Goal: Transaction & Acquisition: Purchase product/service

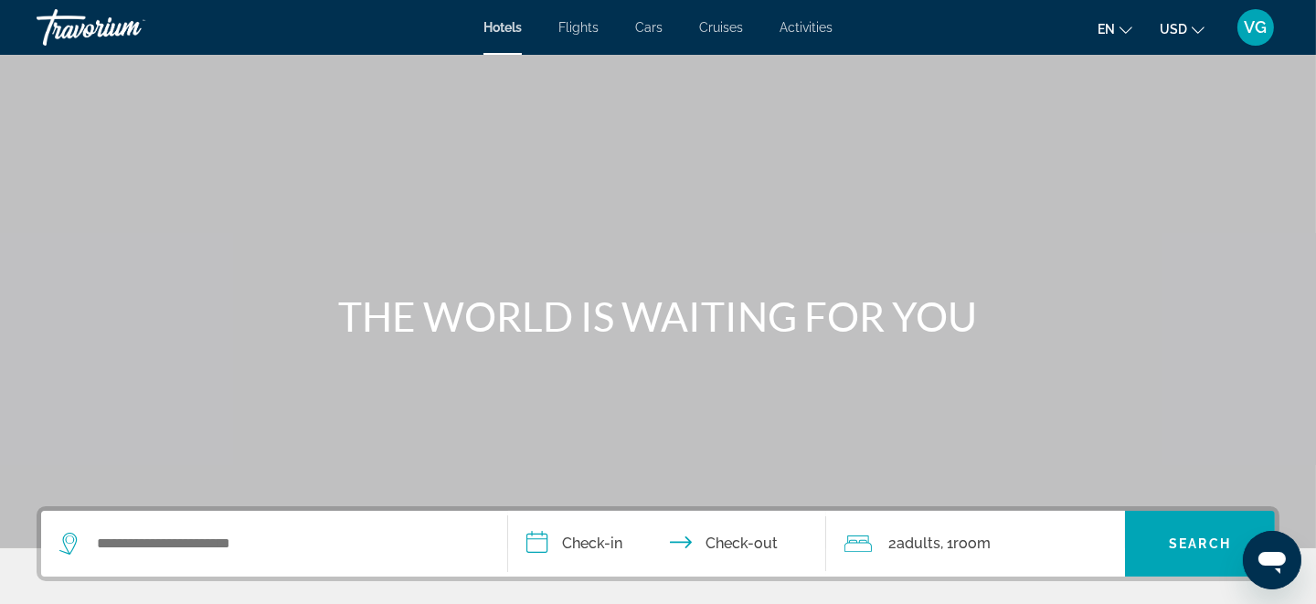
click at [1255, 29] on span "VG" at bounding box center [1255, 27] width 23 height 18
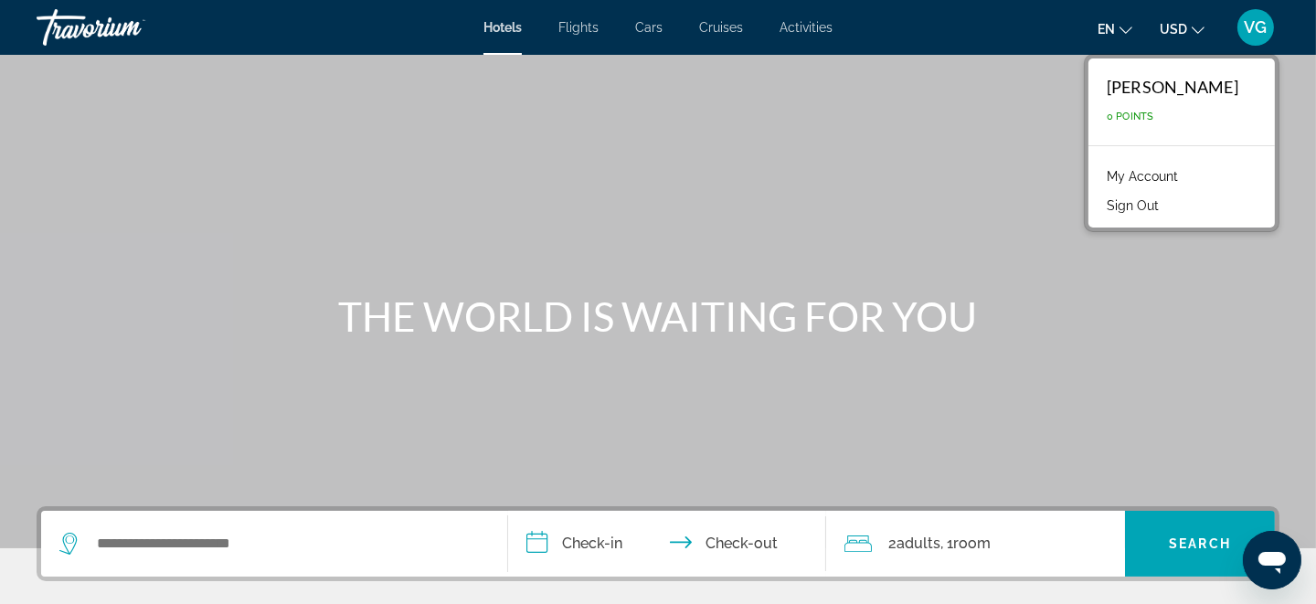
click at [1129, 175] on link "My Account" at bounding box center [1142, 176] width 90 height 24
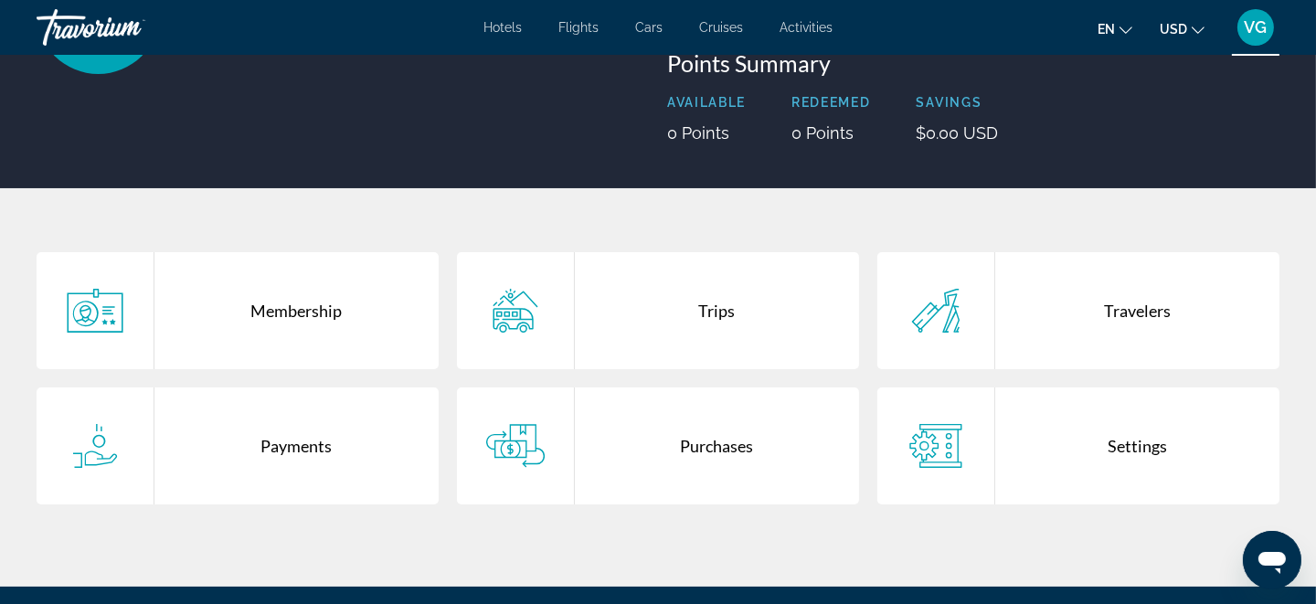
scroll to position [274, 0]
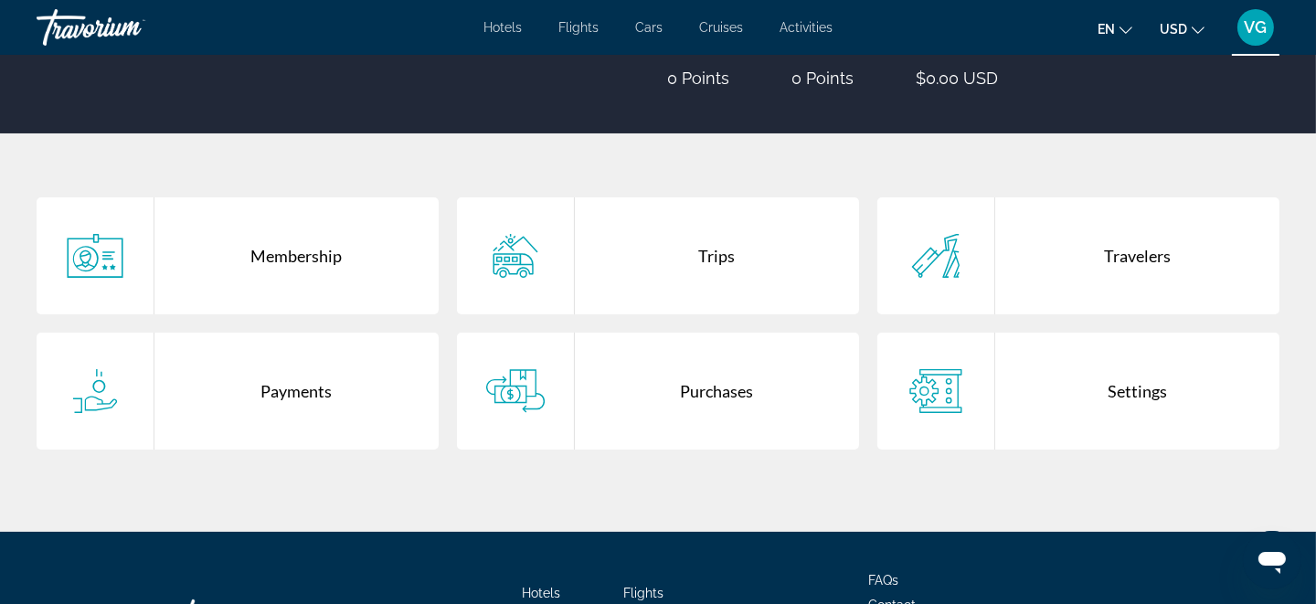
click at [666, 418] on div "Purchases" at bounding box center [717, 391] width 284 height 117
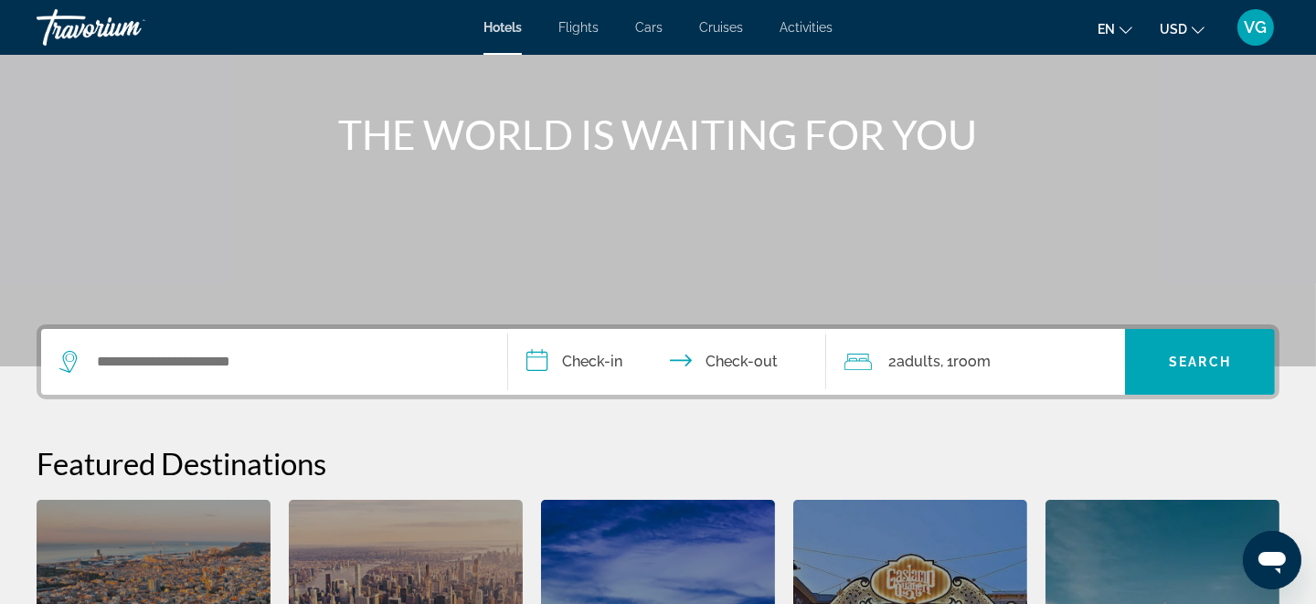
click at [187, 333] on div "Search widget" at bounding box center [273, 362] width 429 height 66
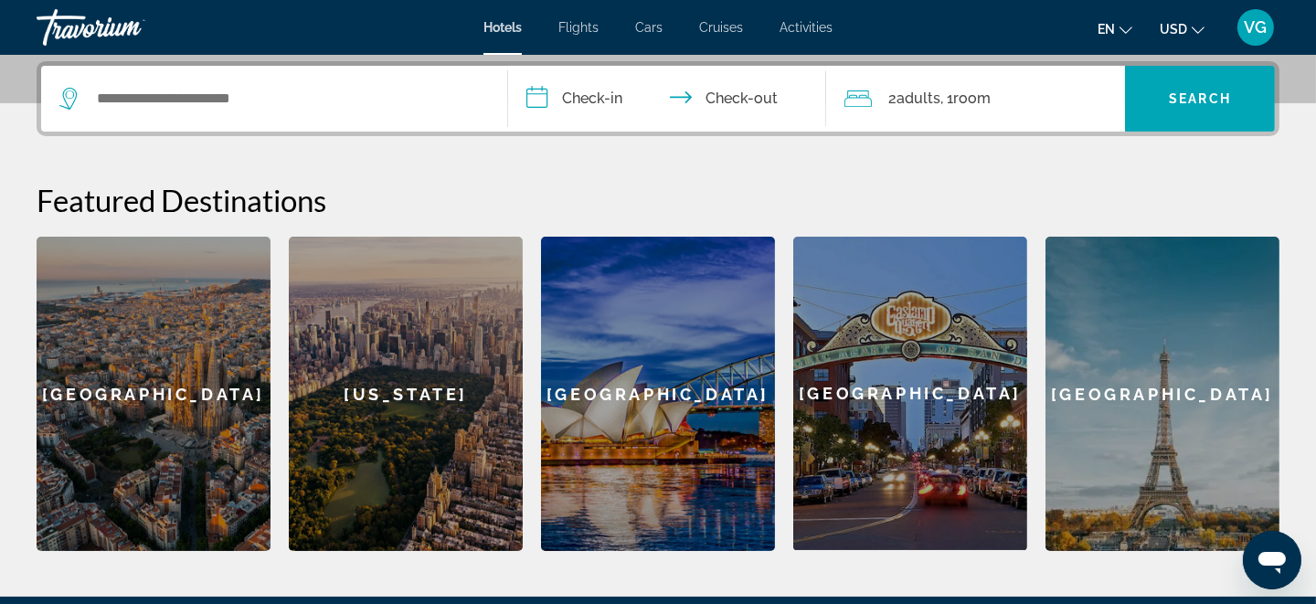
scroll to position [446, 0]
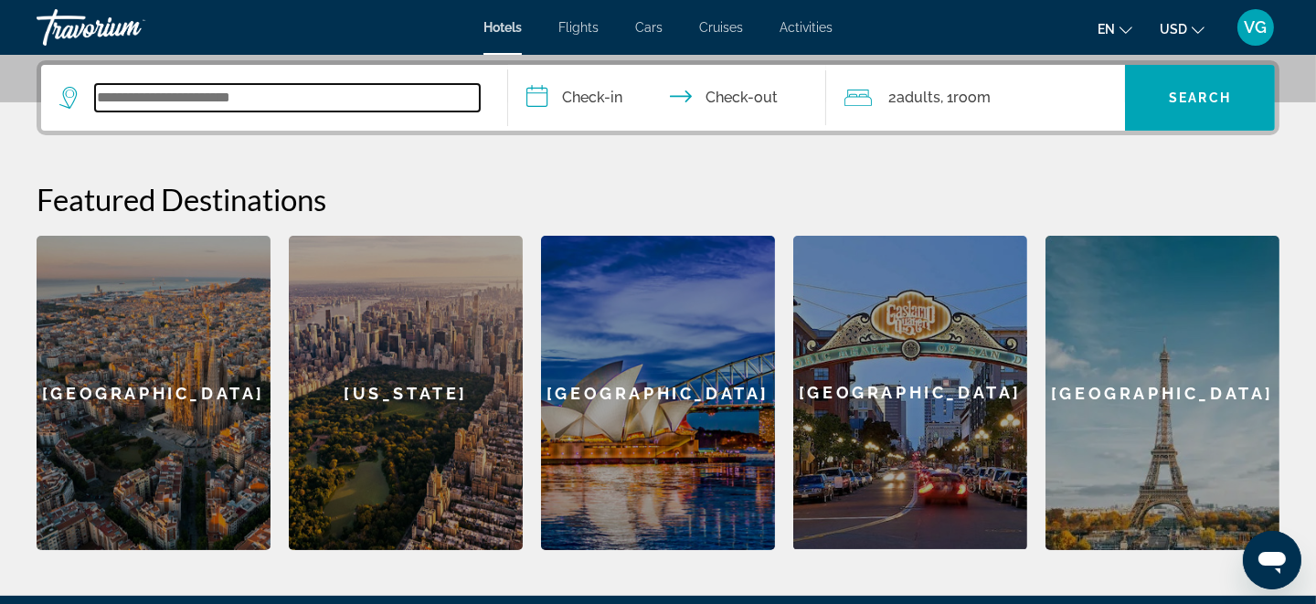
click at [229, 95] on input "Search widget" at bounding box center [287, 97] width 385 height 27
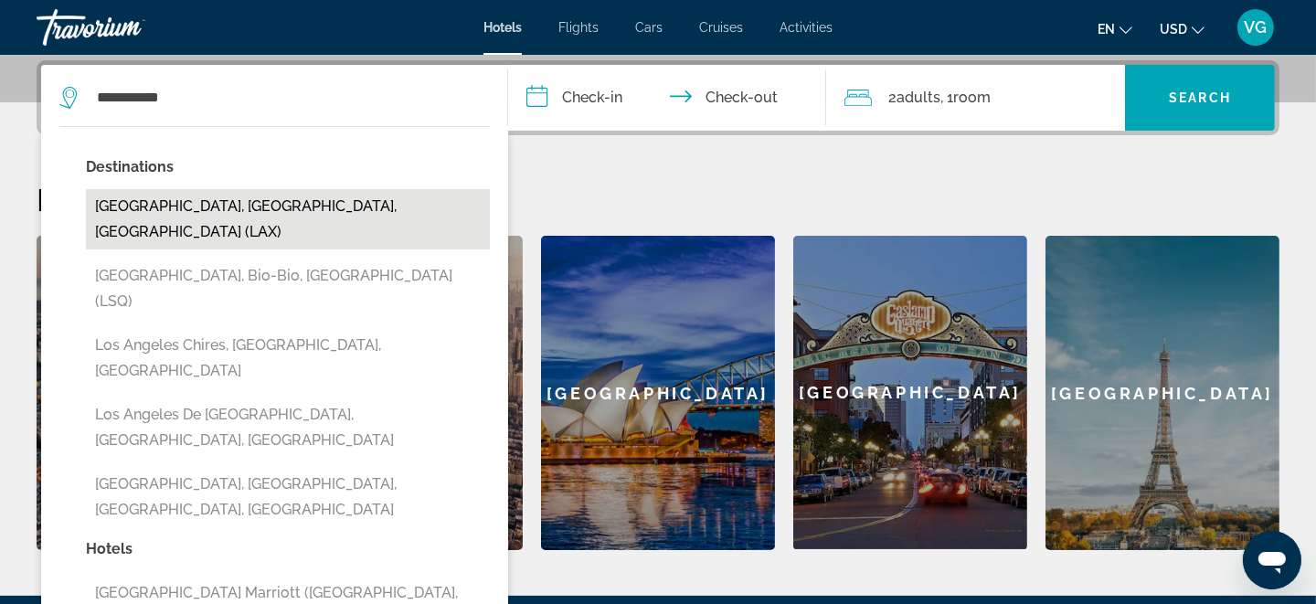
click at [219, 200] on button "[GEOGRAPHIC_DATA], [GEOGRAPHIC_DATA], [GEOGRAPHIC_DATA] (LAX)" at bounding box center [288, 219] width 404 height 60
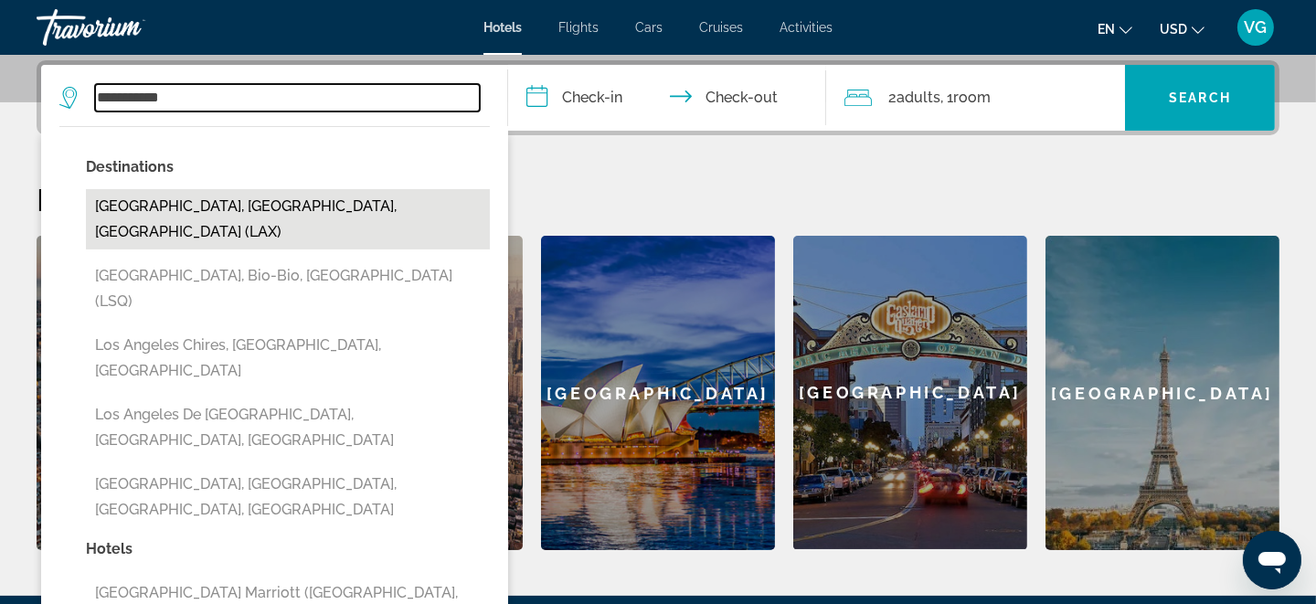
type input "**********"
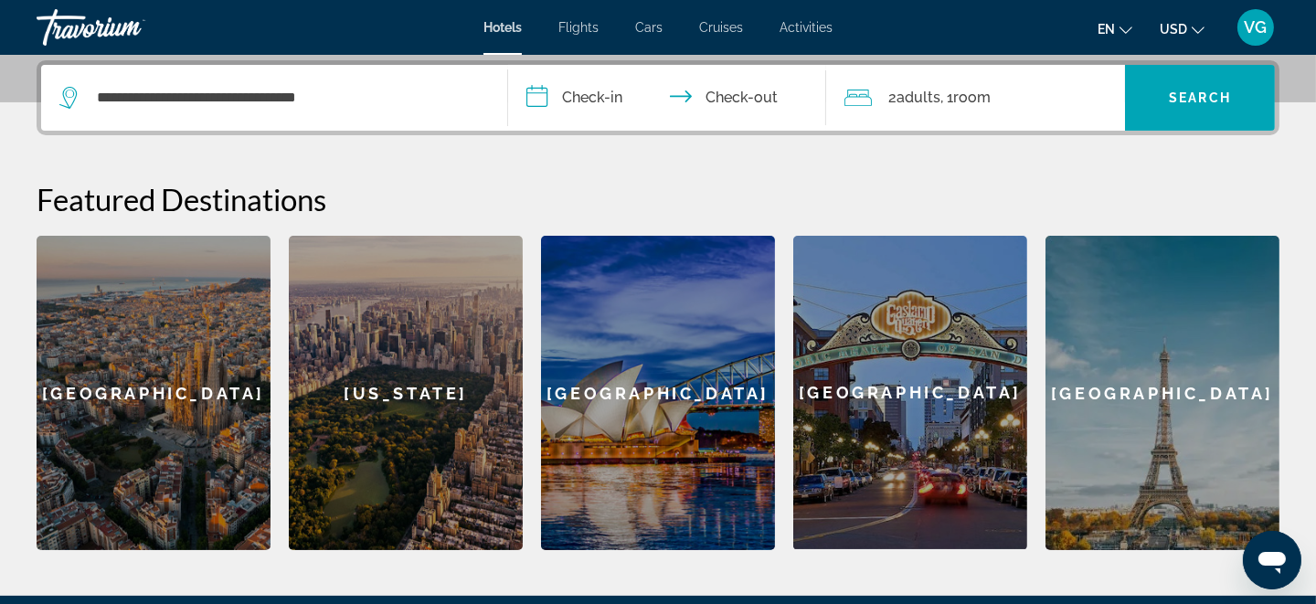
click at [595, 88] on input "**********" at bounding box center [670, 100] width 325 height 71
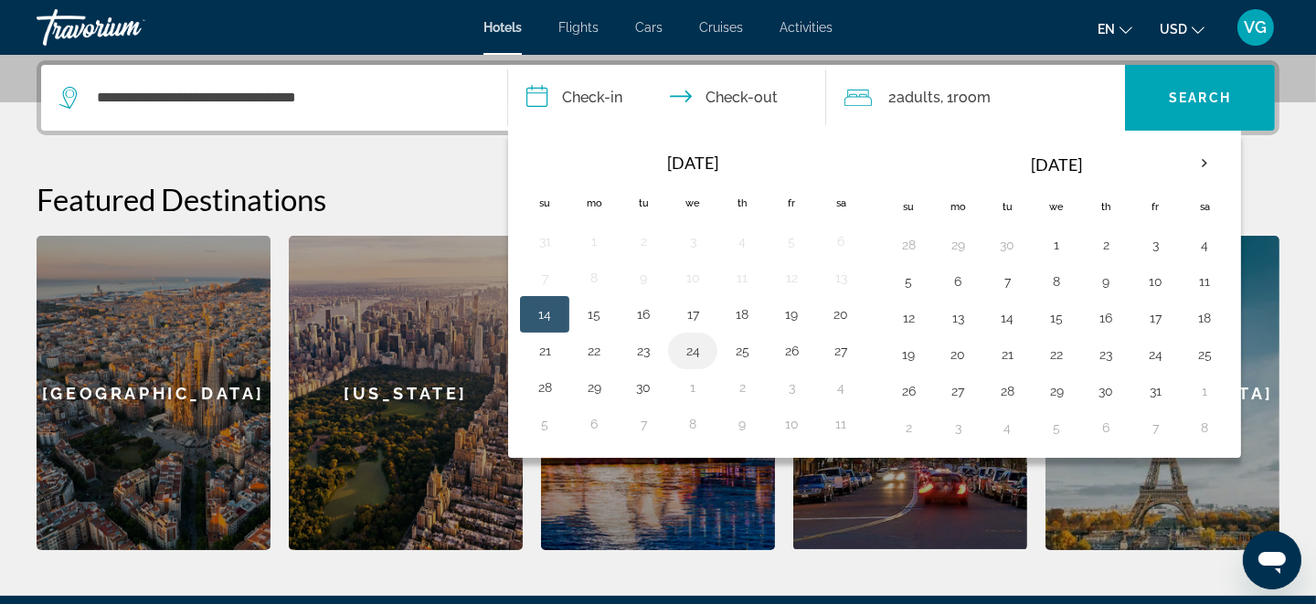
click at [692, 349] on button "24" at bounding box center [692, 351] width 29 height 26
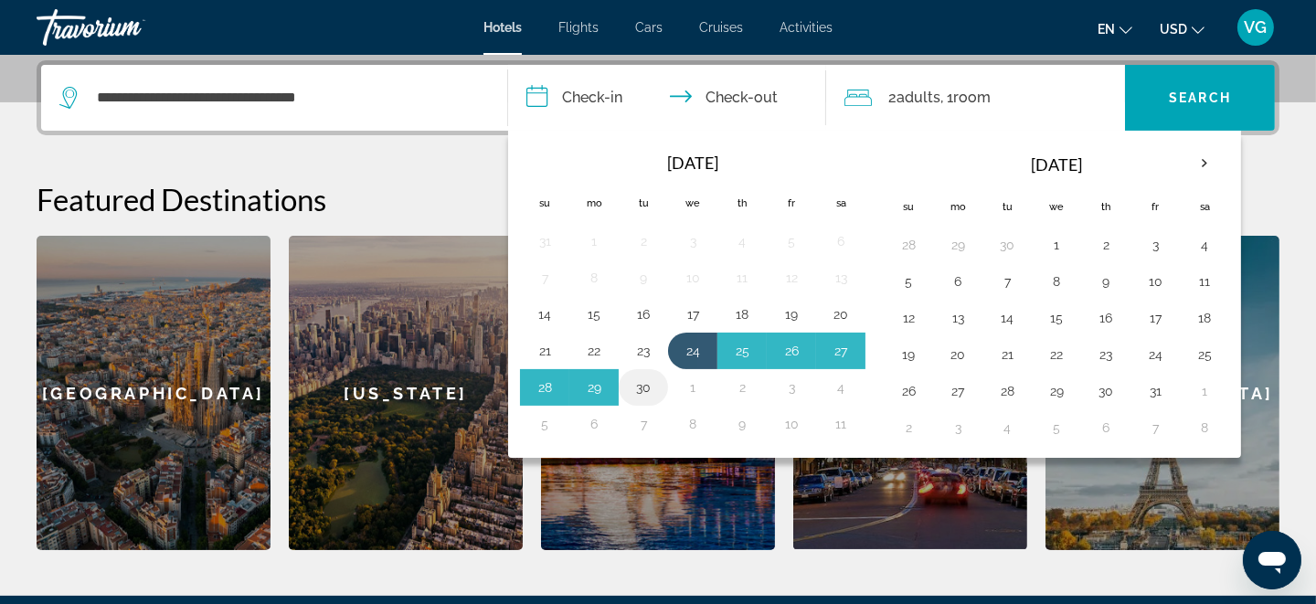
click at [645, 379] on button "30" at bounding box center [643, 388] width 29 height 26
type input "**********"
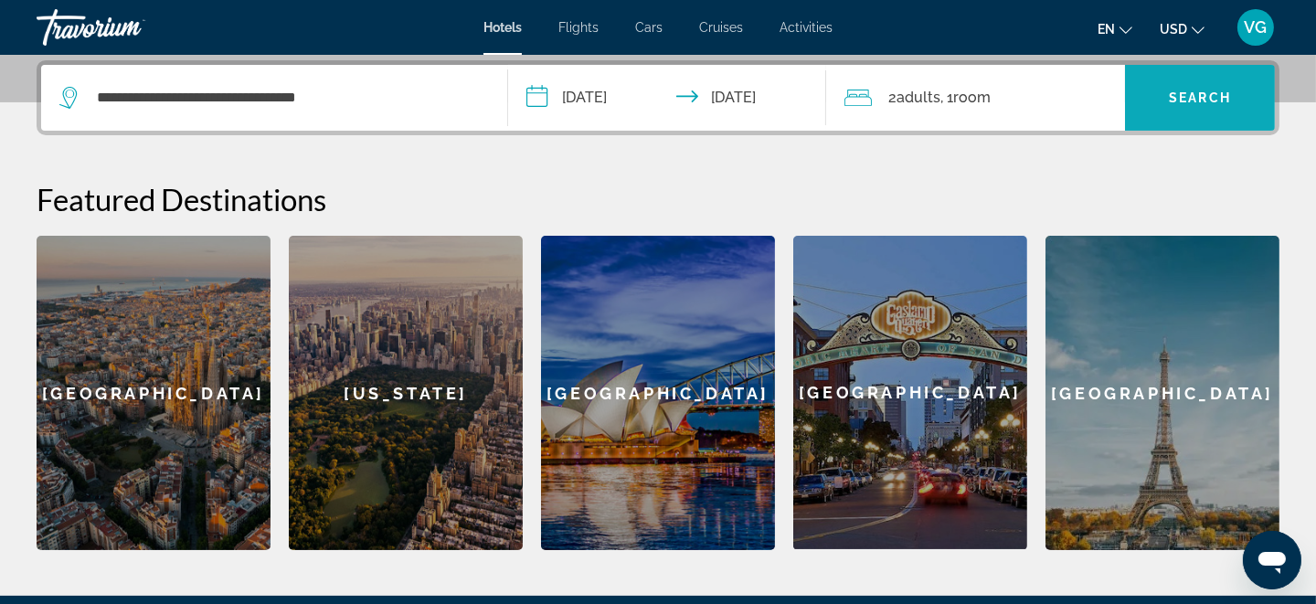
click at [1192, 91] on span "Search" at bounding box center [1200, 97] width 62 height 15
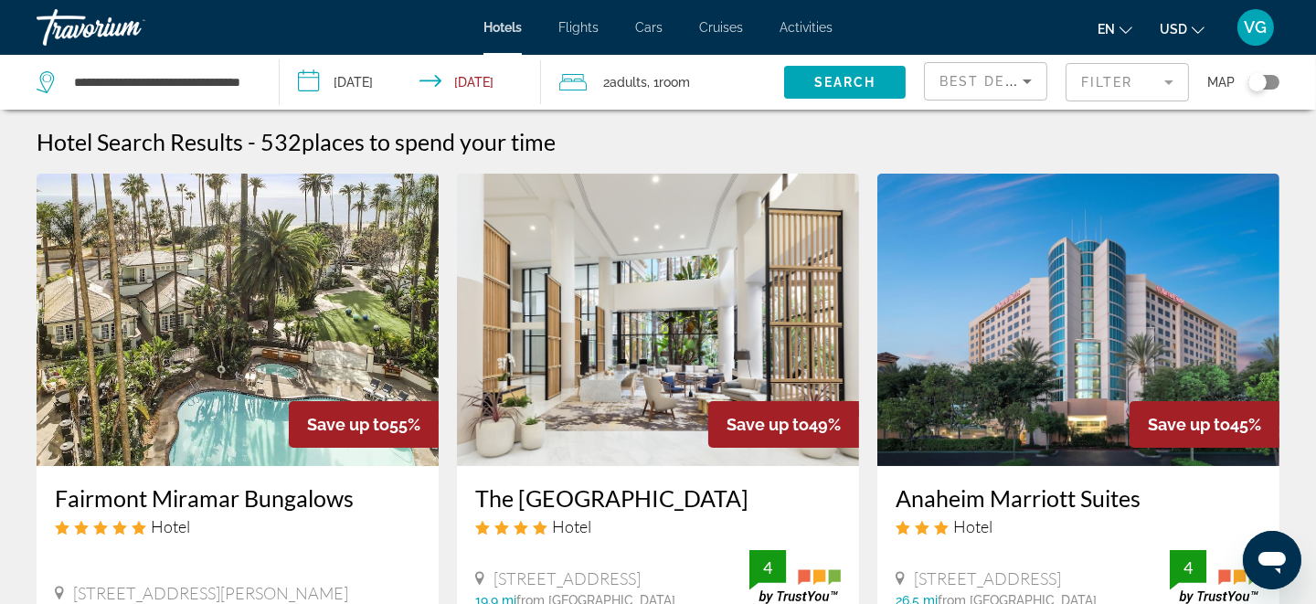
click at [1253, 81] on div "Toggle map" at bounding box center [1257, 82] width 18 height 18
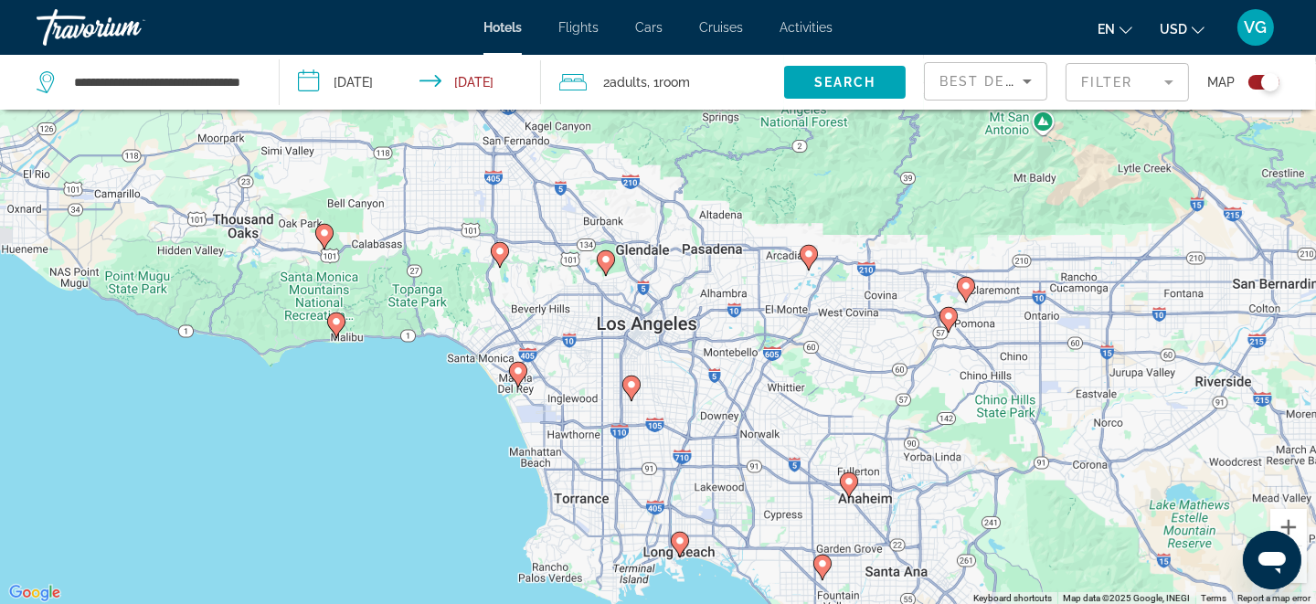
drag, startPoint x: 706, startPoint y: 349, endPoint x: 721, endPoint y: 418, distance: 71.0
click at [721, 418] on div "To activate drag with keyboard, press Alt + Enter. Once in keyboard drag state,…" at bounding box center [658, 303] width 1316 height 604
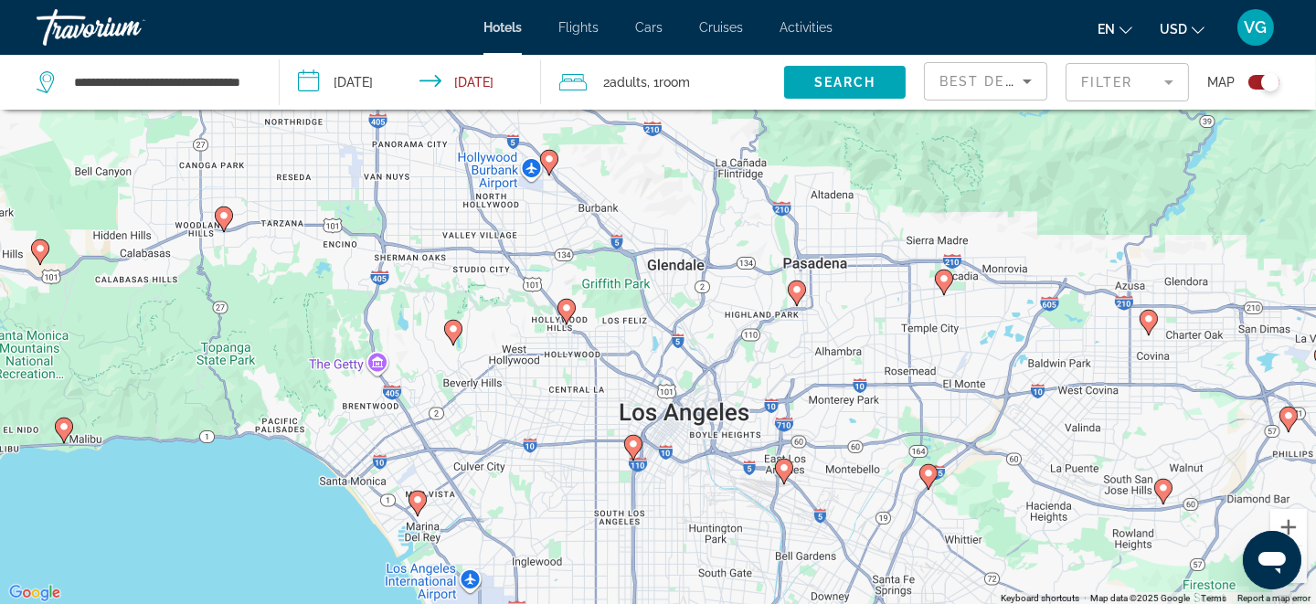
drag, startPoint x: 561, startPoint y: 328, endPoint x: 599, endPoint y: 464, distance: 141.4
click at [599, 464] on div "To activate drag with keyboard, press Alt + Enter. Once in keyboard drag state,…" at bounding box center [658, 303] width 1316 height 604
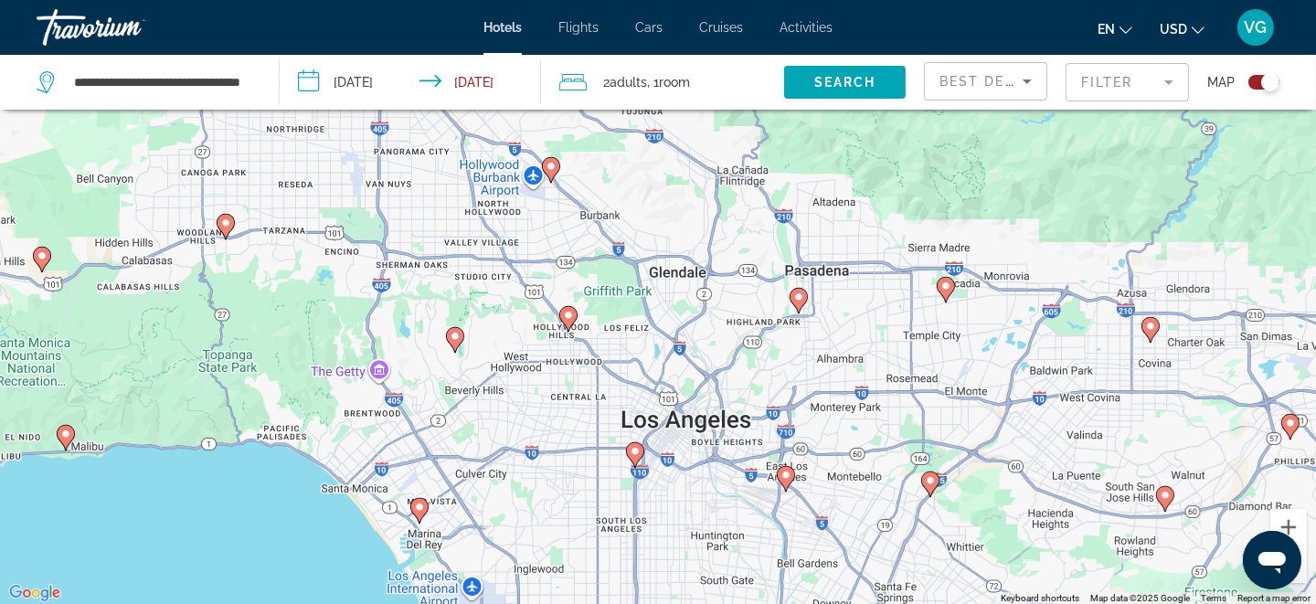
click at [417, 512] on icon "Main content" at bounding box center [419, 510] width 16 height 24
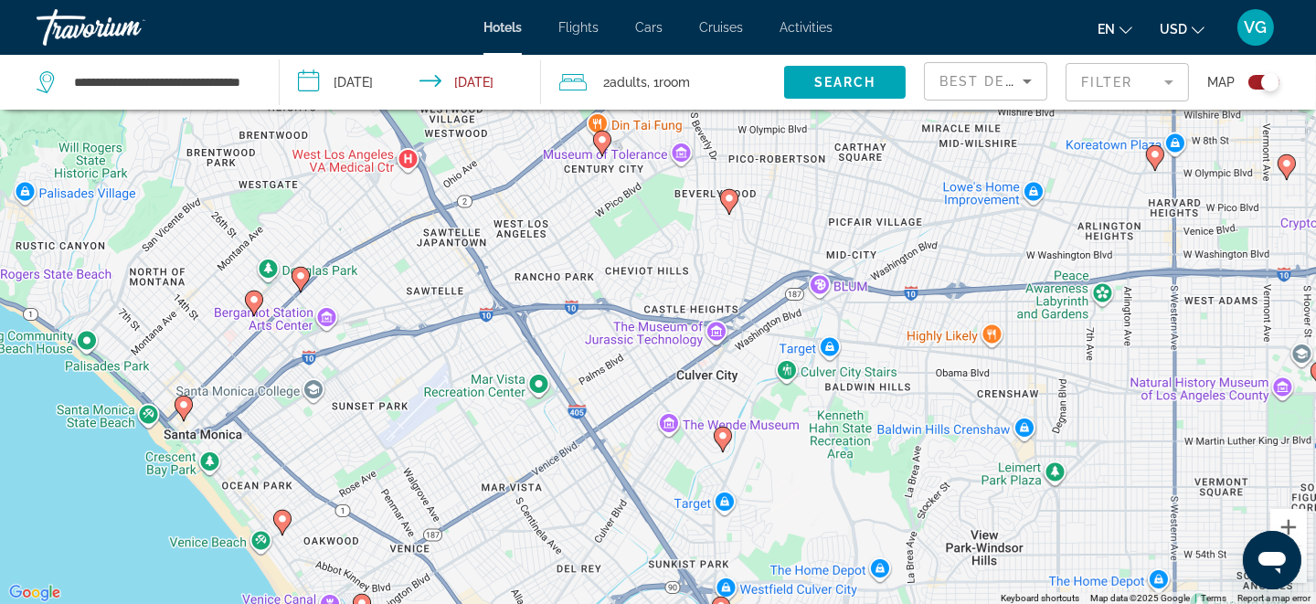
drag, startPoint x: 682, startPoint y: 375, endPoint x: 496, endPoint y: 564, distance: 264.9
click at [496, 566] on div "To navigate, press the arrow keys. To activate drag with keyboard, press Alt + …" at bounding box center [658, 303] width 1316 height 604
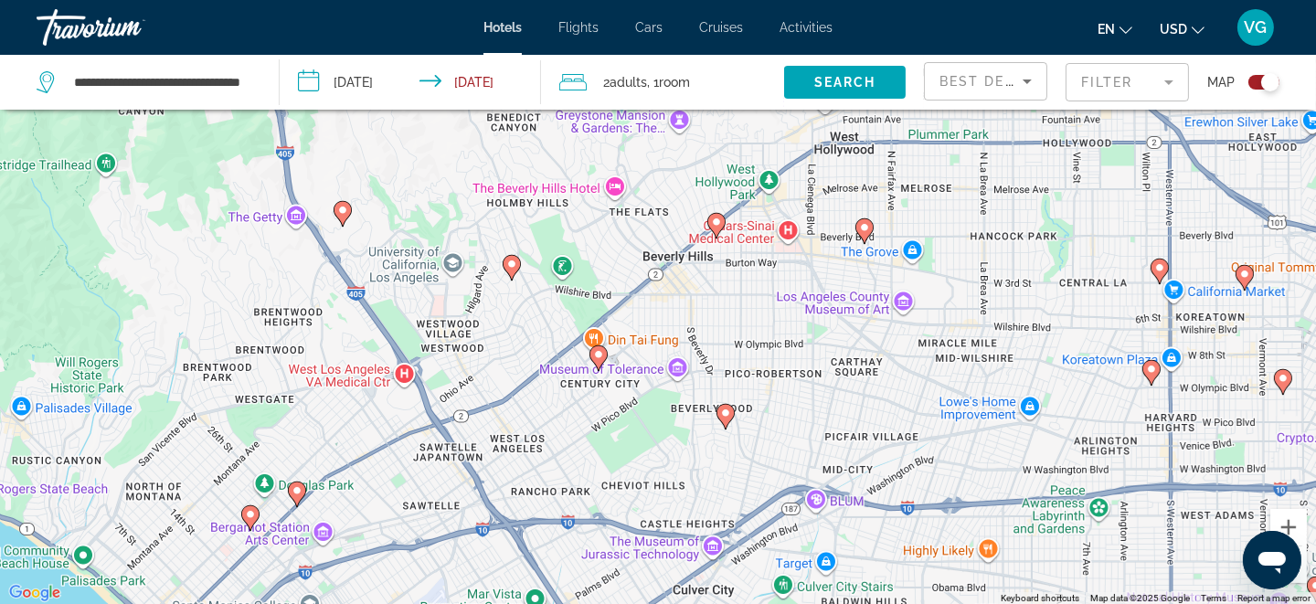
drag, startPoint x: 548, startPoint y: 317, endPoint x: 544, endPoint y: 522, distance: 204.7
click at [545, 534] on div "To navigate, press the arrow keys. To activate drag with keyboard, press Alt + …" at bounding box center [658, 303] width 1316 height 604
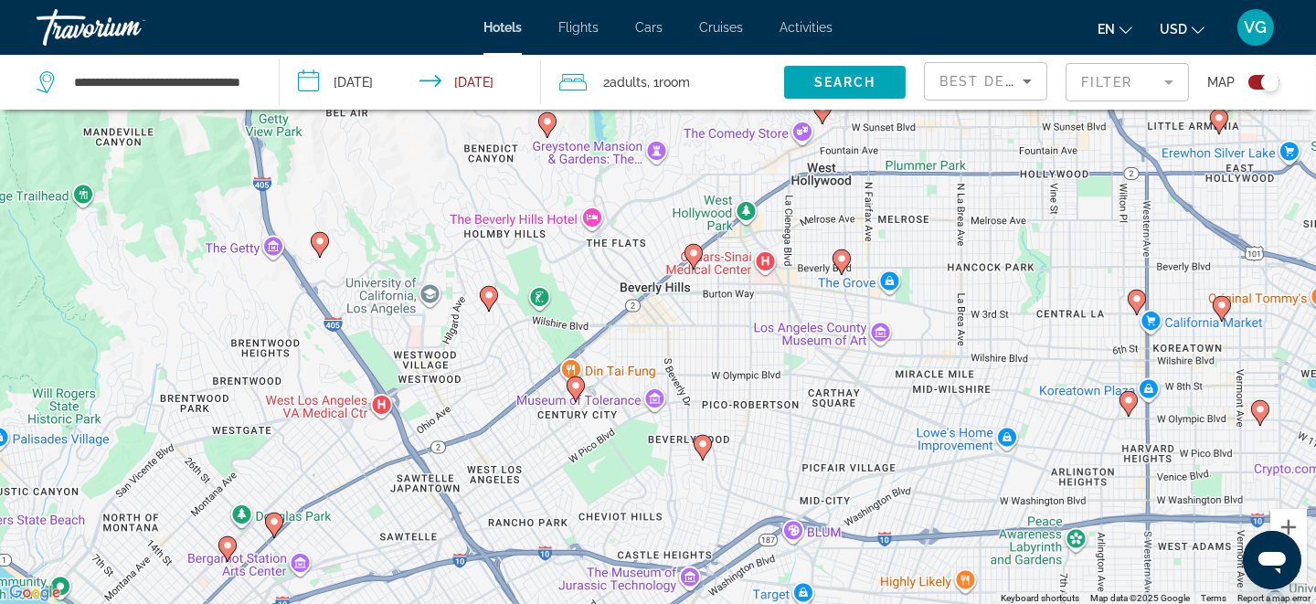
click at [693, 252] on image "Main content" at bounding box center [693, 253] width 11 height 11
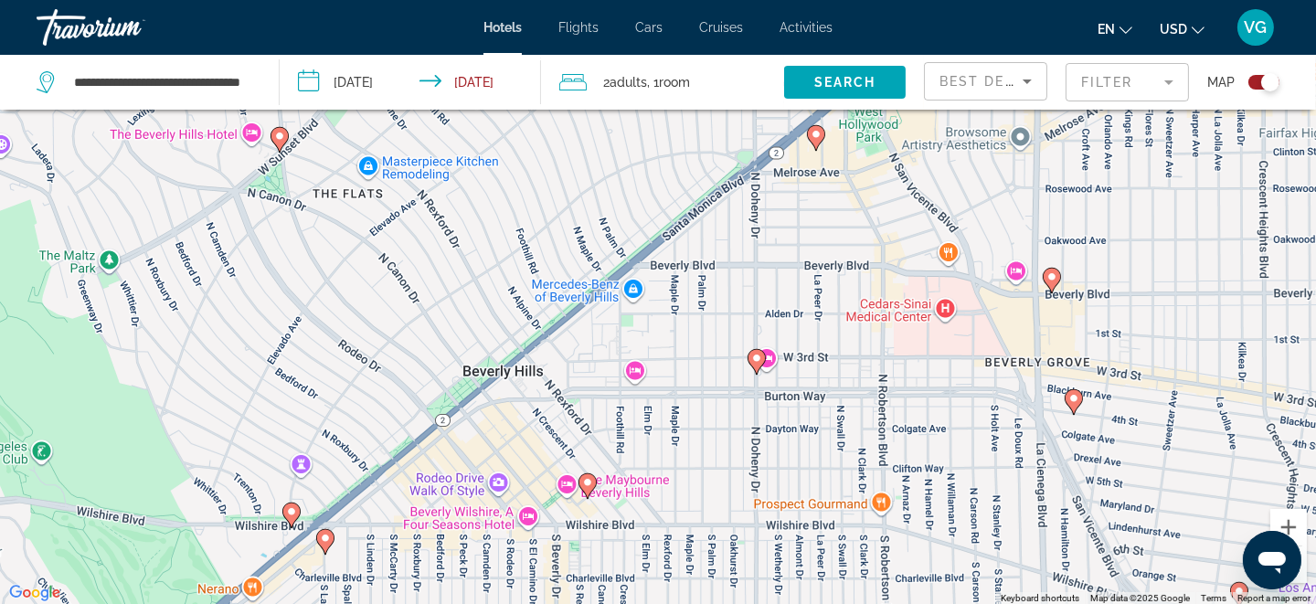
click at [756, 356] on image "Main content" at bounding box center [756, 358] width 11 height 11
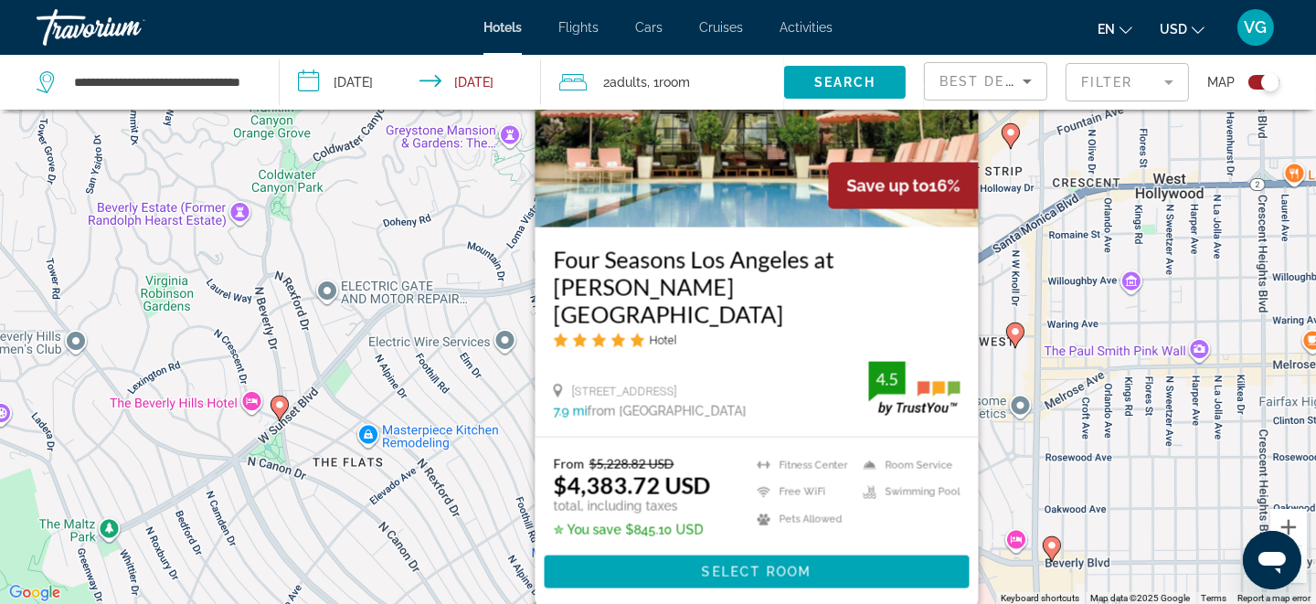
click at [280, 406] on image "Main content" at bounding box center [279, 404] width 11 height 11
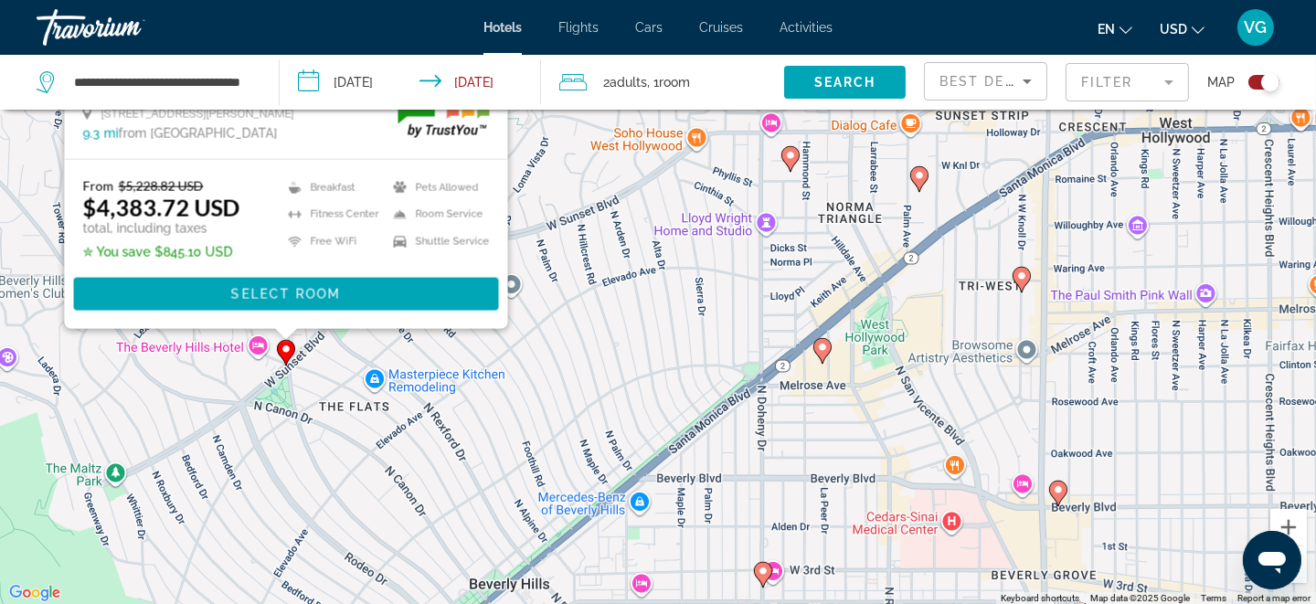
drag, startPoint x: 592, startPoint y: 506, endPoint x: 597, endPoint y: 240, distance: 265.9
click at [597, 240] on div "To activate drag with keyboard, press Alt + Enter. Once in keyboard drag state,…" at bounding box center [658, 303] width 1316 height 604
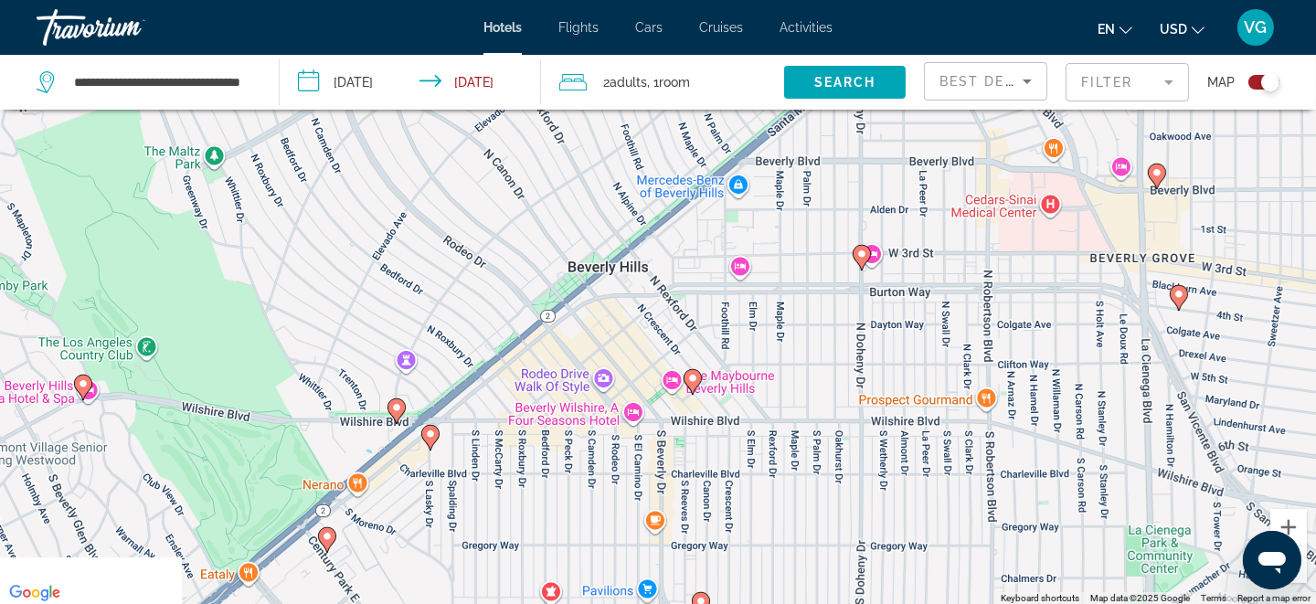
drag, startPoint x: 514, startPoint y: 420, endPoint x: 597, endPoint y: 139, distance: 293.2
click at [608, 120] on div "To activate drag with keyboard, press Alt + Enter. Once in keyboard drag state,…" at bounding box center [658, 303] width 1316 height 604
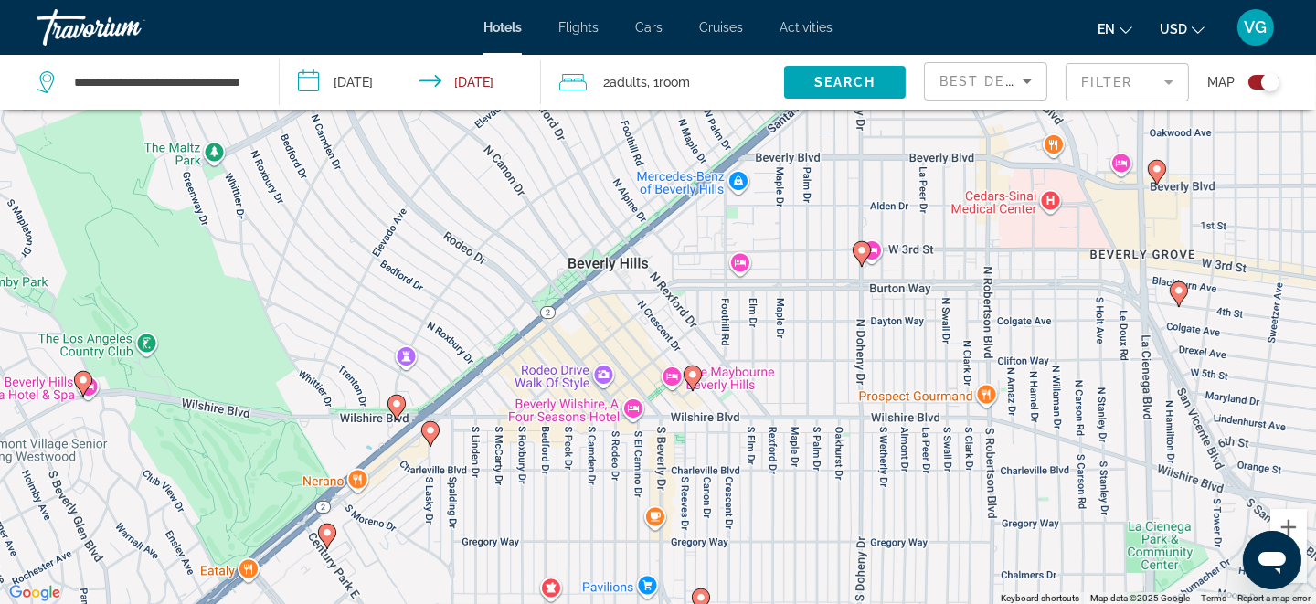
click at [432, 434] on image "Main content" at bounding box center [430, 430] width 11 height 11
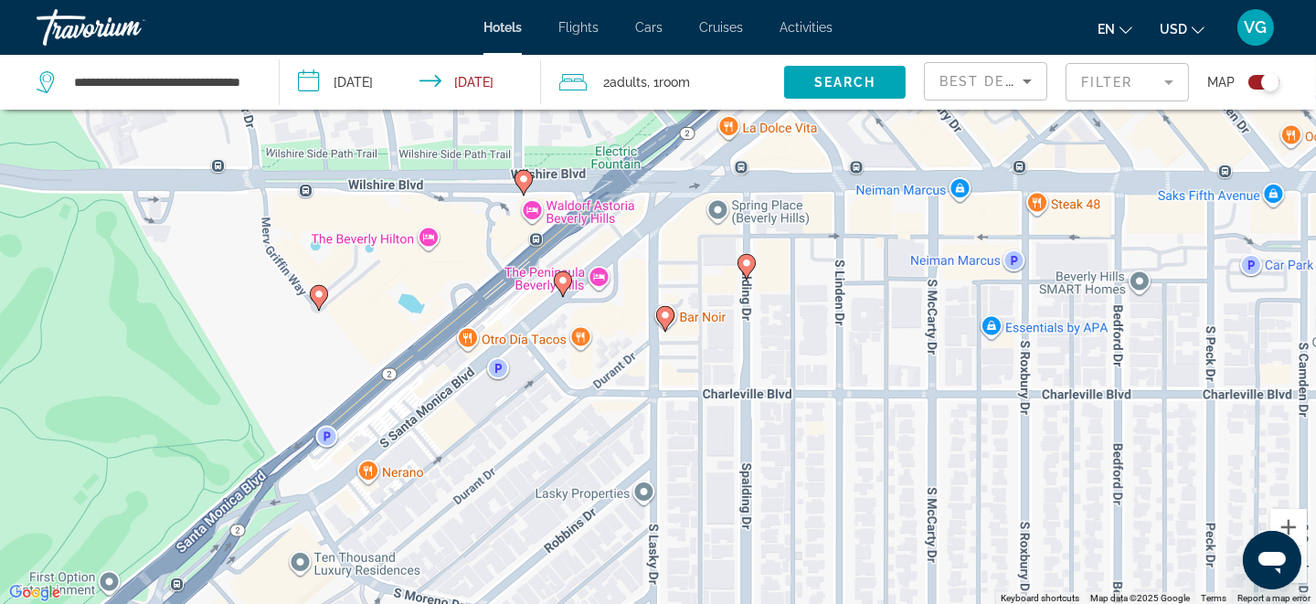
click at [672, 319] on gmp-advanced-marker "Main content" at bounding box center [665, 318] width 18 height 27
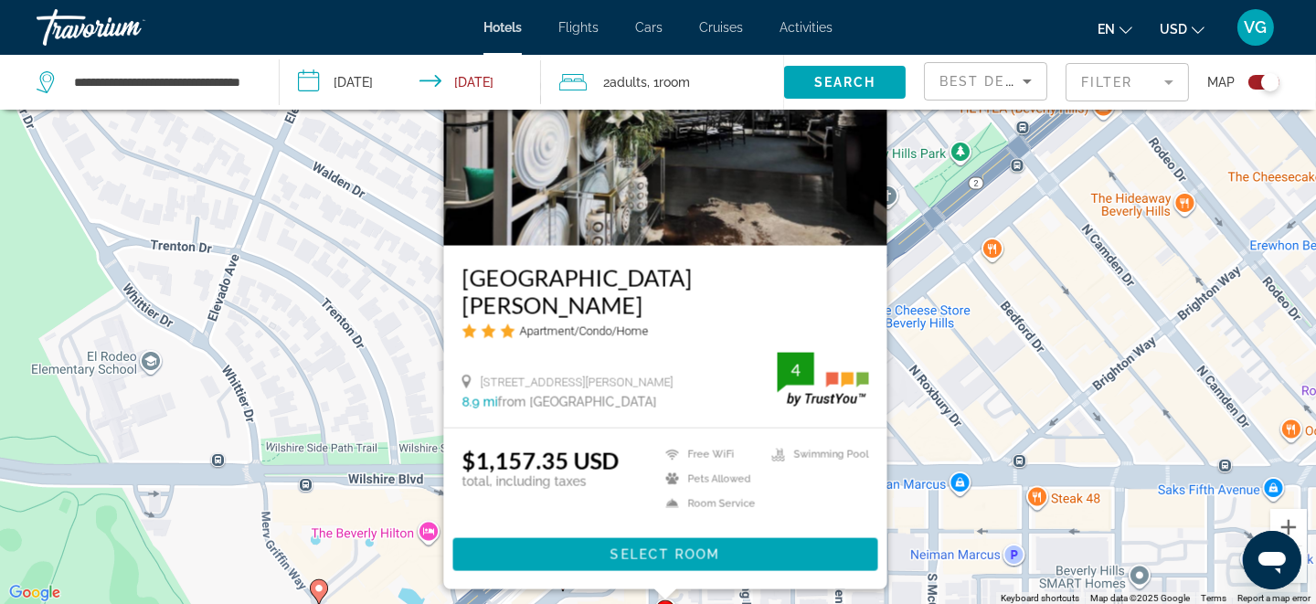
click at [414, 410] on div "To activate drag with keyboard, press Alt + Enter. Once in keyboard drag state,…" at bounding box center [658, 303] width 1316 height 604
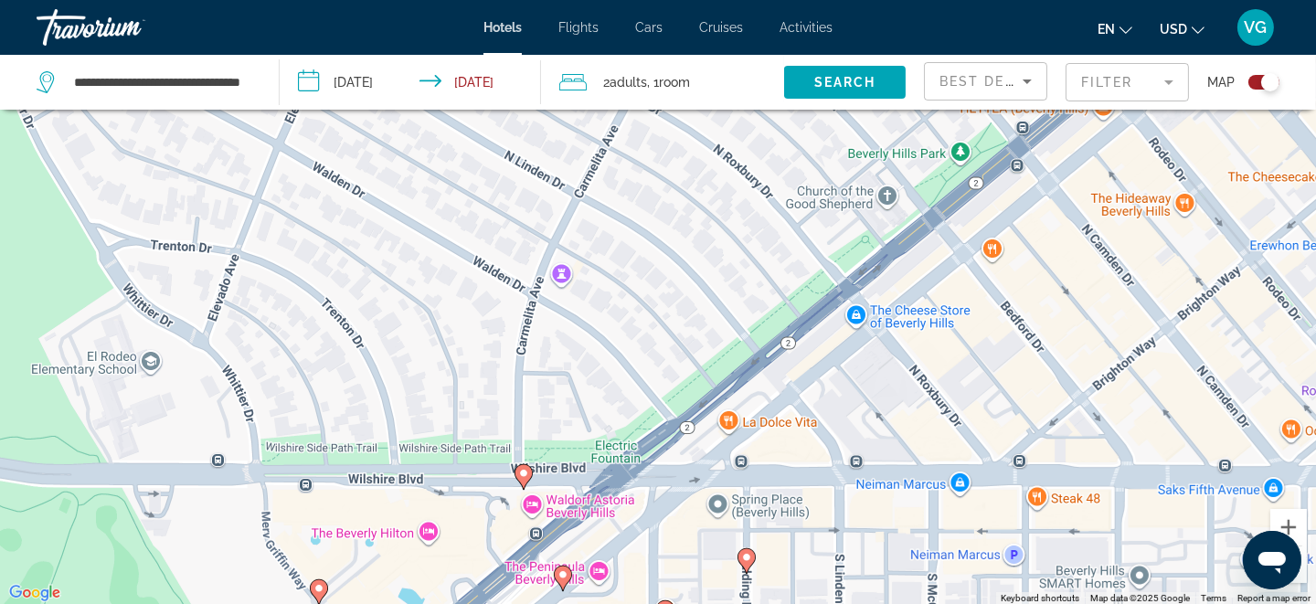
click at [522, 474] on image "Main content" at bounding box center [523, 473] width 11 height 11
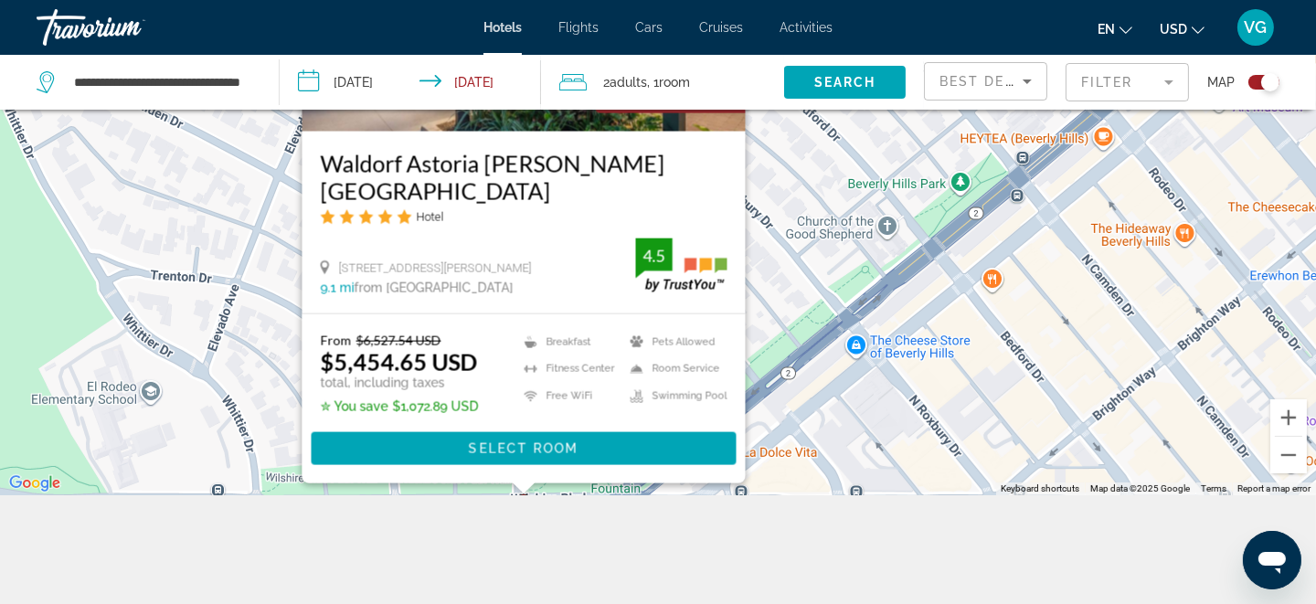
scroll to position [219, 0]
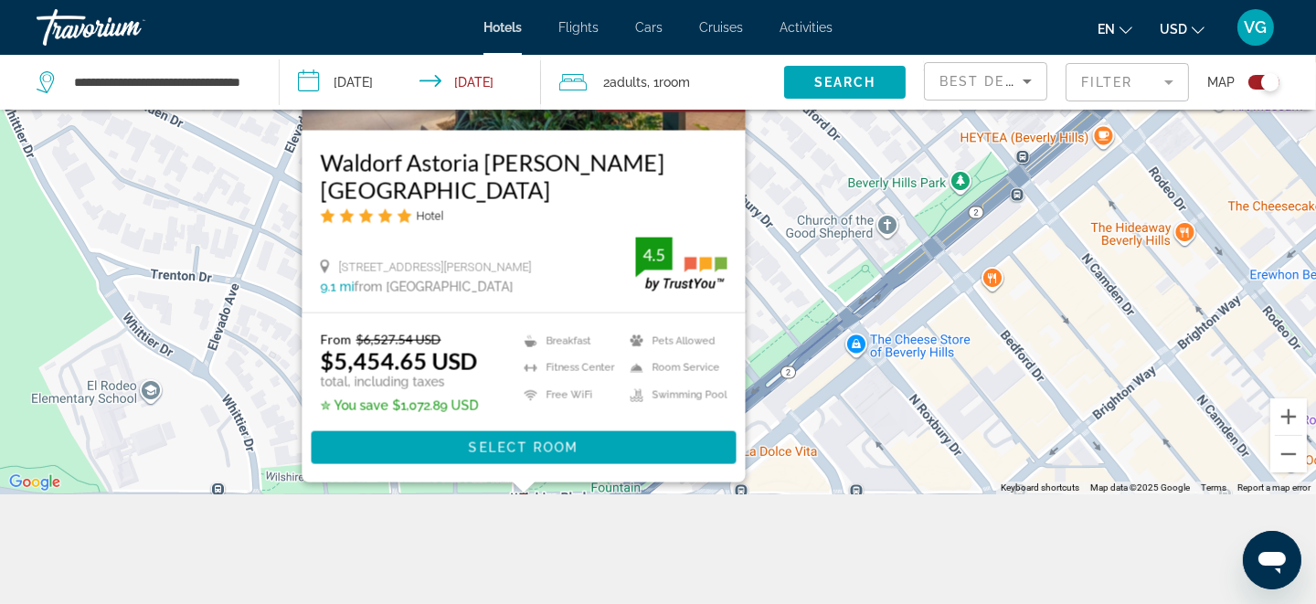
click at [1001, 75] on span "Best Deals" at bounding box center [986, 81] width 95 height 15
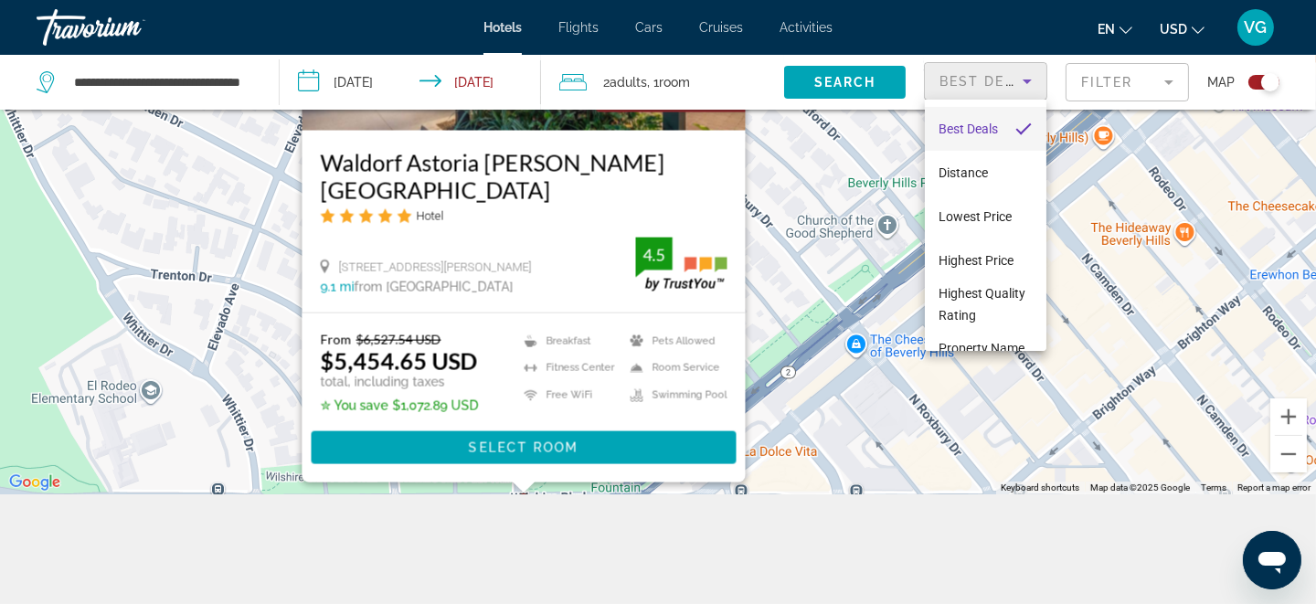
click at [1105, 83] on div at bounding box center [658, 302] width 1316 height 604
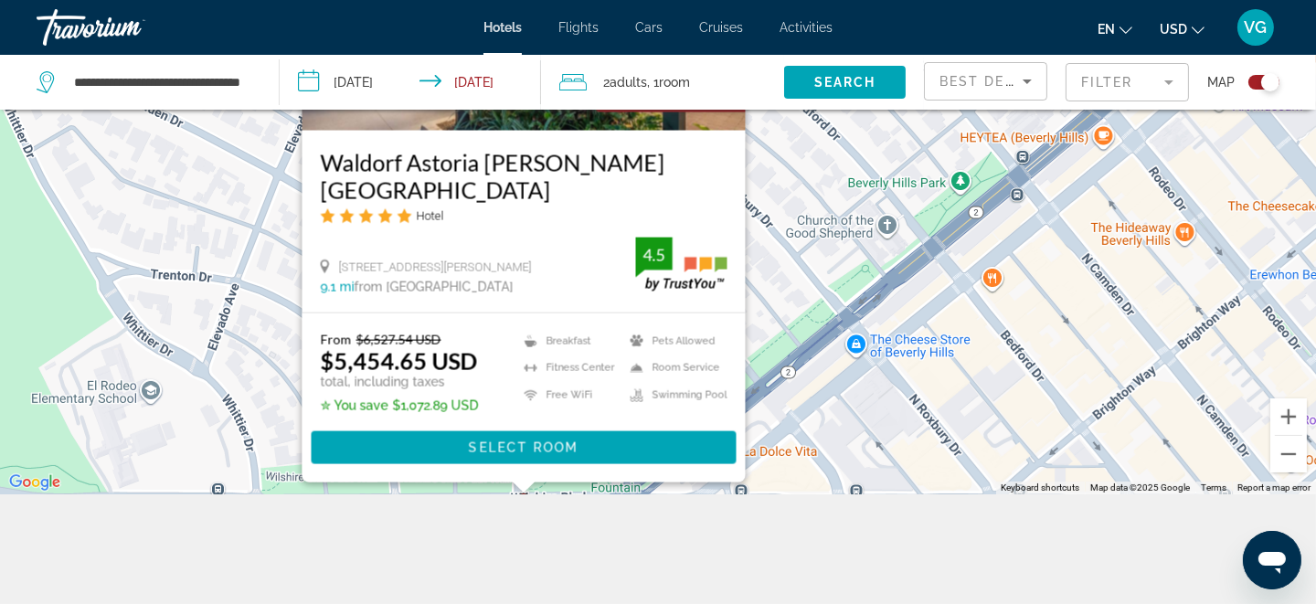
click at [1105, 83] on mat-form-field "Filter" at bounding box center [1126, 82] width 123 height 38
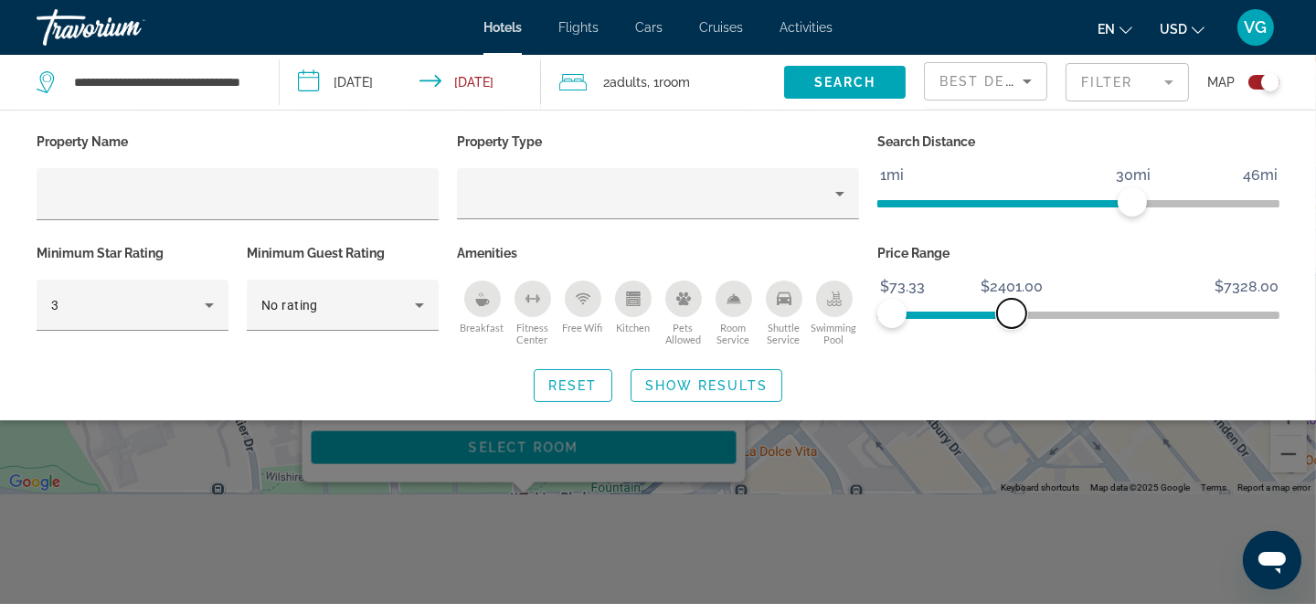
drag, startPoint x: 1260, startPoint y: 306, endPoint x: 1011, endPoint y: 318, distance: 248.8
click at [1011, 318] on span "ngx-slider-max" at bounding box center [1011, 313] width 29 height 29
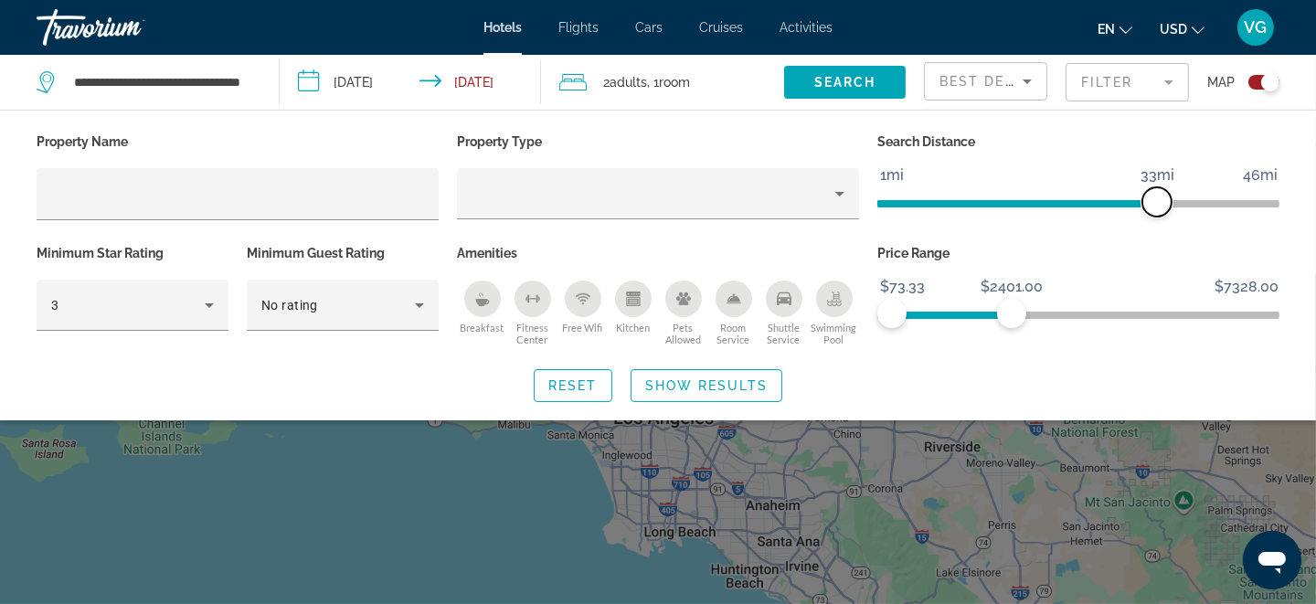
drag, startPoint x: 1135, startPoint y: 200, endPoint x: 1158, endPoint y: 217, distance: 28.7
click at [1158, 217] on div "Search Distance 1mi 46mi 33mi" at bounding box center [1078, 184] width 420 height 111
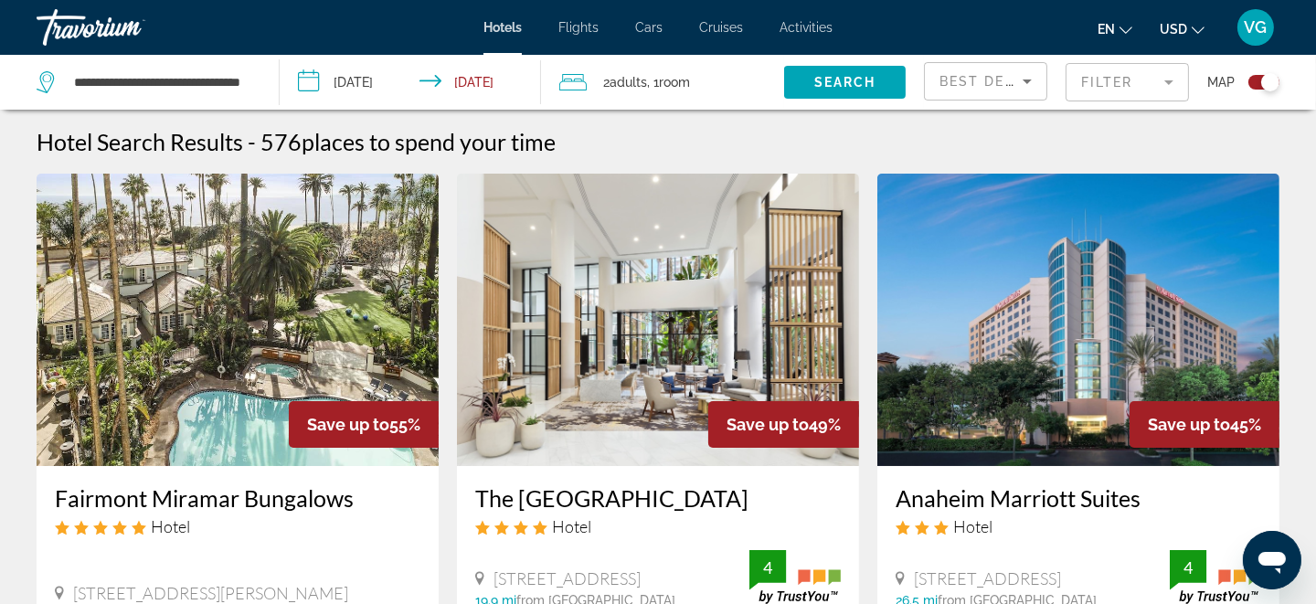
click at [1026, 82] on icon "Sort by" at bounding box center [1026, 81] width 9 height 5
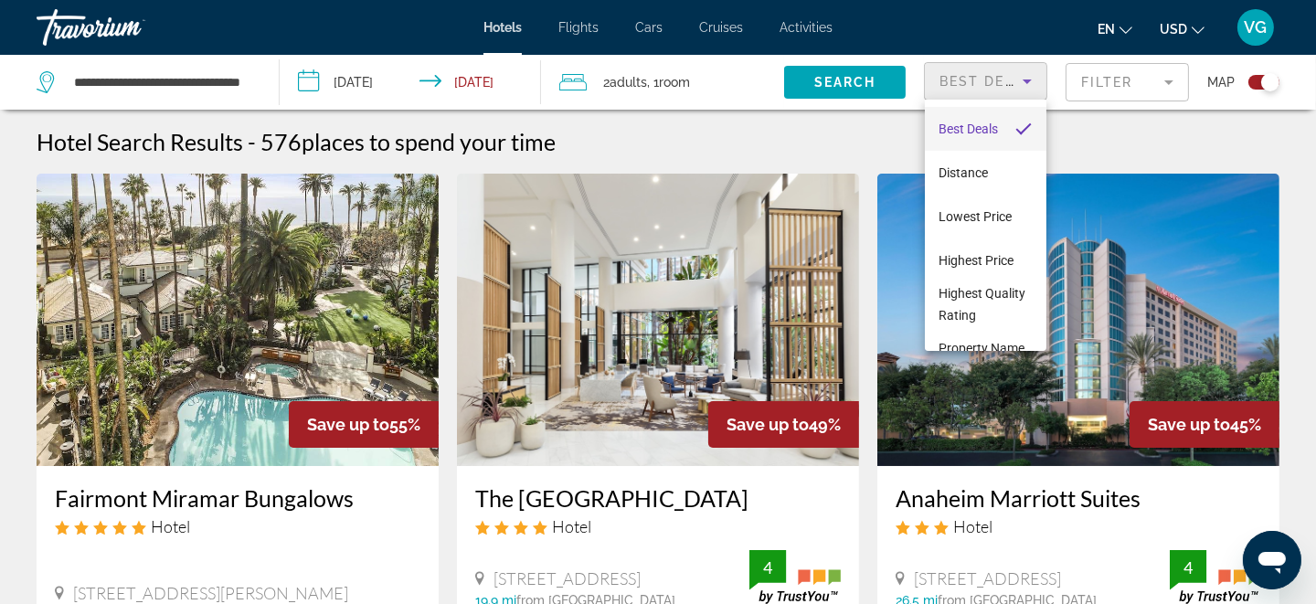
click at [1026, 82] on div at bounding box center [658, 302] width 1316 height 604
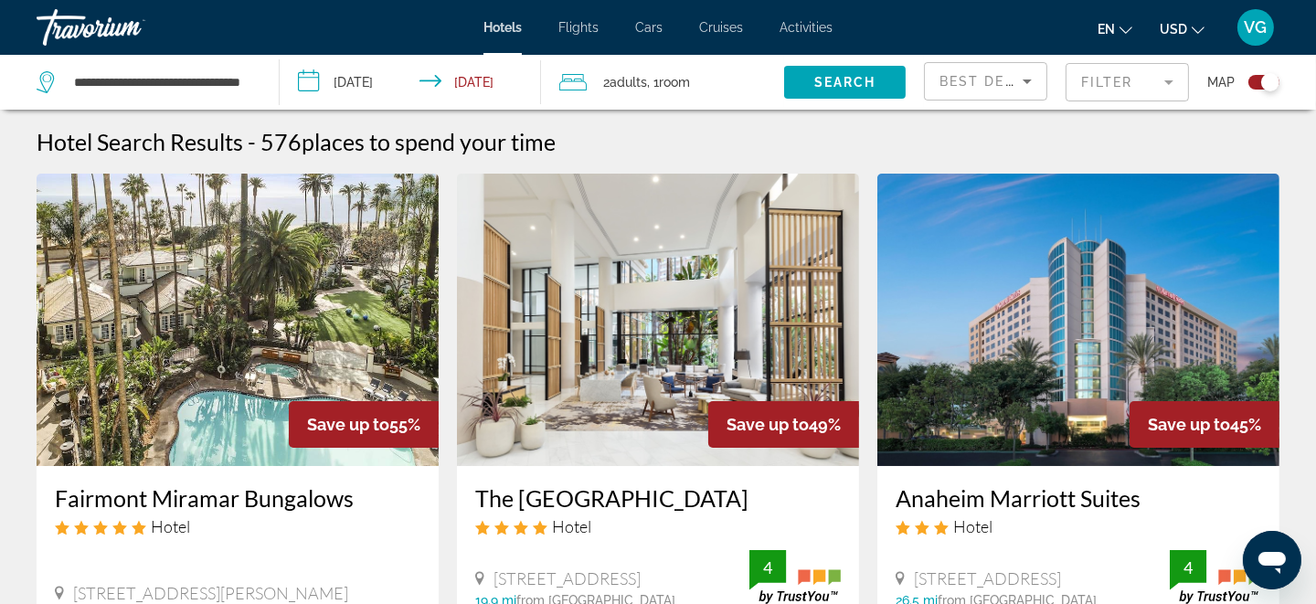
click at [1137, 79] on mat-form-field "Filter" at bounding box center [1126, 82] width 123 height 38
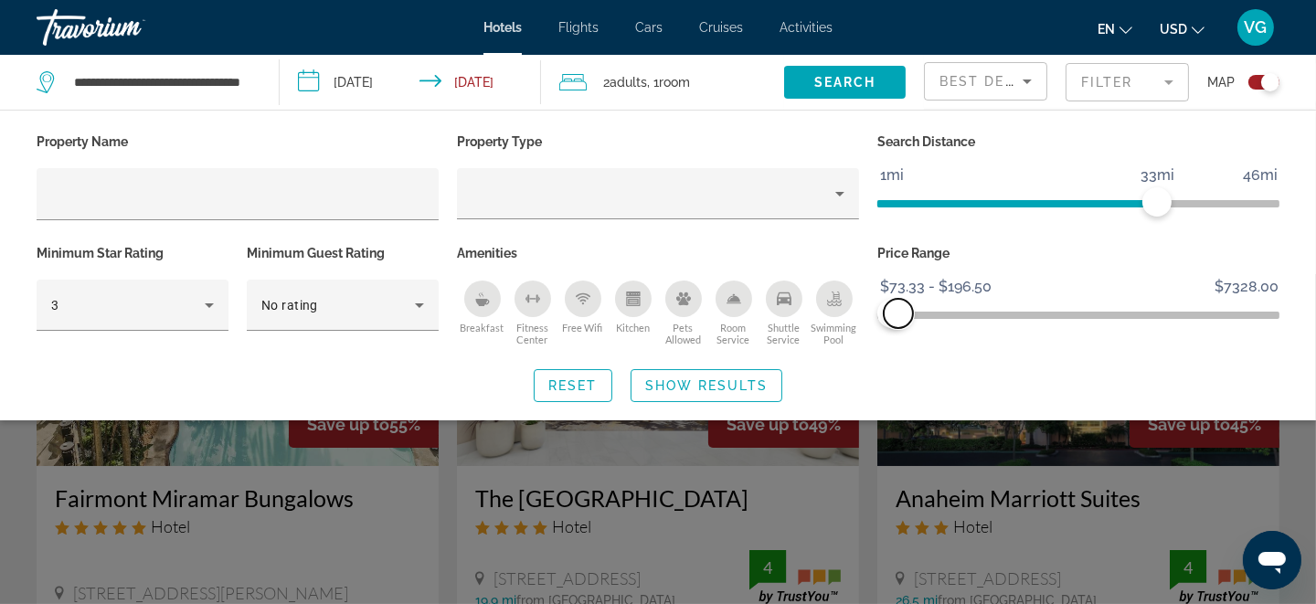
drag, startPoint x: 1270, startPoint y: 306, endPoint x: 898, endPoint y: 318, distance: 372.0
click at [898, 318] on span "ngx-slider-max" at bounding box center [897, 313] width 29 height 29
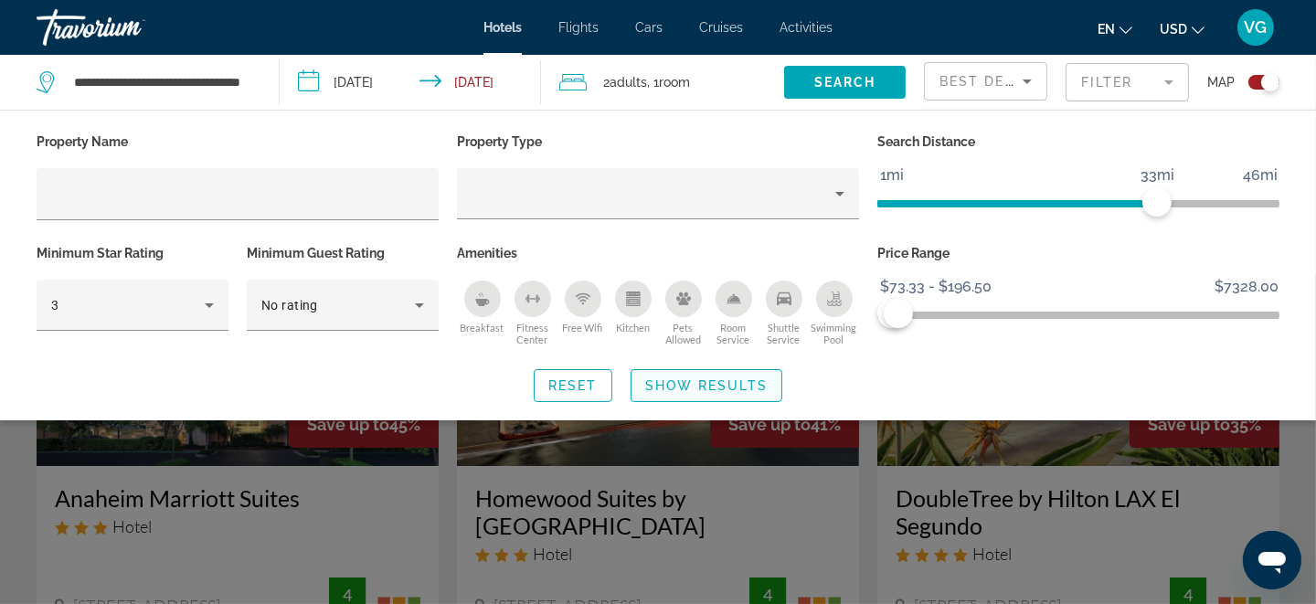
click at [676, 386] on span "Show Results" at bounding box center [706, 385] width 122 height 15
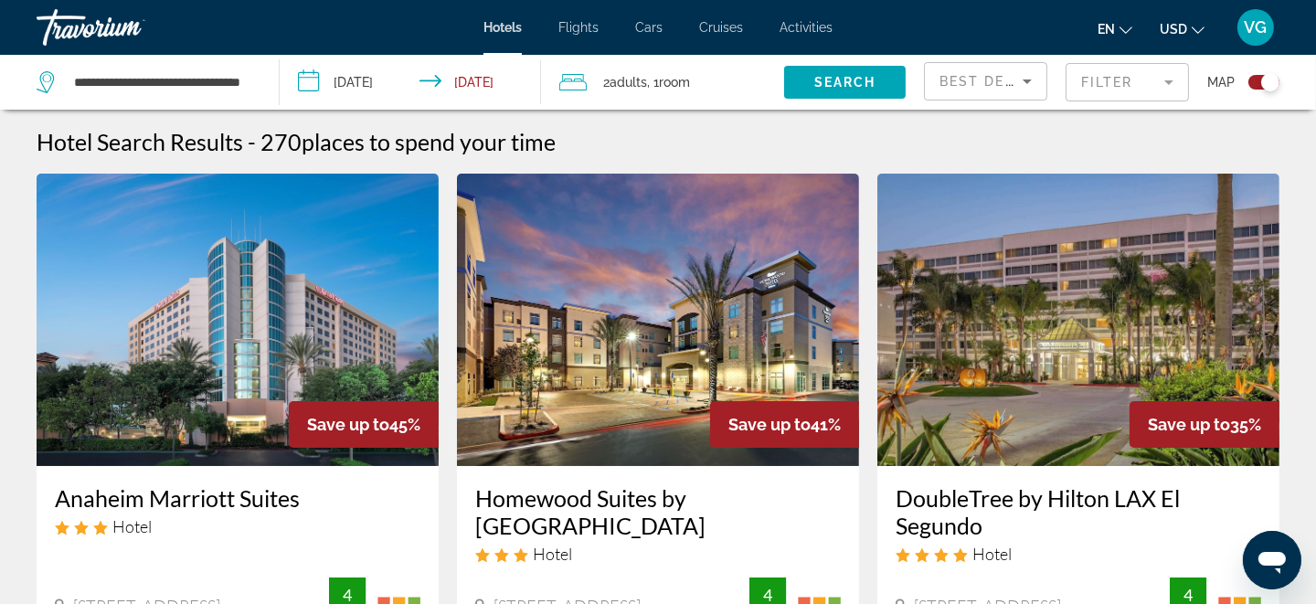
click at [1265, 85] on div "Toggle map" at bounding box center [1270, 82] width 18 height 18
click at [1254, 84] on div "Toggle map" at bounding box center [1257, 82] width 18 height 18
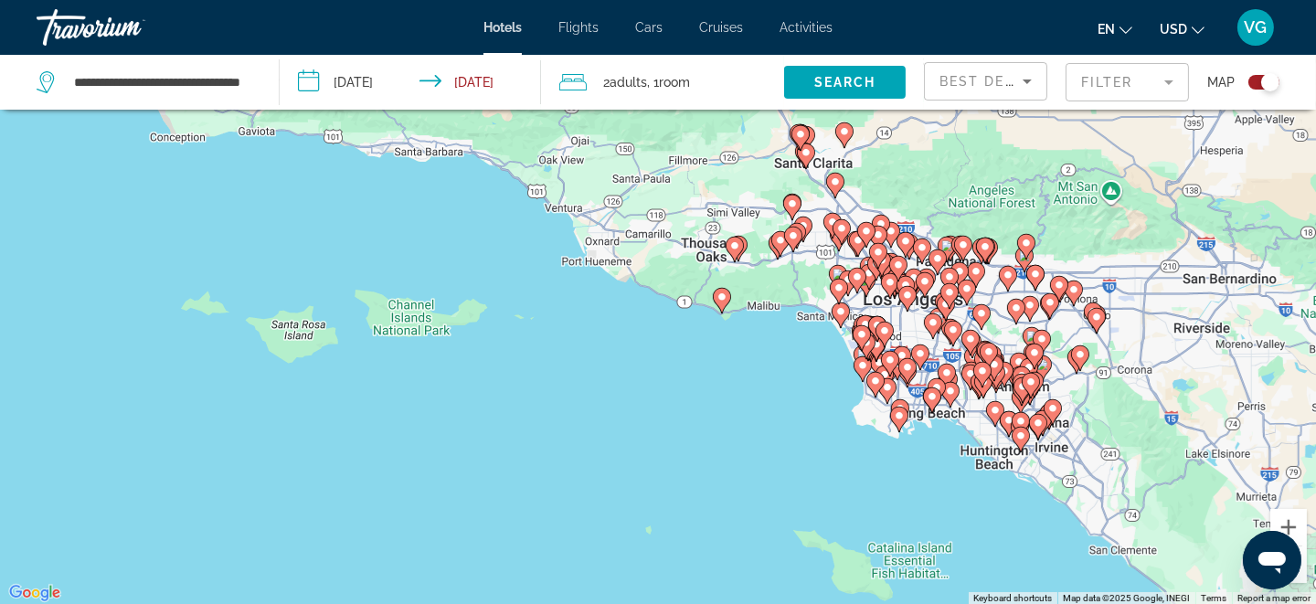
drag, startPoint x: 652, startPoint y: 326, endPoint x: 896, endPoint y: 365, distance: 247.1
click at [896, 363] on div "To activate drag with keyboard, press Alt + Enter. Once in keyboard drag state,…" at bounding box center [658, 303] width 1316 height 604
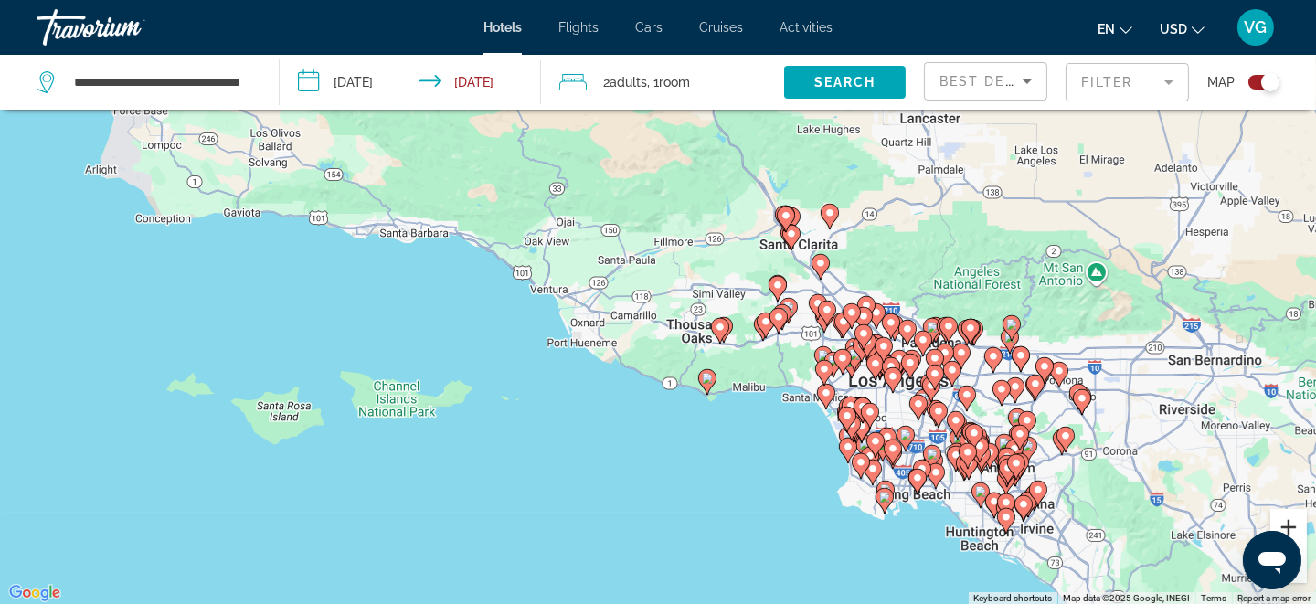
click at [1283, 520] on button "Zoom in" at bounding box center [1288, 527] width 37 height 37
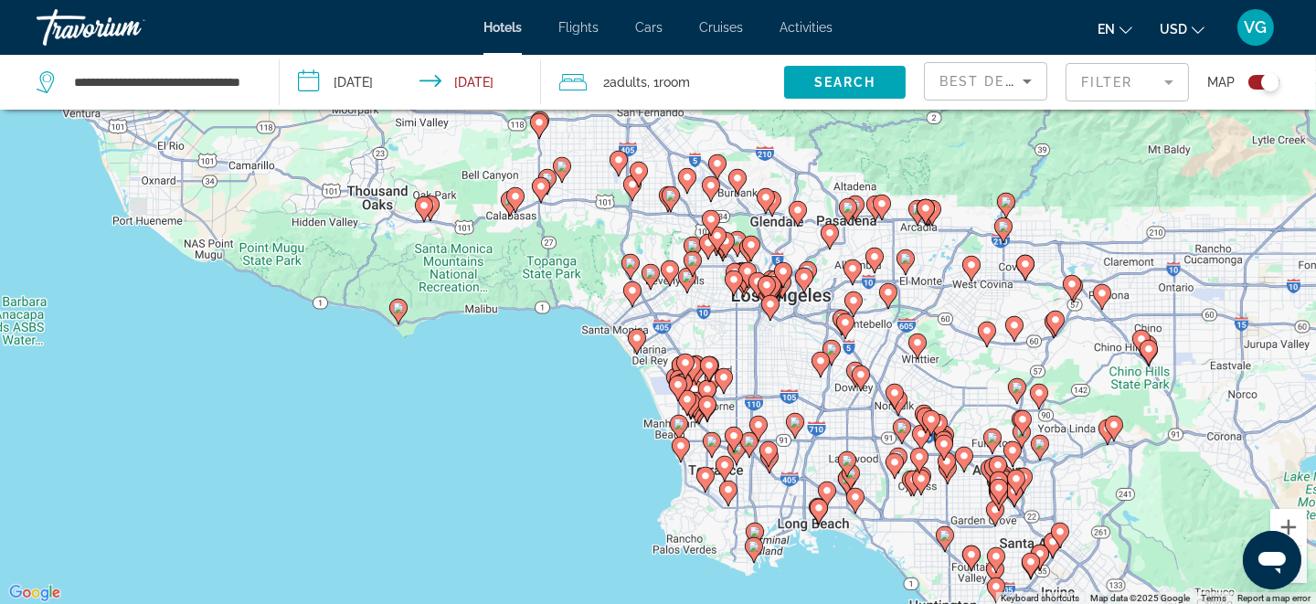
drag, startPoint x: 1123, startPoint y: 509, endPoint x: 779, endPoint y: 356, distance: 375.9
click at [779, 356] on div "To activate drag with keyboard, press Alt + Enter. Once in keyboard drag state,…" at bounding box center [658, 303] width 1316 height 604
click at [1283, 517] on button "Zoom in" at bounding box center [1288, 527] width 37 height 37
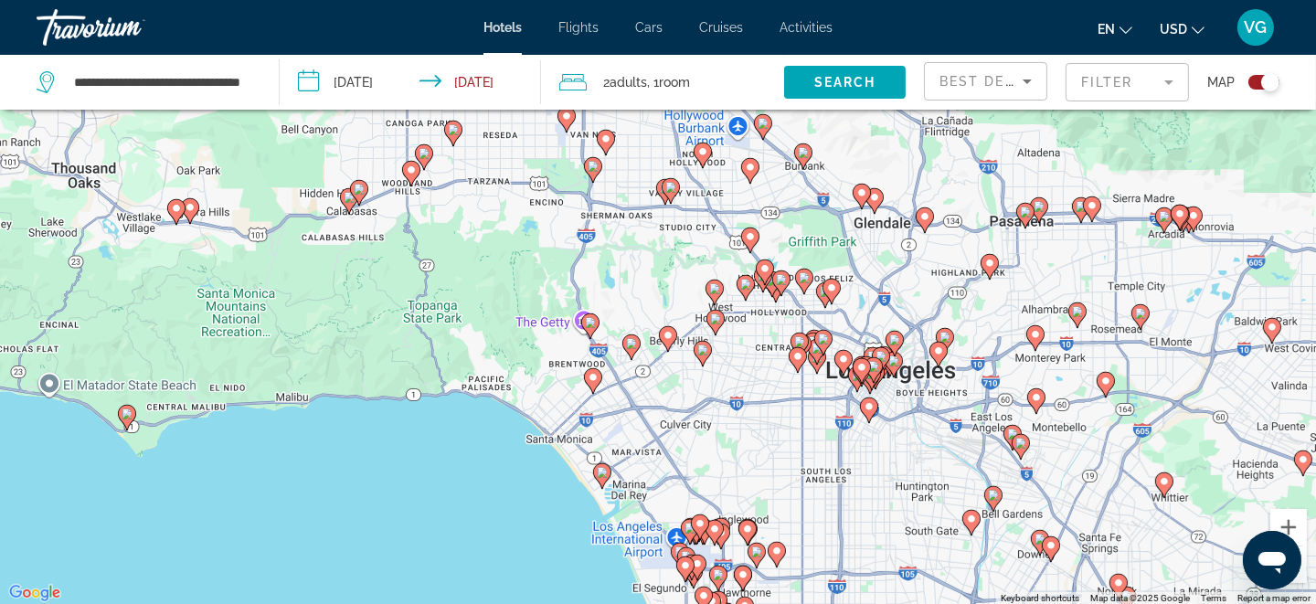
drag, startPoint x: 886, startPoint y: 396, endPoint x: 906, endPoint y: 474, distance: 81.1
click at [871, 483] on div "To activate drag with keyboard, press Alt + Enter. Once in keyboard drag state,…" at bounding box center [658, 303] width 1316 height 604
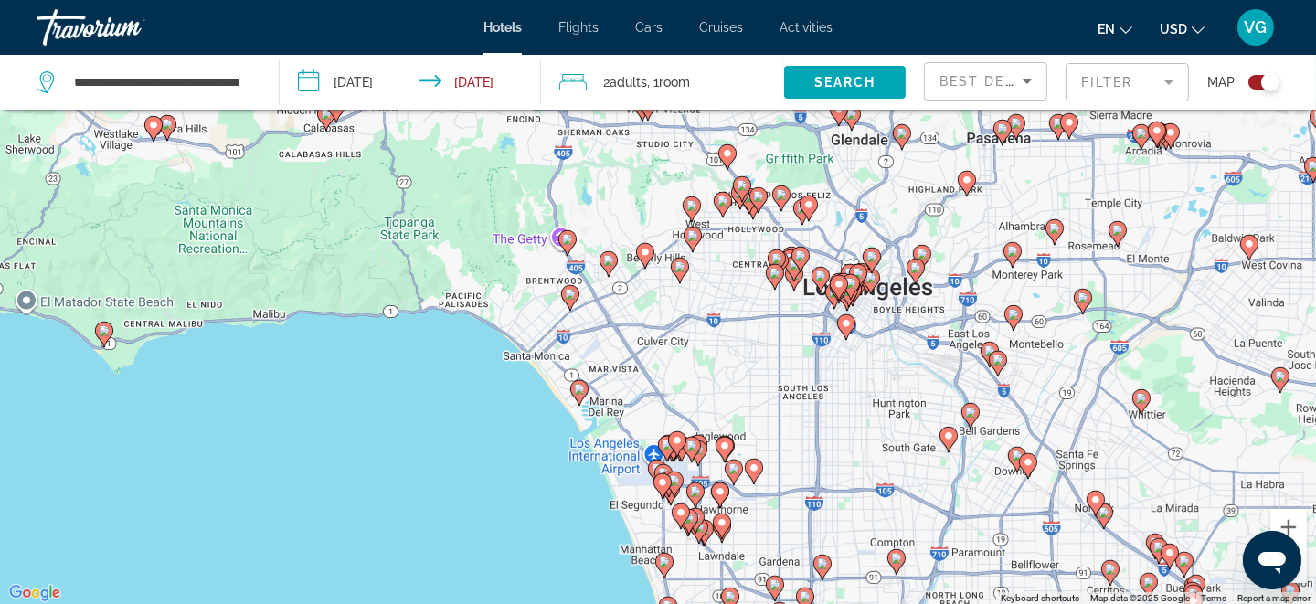
drag, startPoint x: 922, startPoint y: 466, endPoint x: 905, endPoint y: 395, distance: 73.1
click at [905, 395] on div "To activate drag with keyboard, press Alt + Enter. Once in keyboard drag state,…" at bounding box center [658, 303] width 1316 height 604
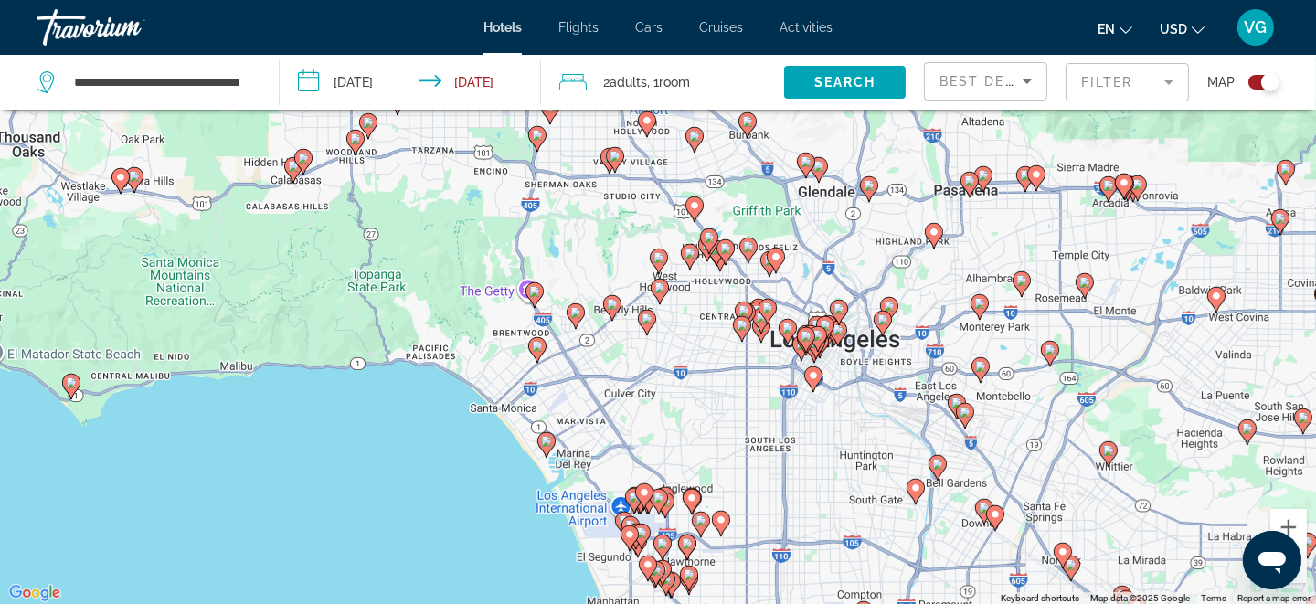
drag, startPoint x: 704, startPoint y: 357, endPoint x: 670, endPoint y: 415, distance: 67.2
click at [670, 415] on div "To activate drag with keyboard, press Alt + Enter. Once in keyboard drag state,…" at bounding box center [658, 303] width 1316 height 604
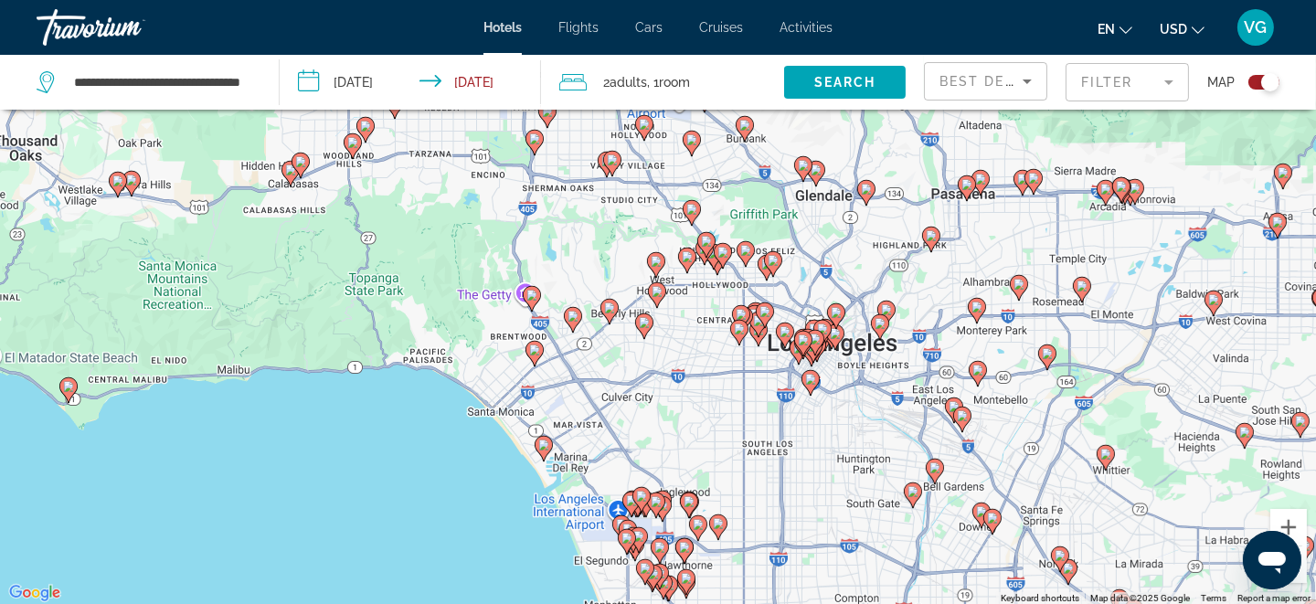
click at [644, 320] on image "Main content" at bounding box center [644, 322] width 11 height 11
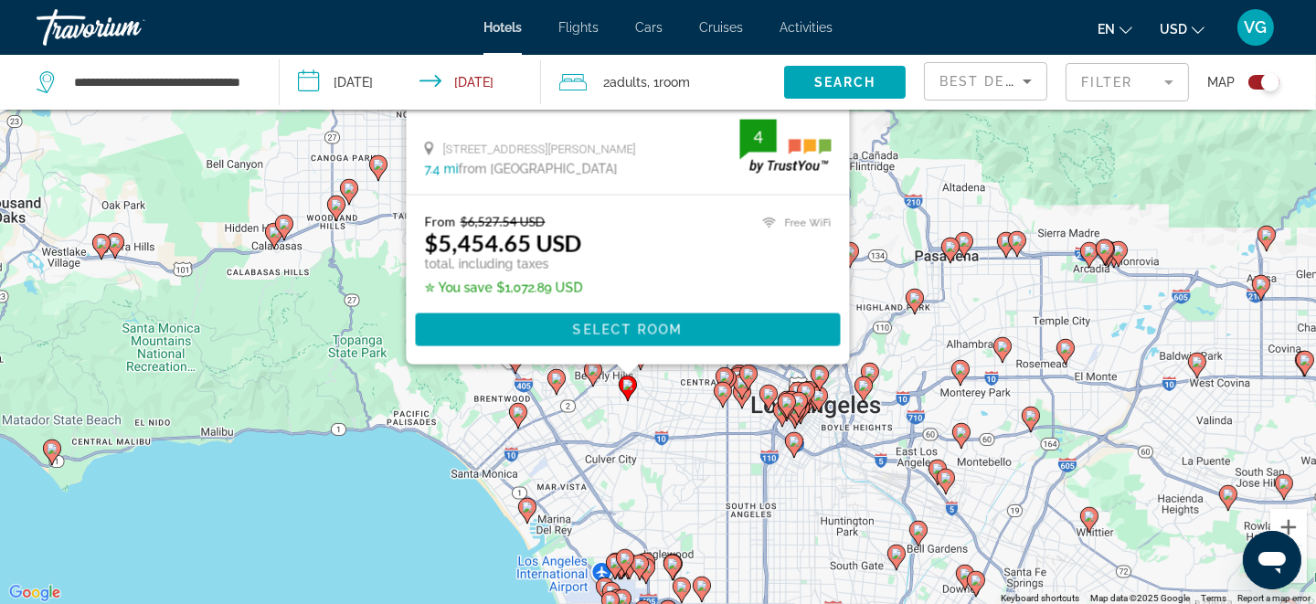
drag, startPoint x: 928, startPoint y: 408, endPoint x: 850, endPoint y: 186, distance: 235.5
click at [911, 150] on div "To activate drag with keyboard, press Alt + Enter. Once in keyboard drag state,…" at bounding box center [658, 303] width 1316 height 604
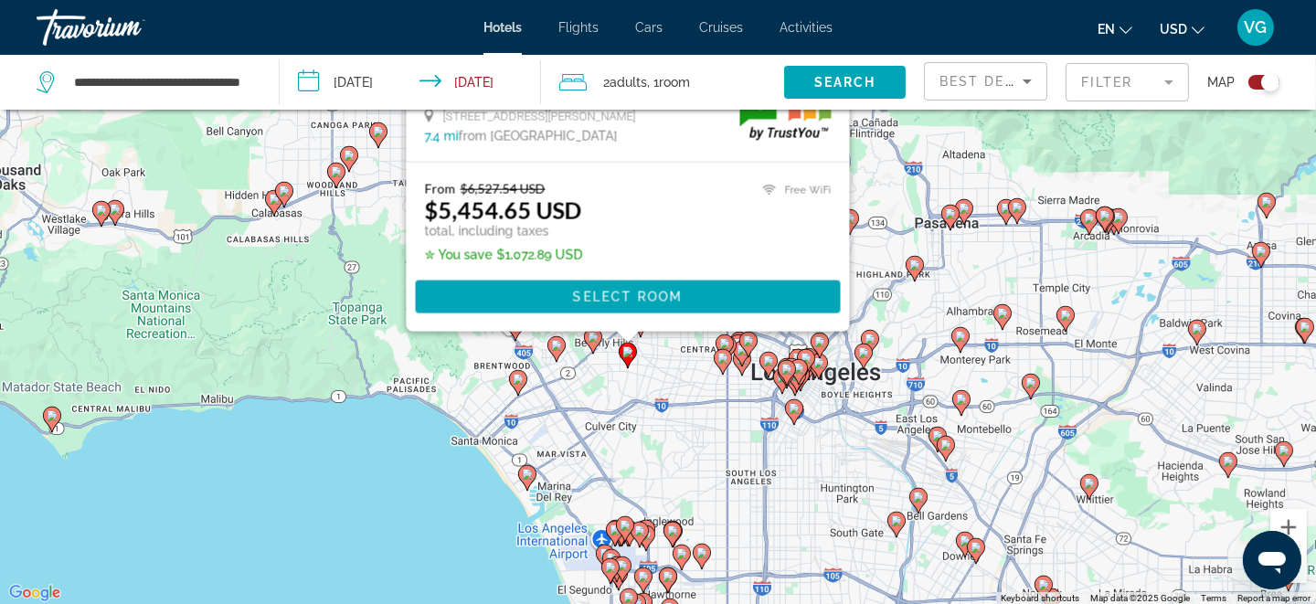
click at [587, 340] on image "Main content" at bounding box center [592, 337] width 11 height 11
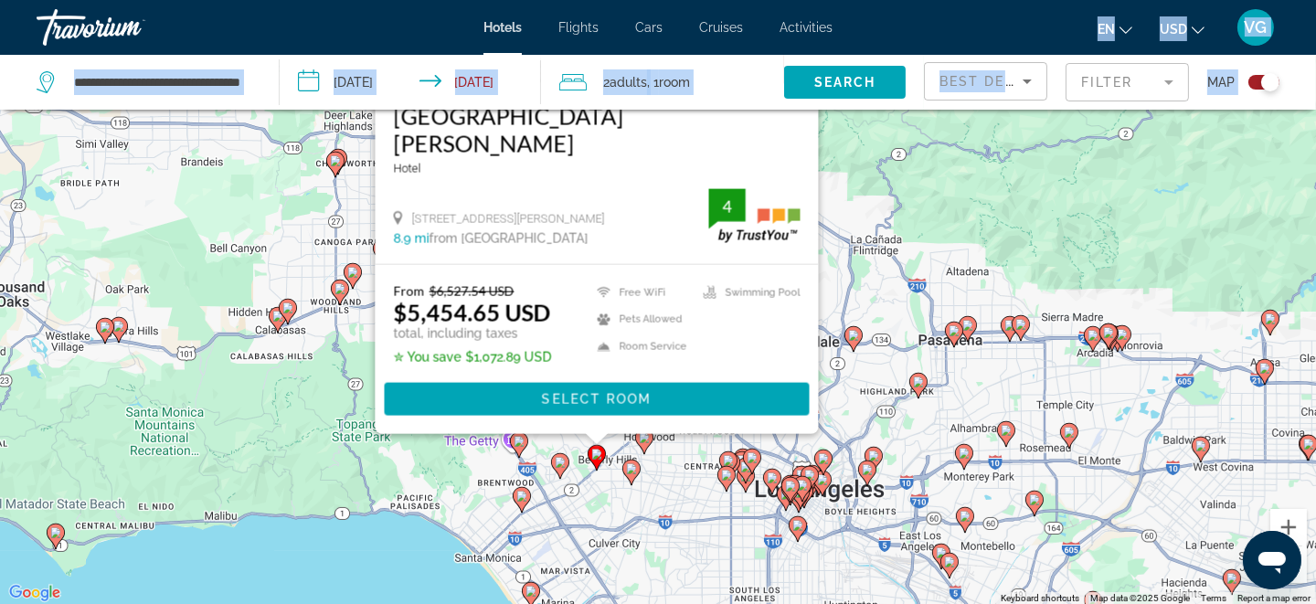
drag, startPoint x: 975, startPoint y: 266, endPoint x: 982, endPoint y: 14, distance: 252.3
click at [983, 14] on div "**********" at bounding box center [658, 193] width 1316 height 604
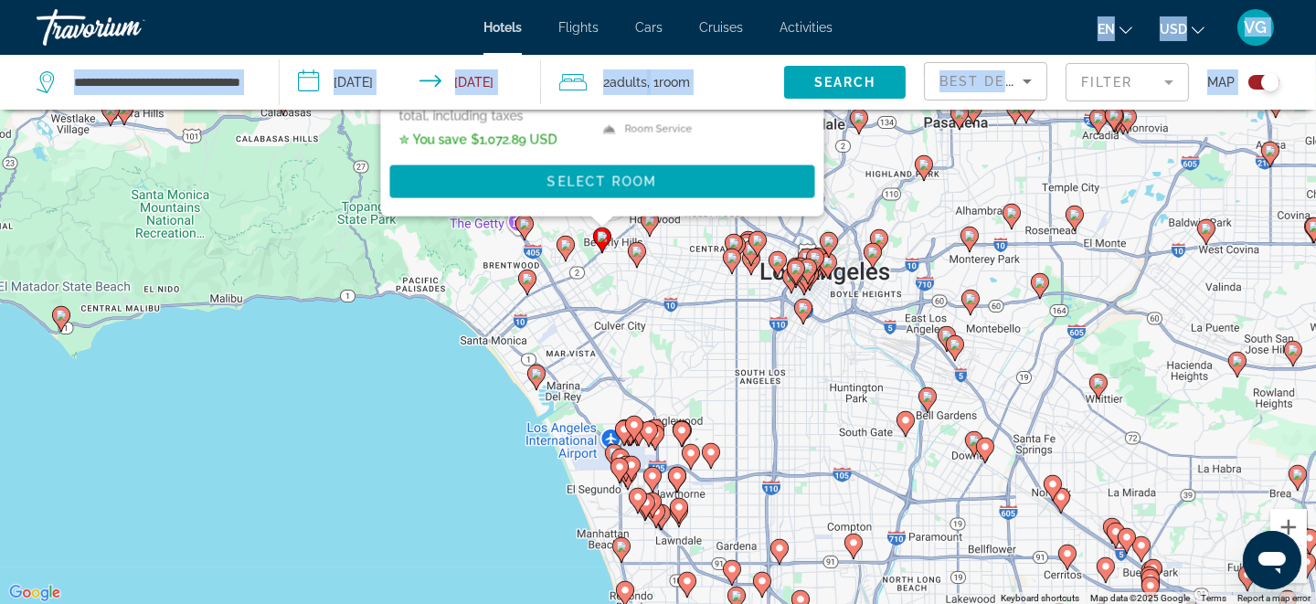
click at [566, 244] on image "Main content" at bounding box center [565, 244] width 11 height 11
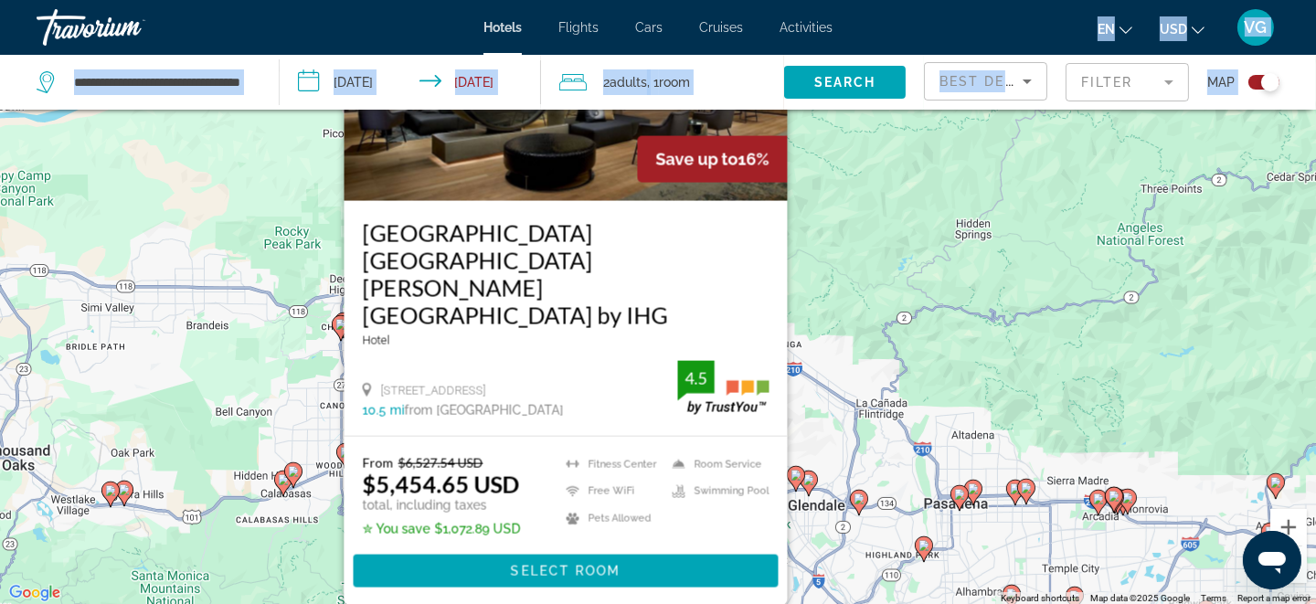
click at [961, 209] on div "To activate drag with keyboard, press Alt + Enter. Once in keyboard drag state,…" at bounding box center [658, 303] width 1316 height 604
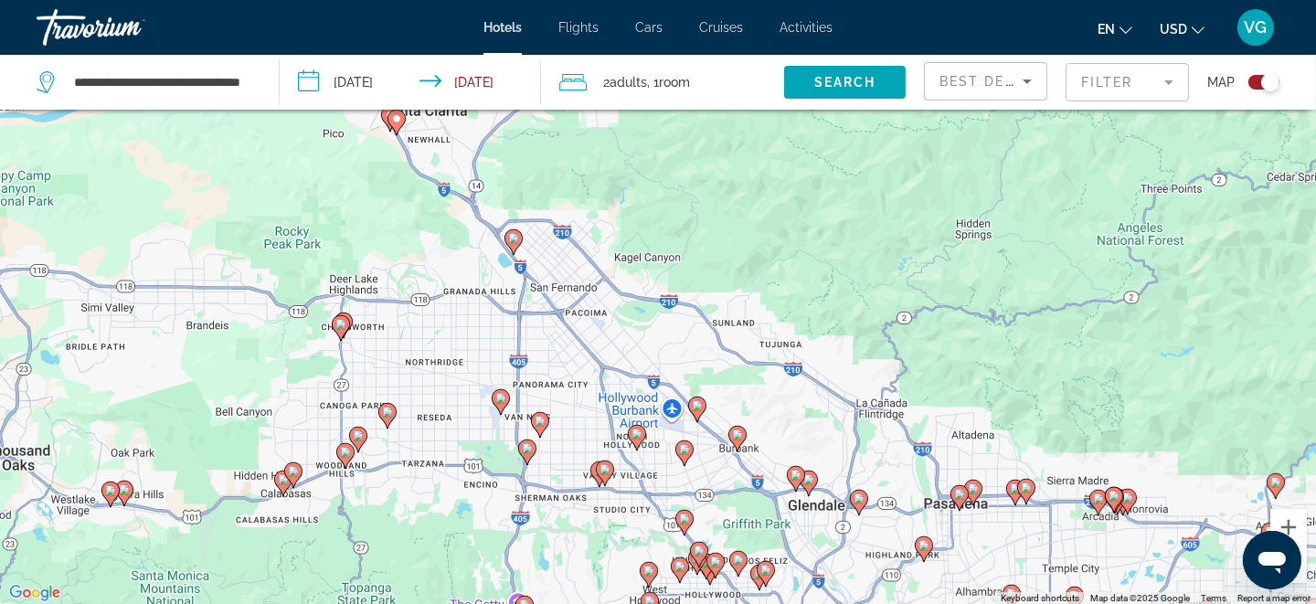
click at [1096, 83] on mat-form-field "Filter" at bounding box center [1126, 82] width 123 height 38
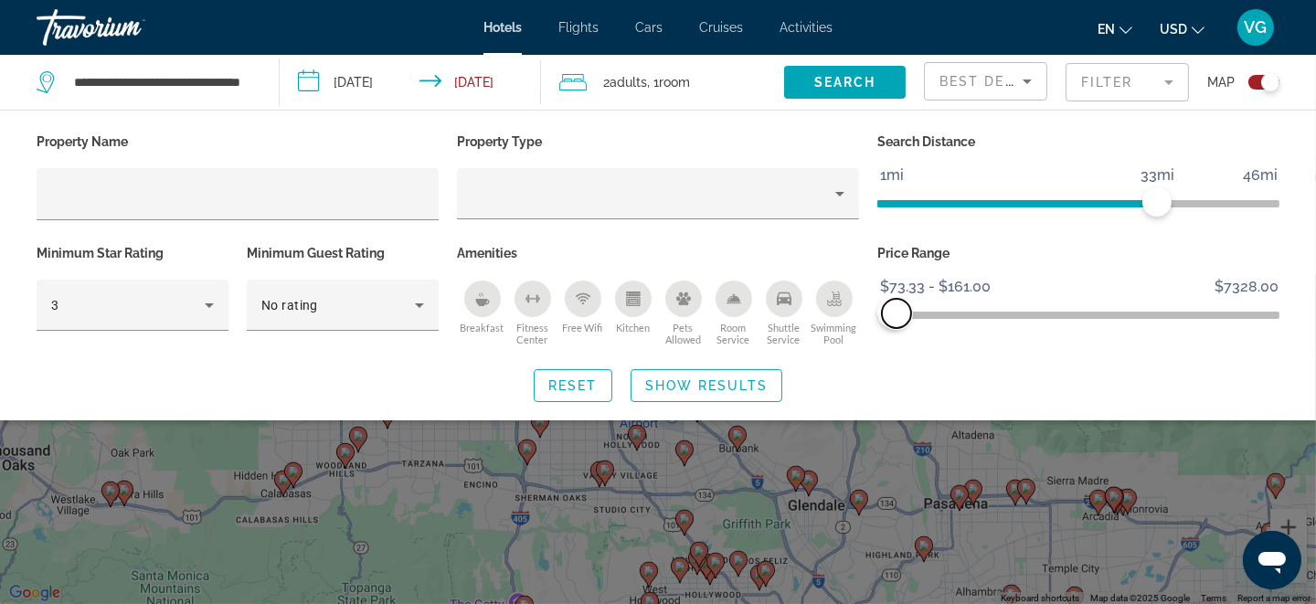
click at [896, 314] on span "ngx-slider-max" at bounding box center [896, 313] width 29 height 29
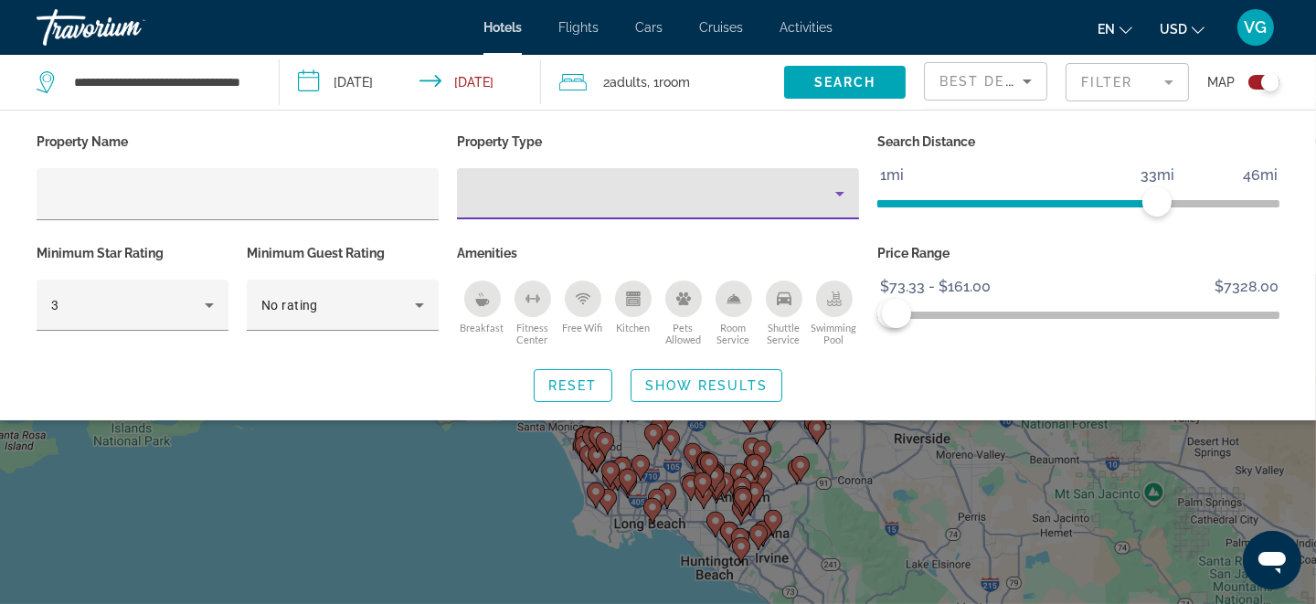
click at [639, 186] on div "Property type" at bounding box center [653, 194] width 364 height 22
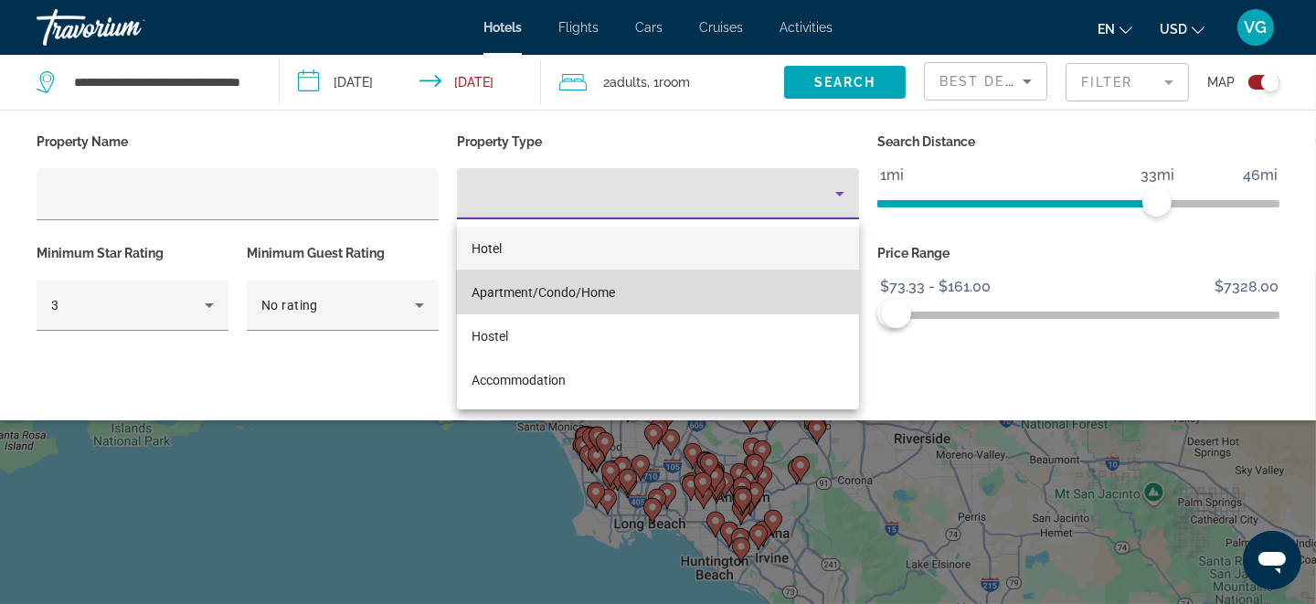
click at [593, 289] on span "Apartment/Condo/Home" at bounding box center [542, 292] width 143 height 15
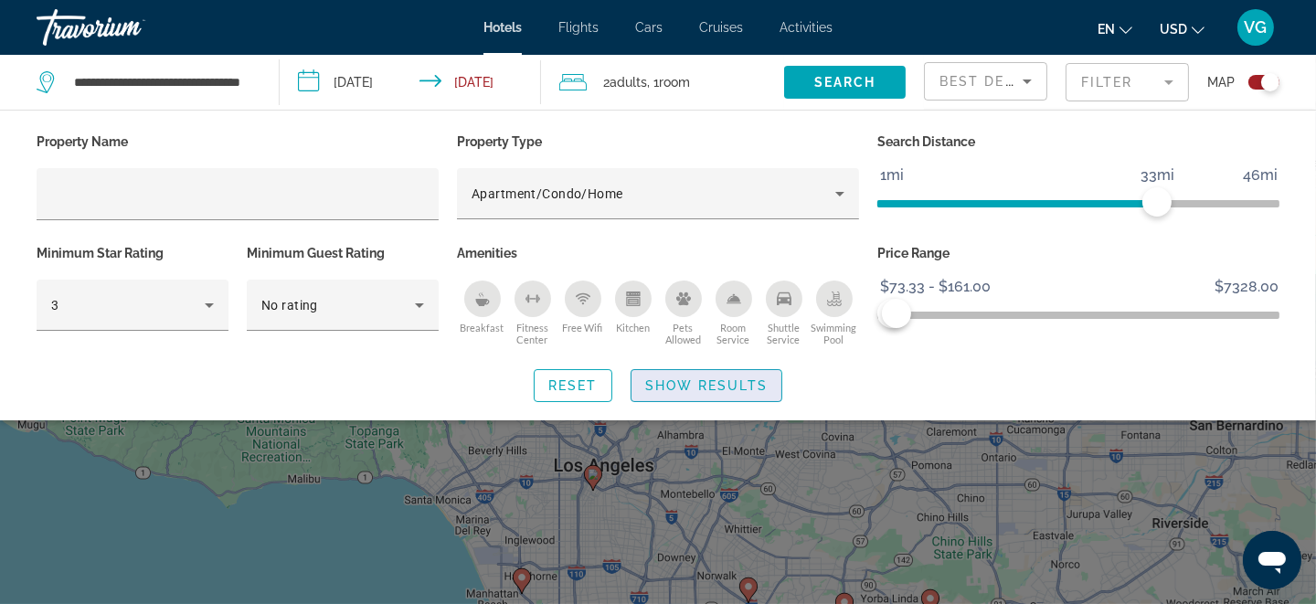
click at [666, 389] on span "Show Results" at bounding box center [706, 385] width 122 height 15
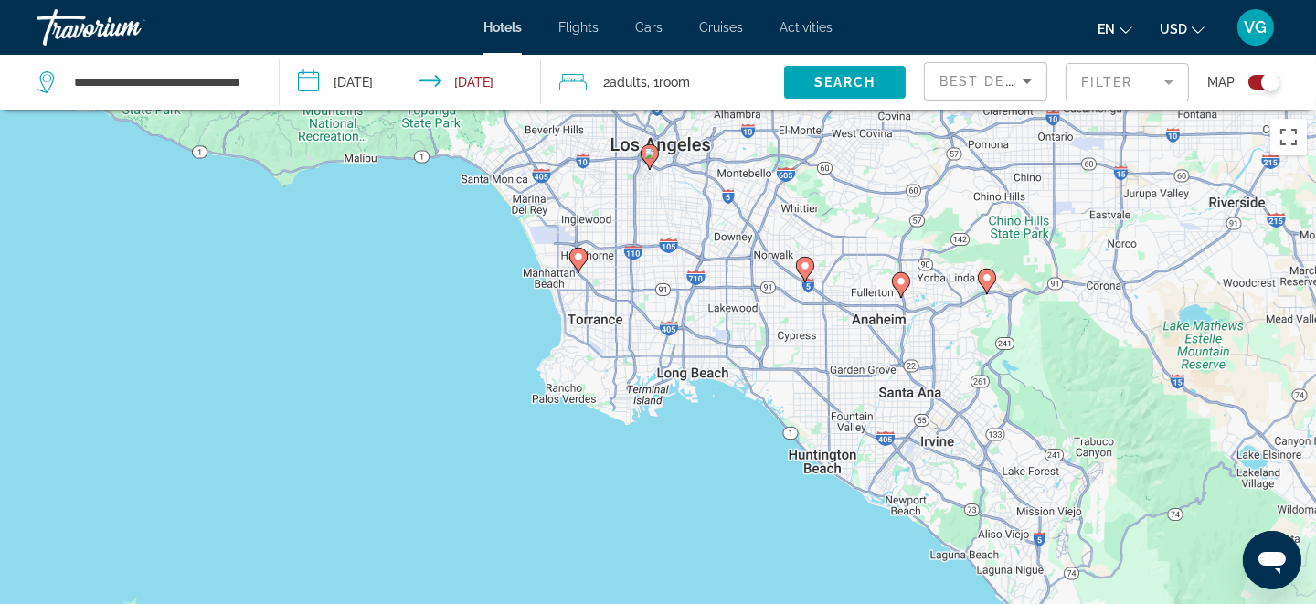
drag, startPoint x: 727, startPoint y: 518, endPoint x: 782, endPoint y: 196, distance: 326.2
click at [782, 196] on div "To activate drag with keyboard, press Alt + Enter. Once in keyboard drag state,…" at bounding box center [658, 412] width 1316 height 604
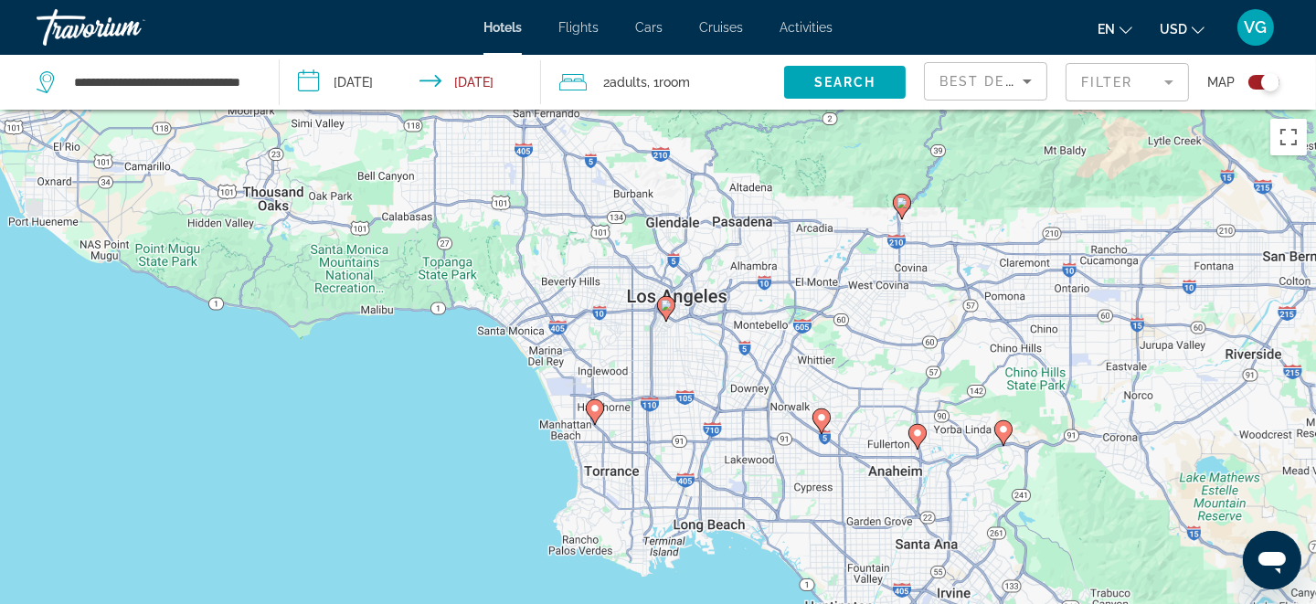
drag, startPoint x: 751, startPoint y: 229, endPoint x: 744, endPoint y: 357, distance: 128.1
click at [767, 386] on div "To activate drag with keyboard, press Alt + Enter. Once in keyboard drag state,…" at bounding box center [658, 412] width 1316 height 604
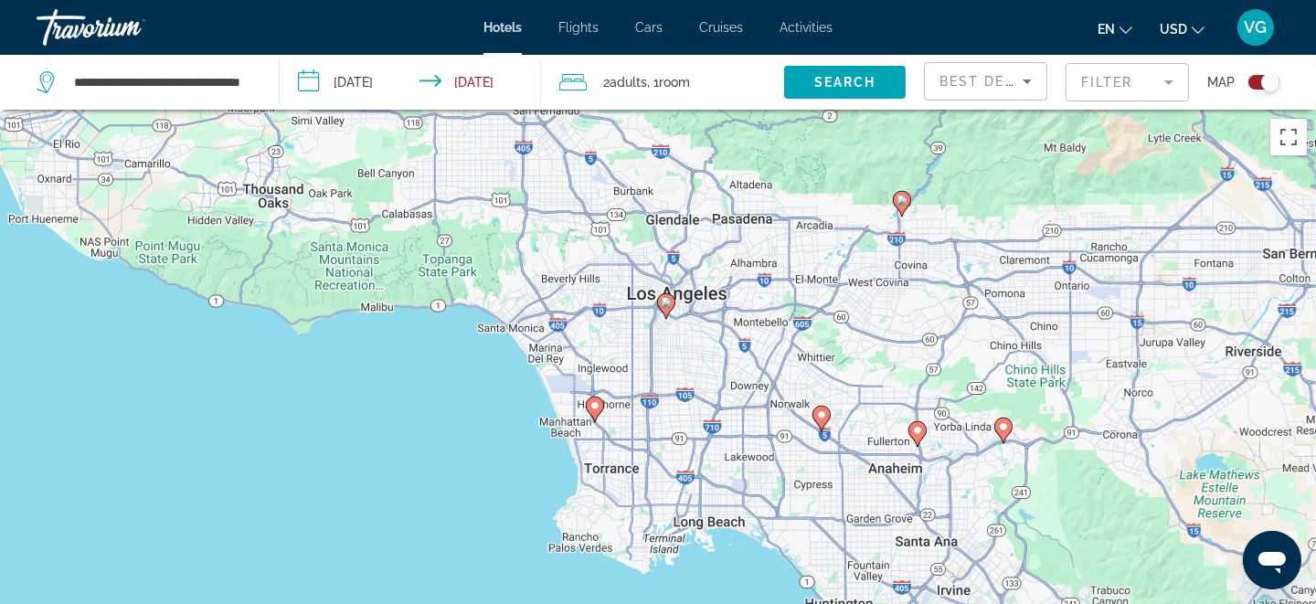
click at [665, 304] on image "Main content" at bounding box center [666, 302] width 11 height 11
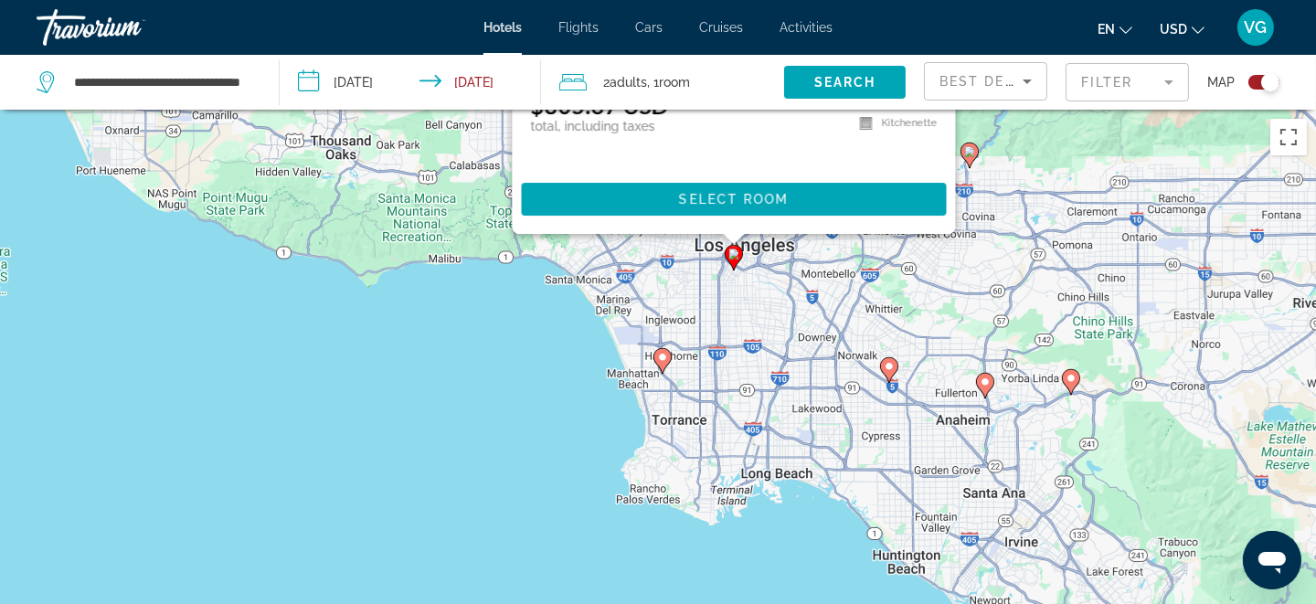
drag, startPoint x: 936, startPoint y: 415, endPoint x: 1021, endPoint y: -16, distance: 438.6
click at [1021, 0] on html "**********" at bounding box center [658, 302] width 1316 height 604
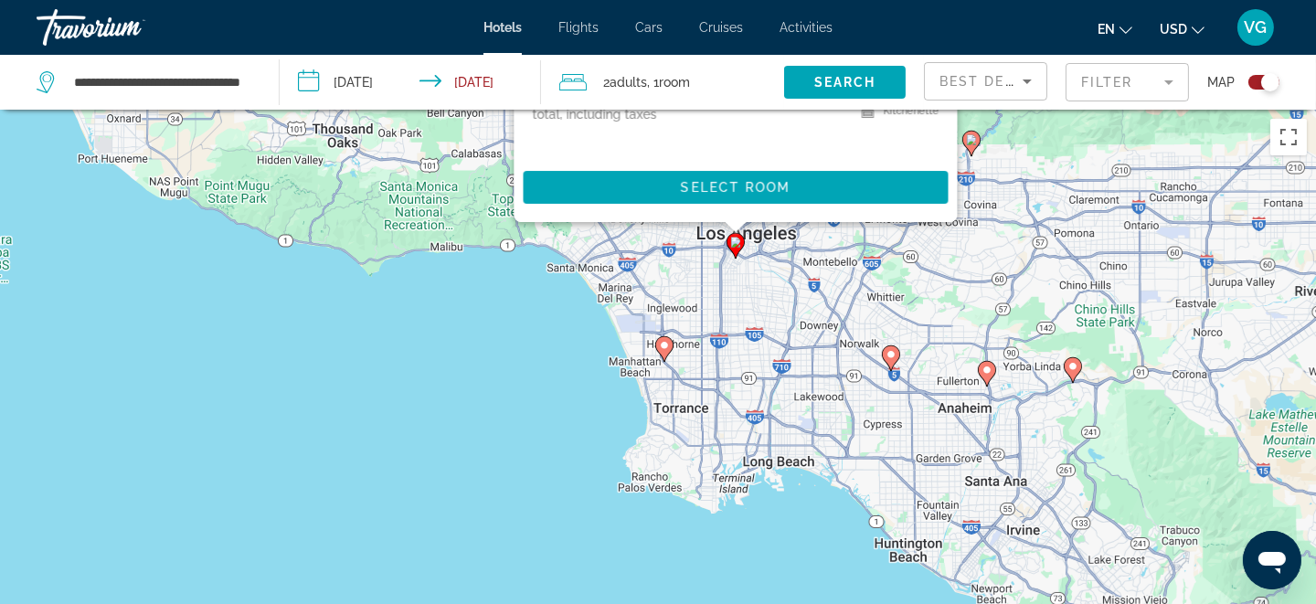
click at [668, 349] on image "Main content" at bounding box center [664, 345] width 11 height 11
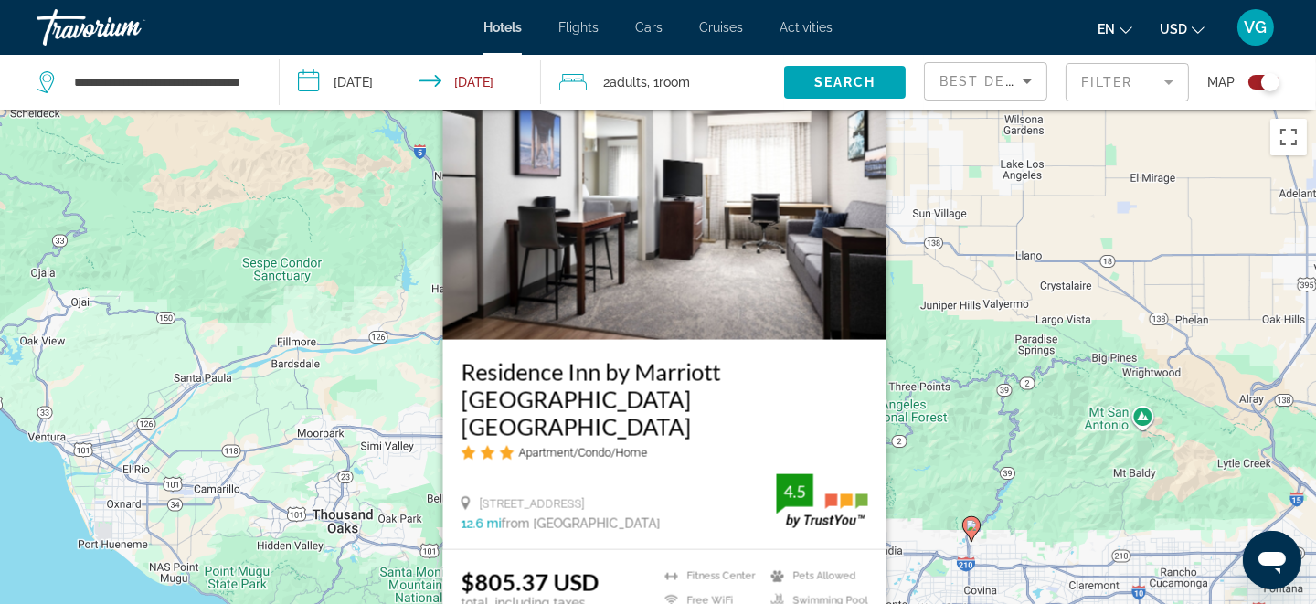
click at [1087, 78] on mat-form-field "Filter" at bounding box center [1126, 82] width 123 height 38
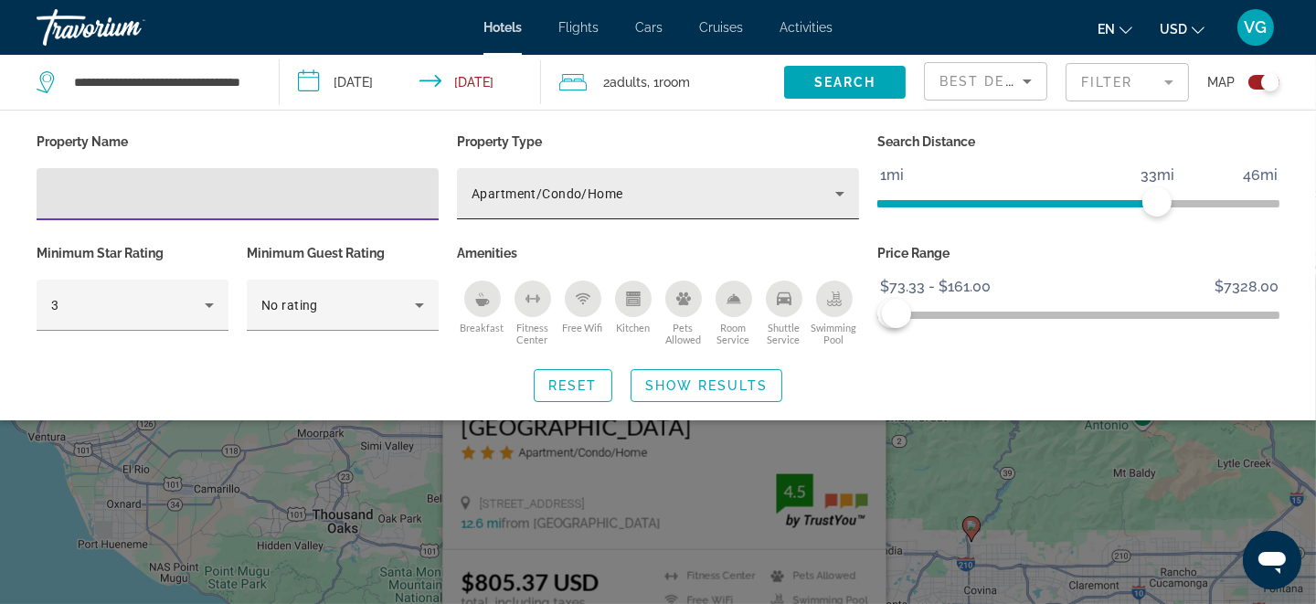
click at [804, 177] on div "Apartment/Condo/Home" at bounding box center [657, 193] width 373 height 51
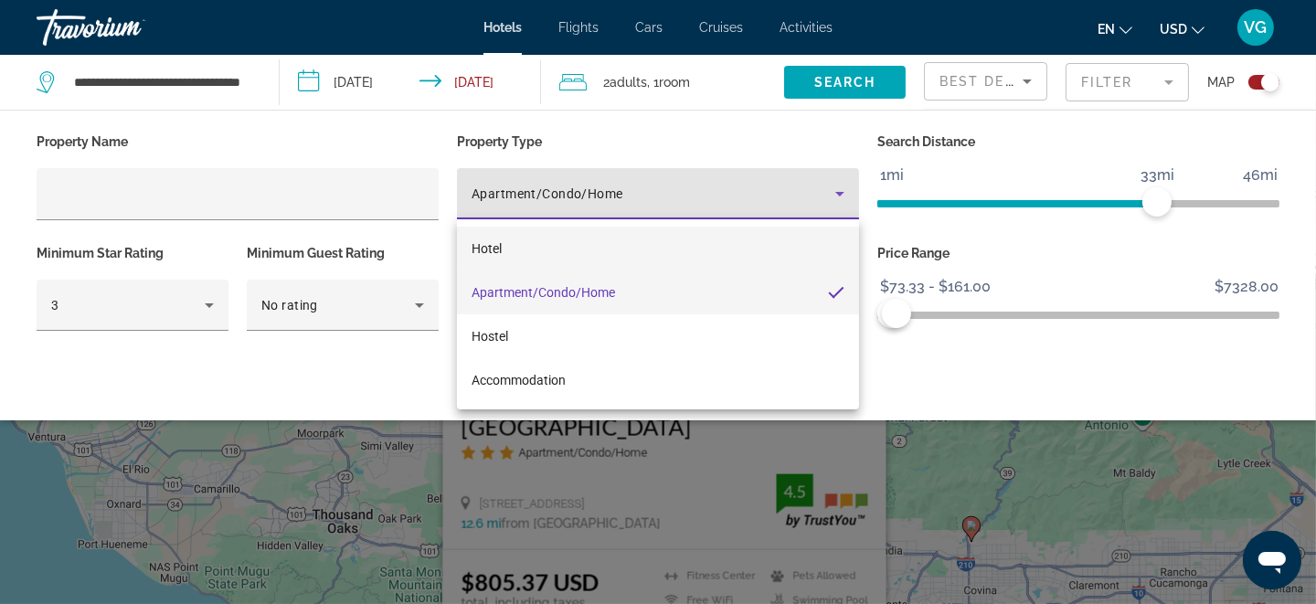
click at [605, 246] on mat-option "Hotel" at bounding box center [658, 249] width 402 height 44
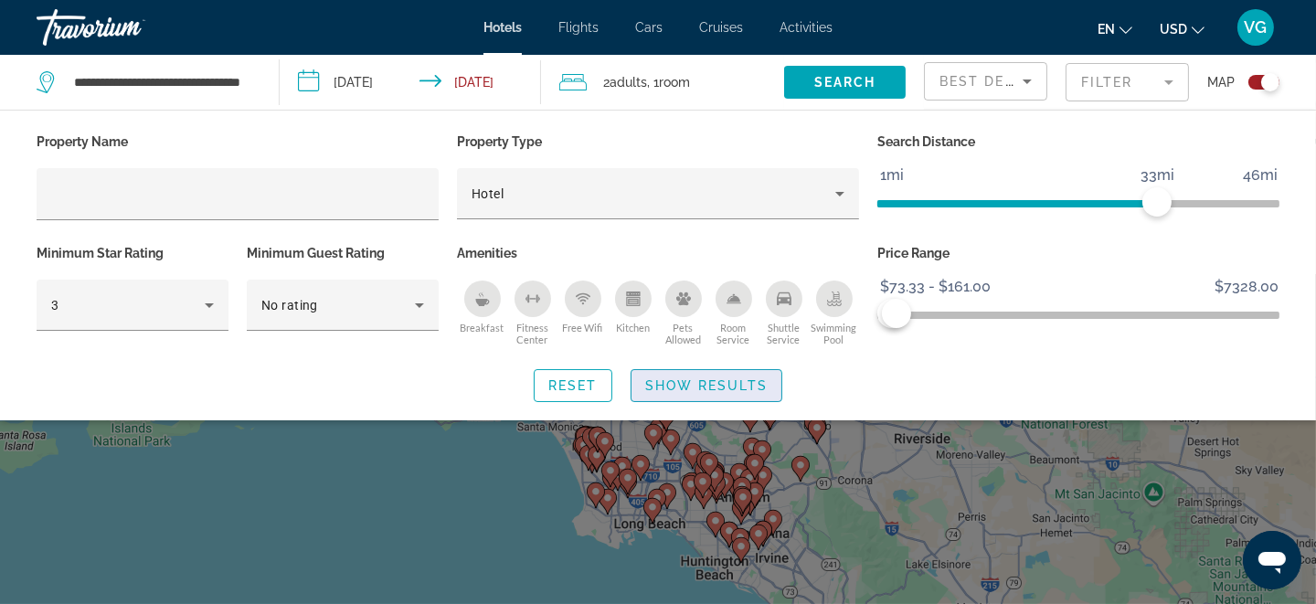
click at [676, 391] on span "Show Results" at bounding box center [706, 385] width 122 height 15
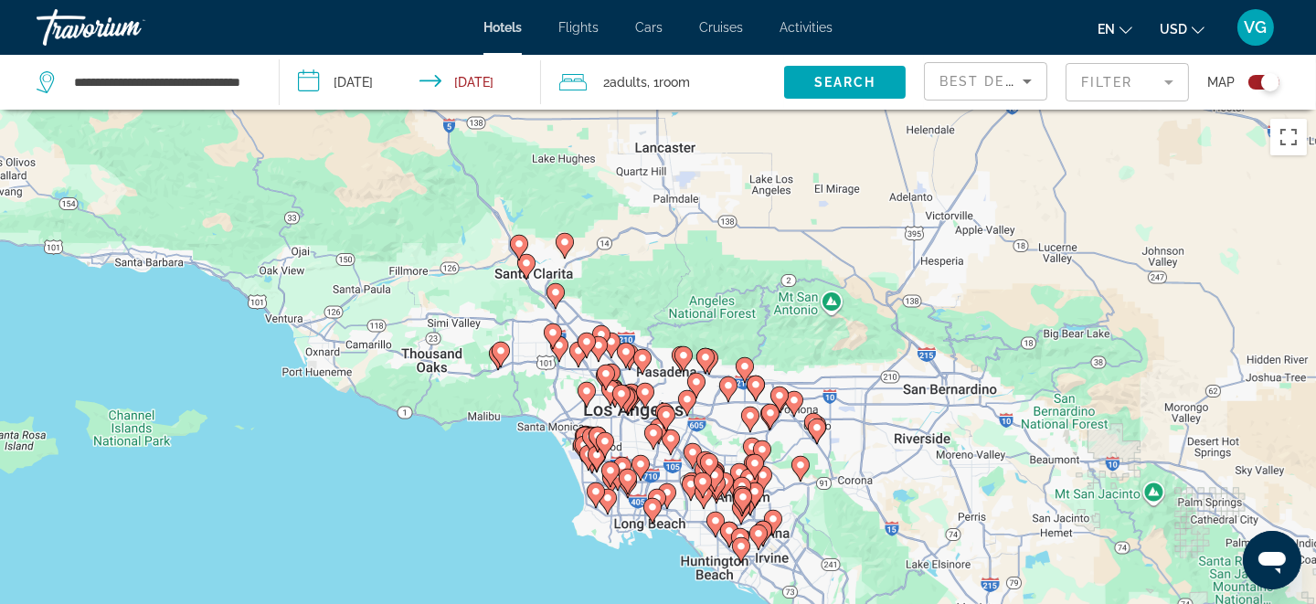
click at [1116, 78] on mat-form-field "Filter" at bounding box center [1126, 82] width 123 height 38
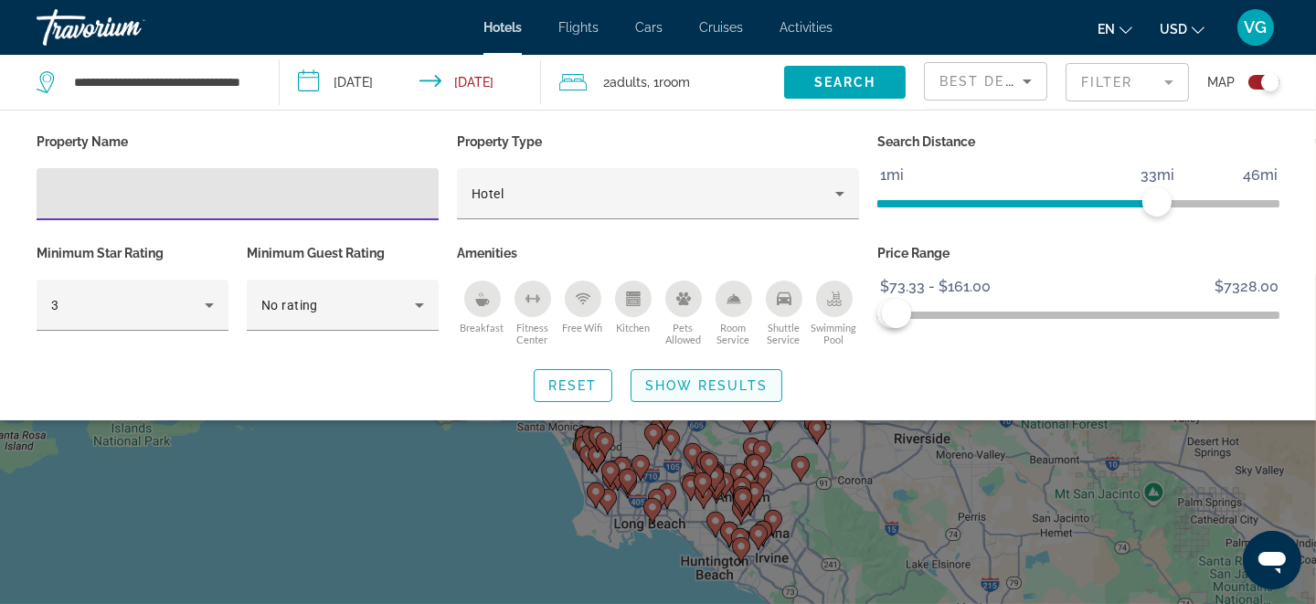
click at [685, 378] on span "Show Results" at bounding box center [706, 385] width 122 height 15
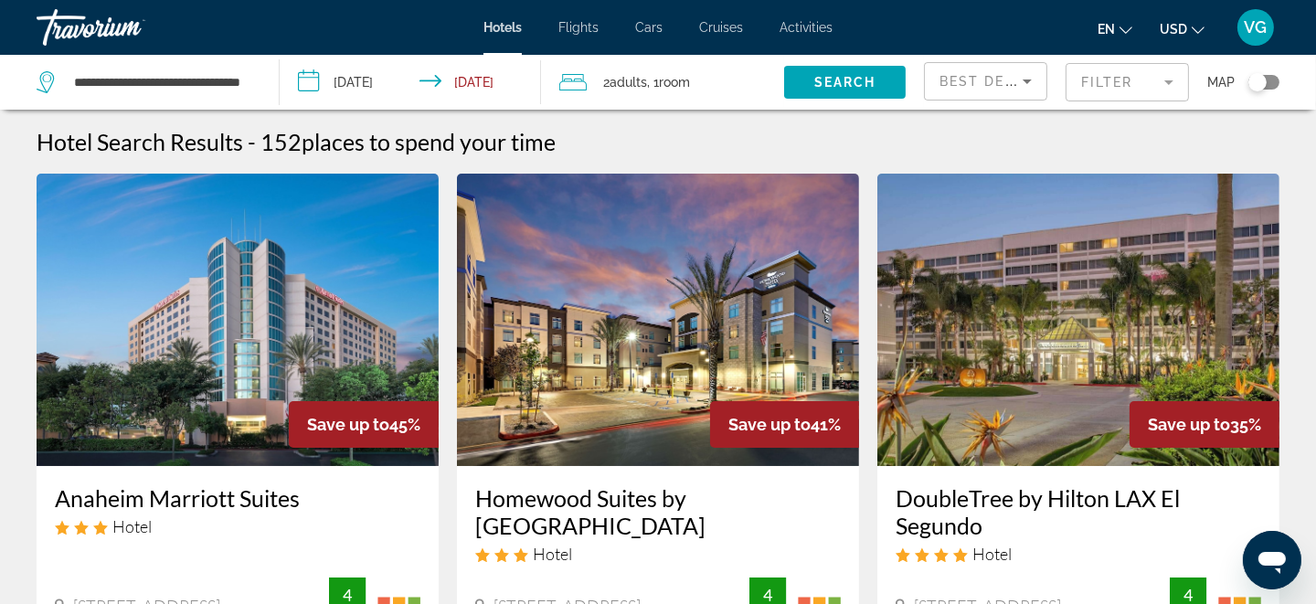
click at [1084, 87] on mat-form-field "Filter" at bounding box center [1126, 82] width 123 height 38
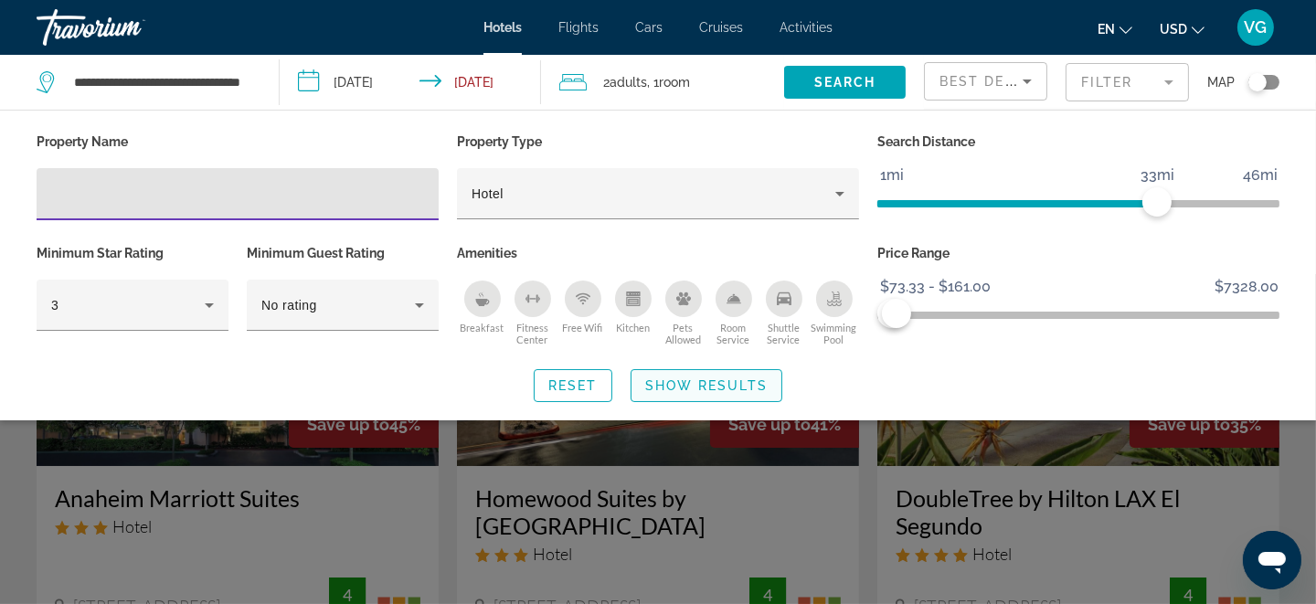
click at [691, 388] on span "Show Results" at bounding box center [706, 385] width 122 height 15
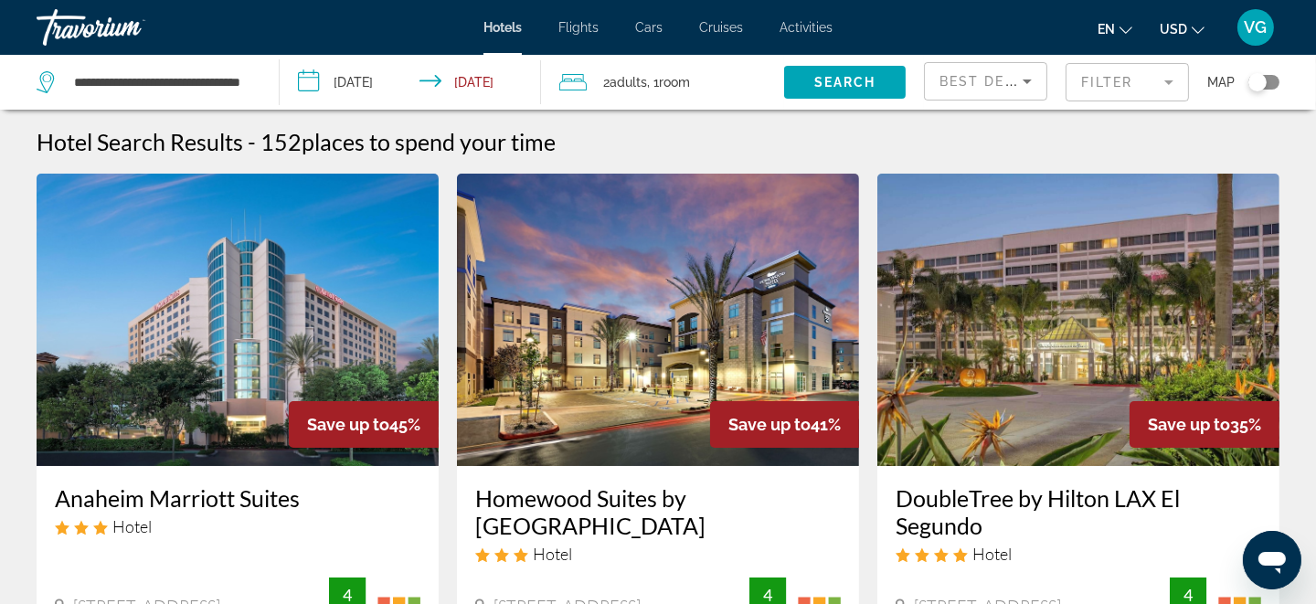
click at [1261, 81] on div "Toggle map" at bounding box center [1257, 82] width 18 height 18
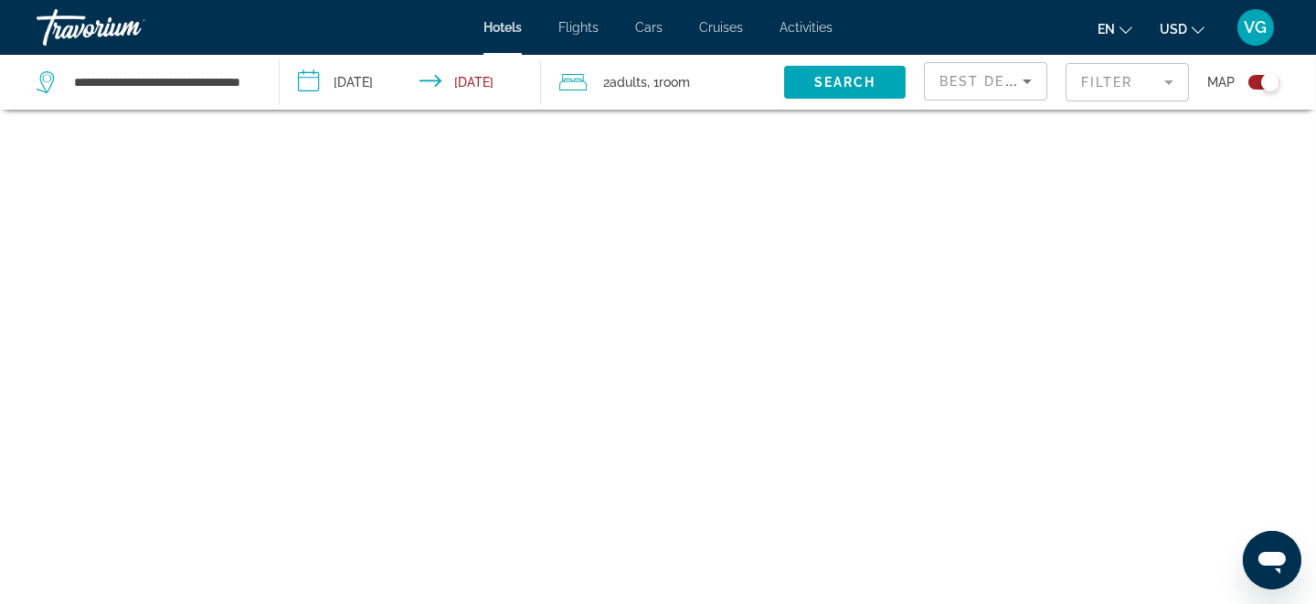
scroll to position [109, 0]
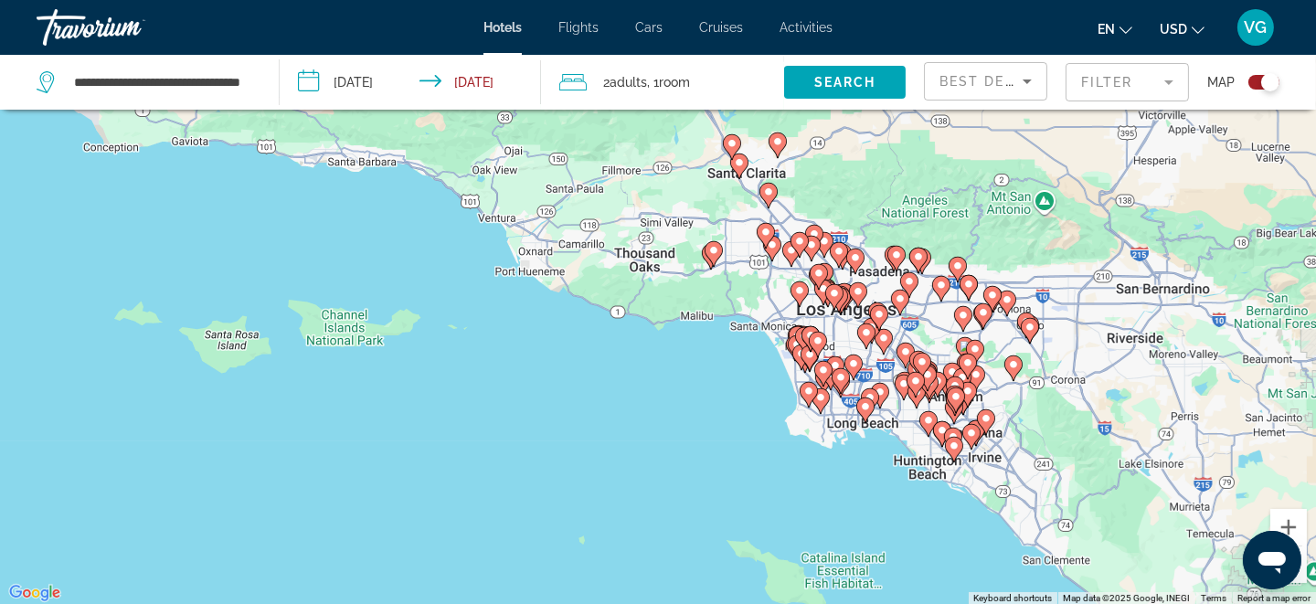
drag, startPoint x: 654, startPoint y: 376, endPoint x: 869, endPoint y: 384, distance: 214.8
click at [869, 384] on div "To activate drag with keyboard, press Alt + Enter. Once in keyboard drag state,…" at bounding box center [658, 303] width 1316 height 604
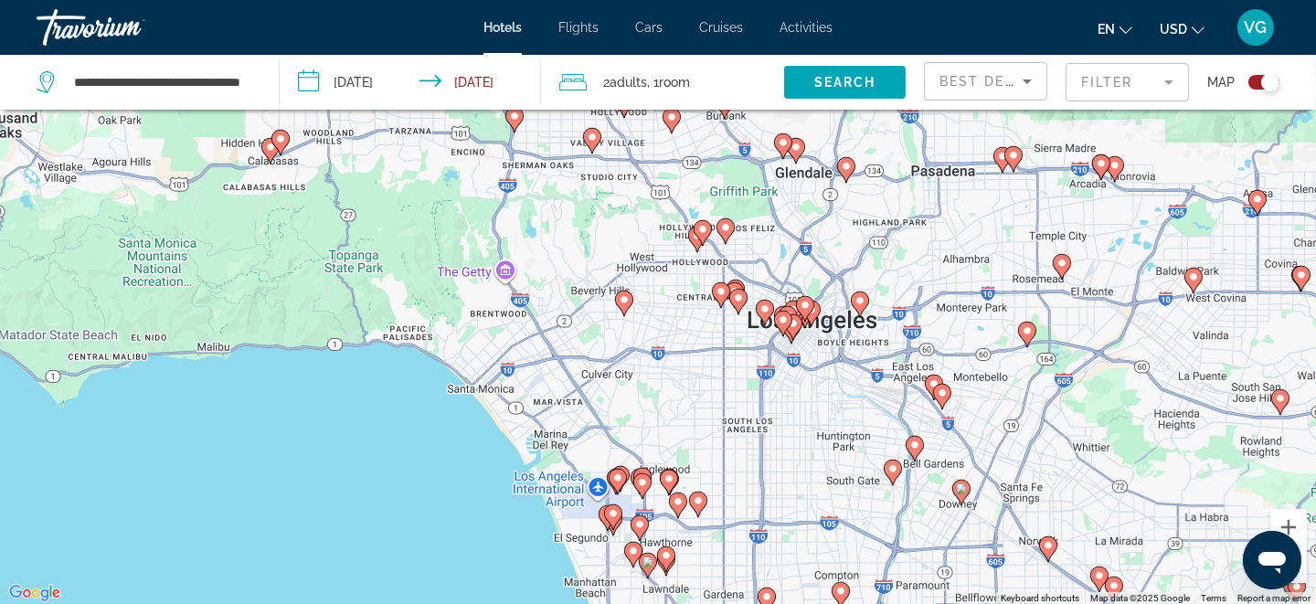
drag, startPoint x: 492, startPoint y: 222, endPoint x: 628, endPoint y: 428, distance: 247.3
click at [628, 437] on div "To activate drag with keyboard, press Alt + Enter. Once in keyboard drag state,…" at bounding box center [658, 303] width 1316 height 604
click at [625, 295] on image "Main content" at bounding box center [624, 300] width 11 height 11
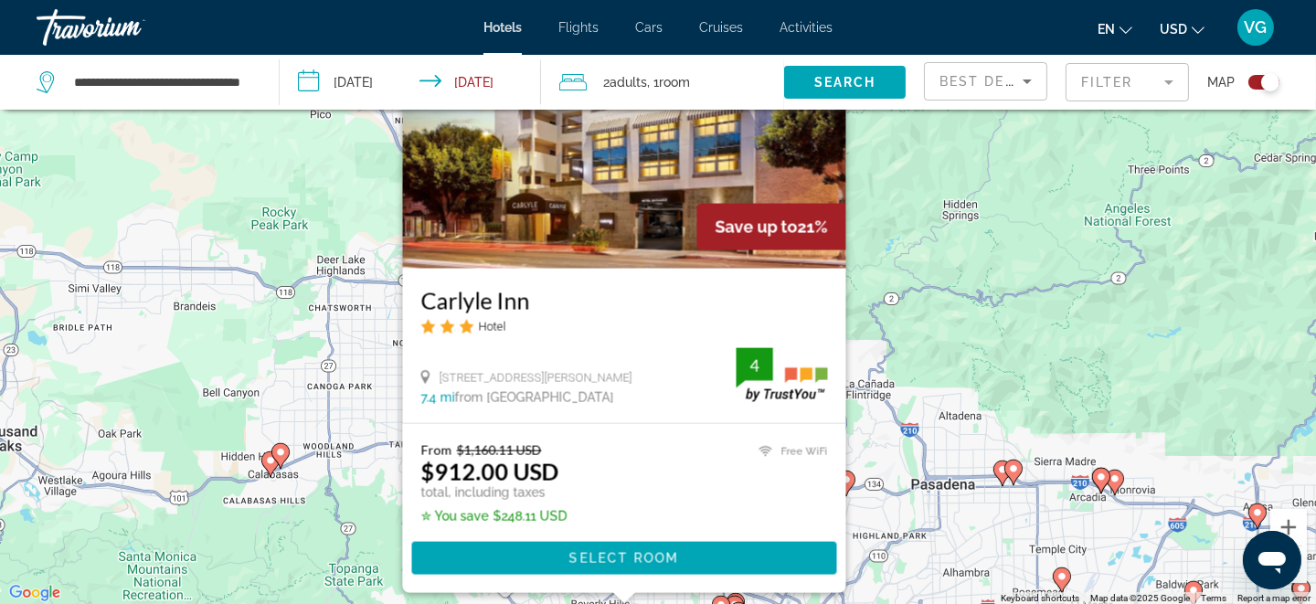
click at [673, 306] on h3 "Carlyle Inn" at bounding box center [624, 299] width 407 height 27
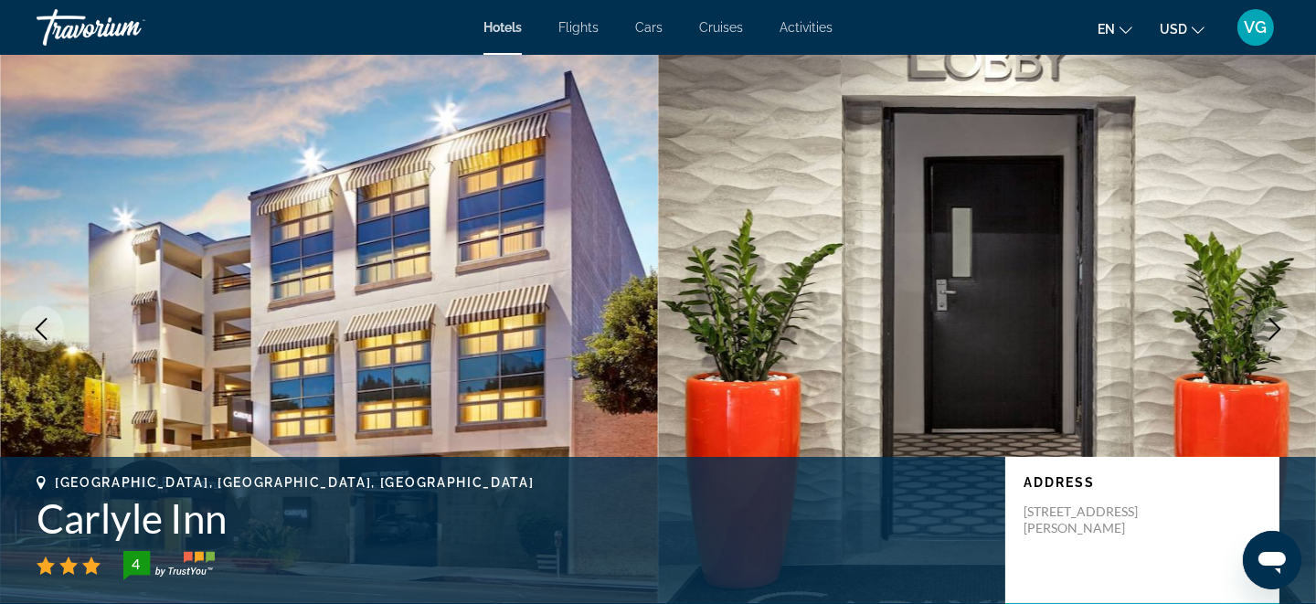
click at [1275, 328] on icon "Next image" at bounding box center [1275, 329] width 22 height 22
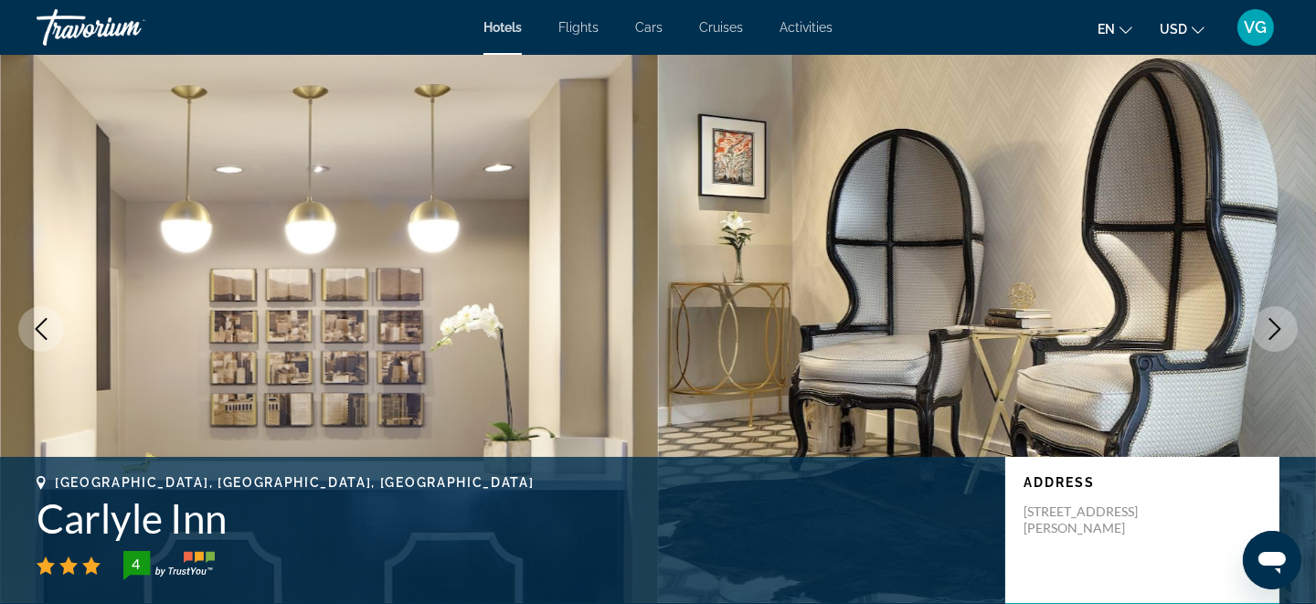
click at [1275, 326] on icon "Next image" at bounding box center [1275, 329] width 12 height 22
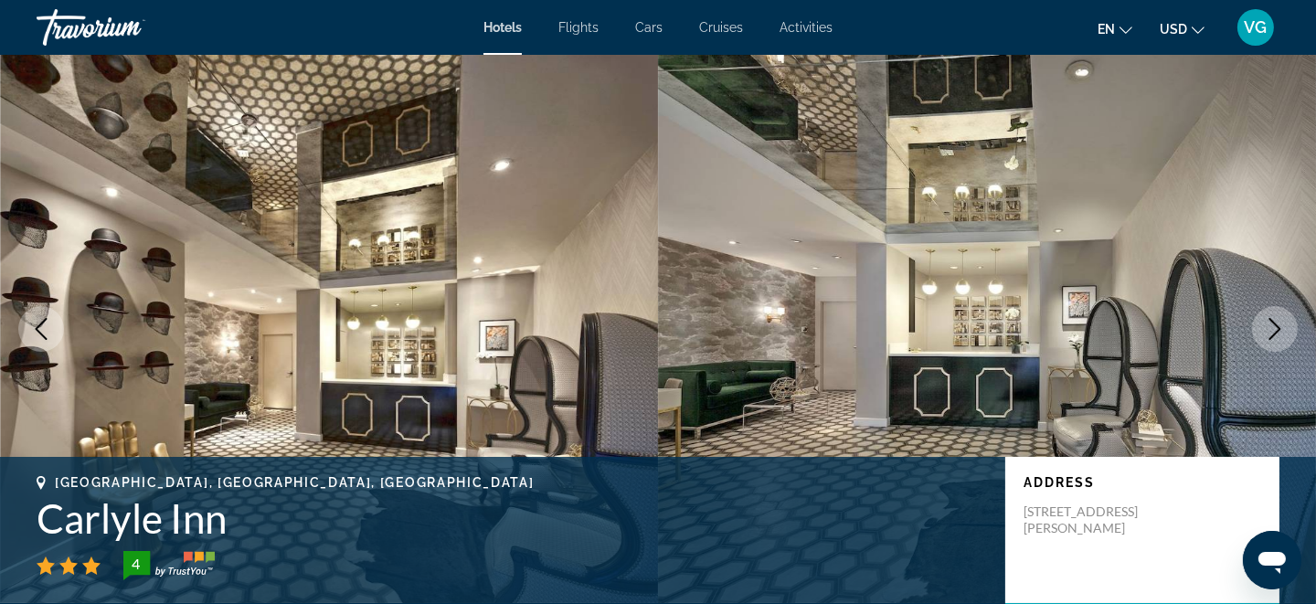
click at [1275, 326] on icon "Next image" at bounding box center [1275, 329] width 12 height 22
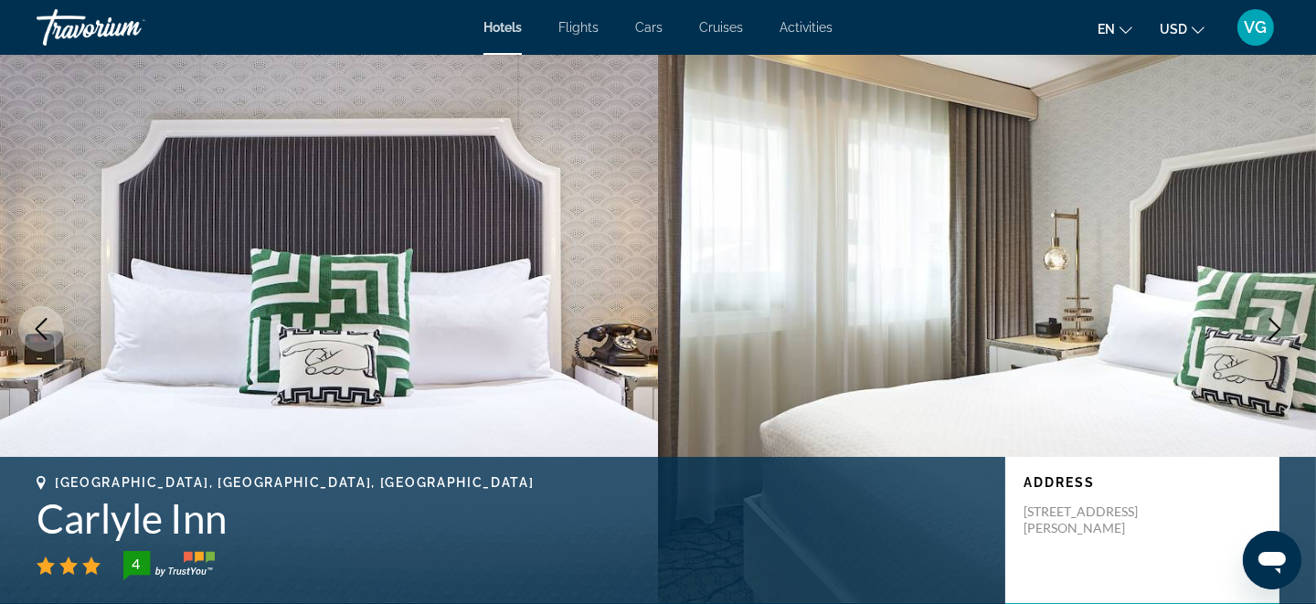
click at [1275, 326] on icon "Next image" at bounding box center [1275, 329] width 12 height 22
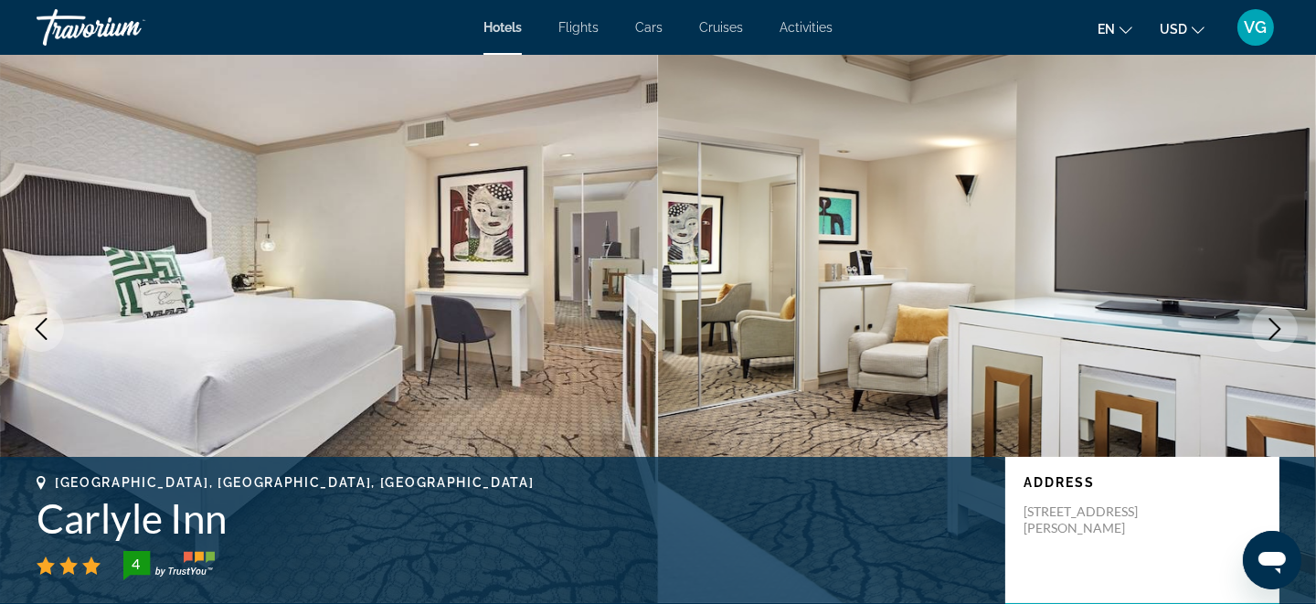
click at [1275, 326] on icon "Next image" at bounding box center [1275, 329] width 12 height 22
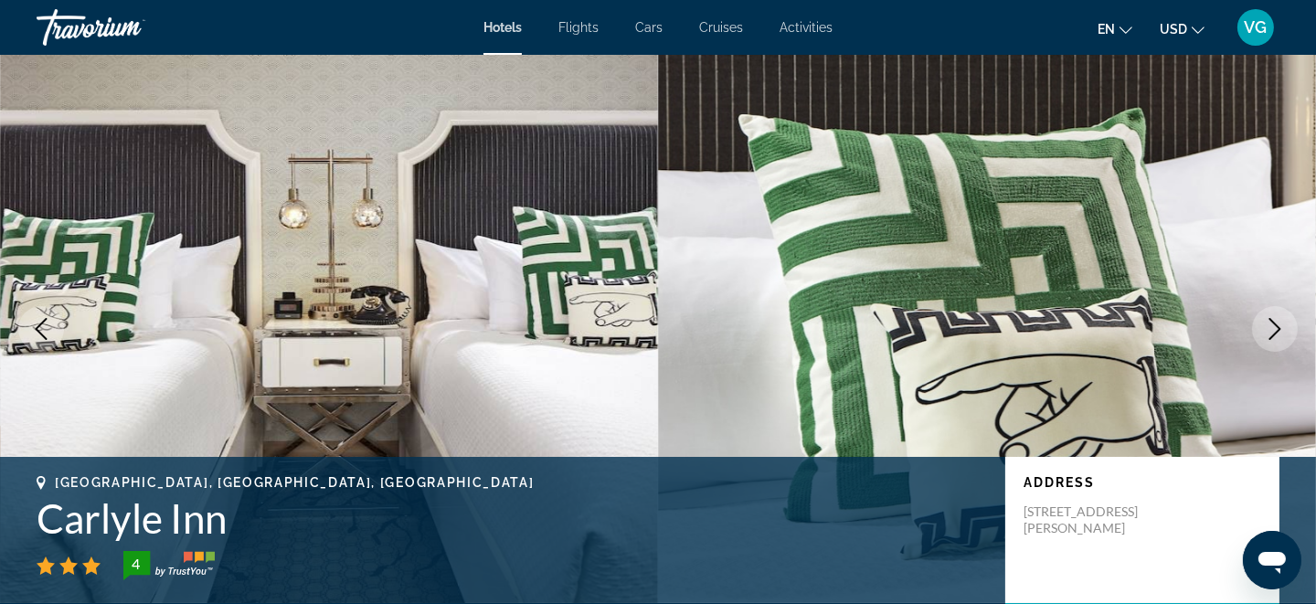
click at [1276, 336] on icon "Next image" at bounding box center [1275, 329] width 22 height 22
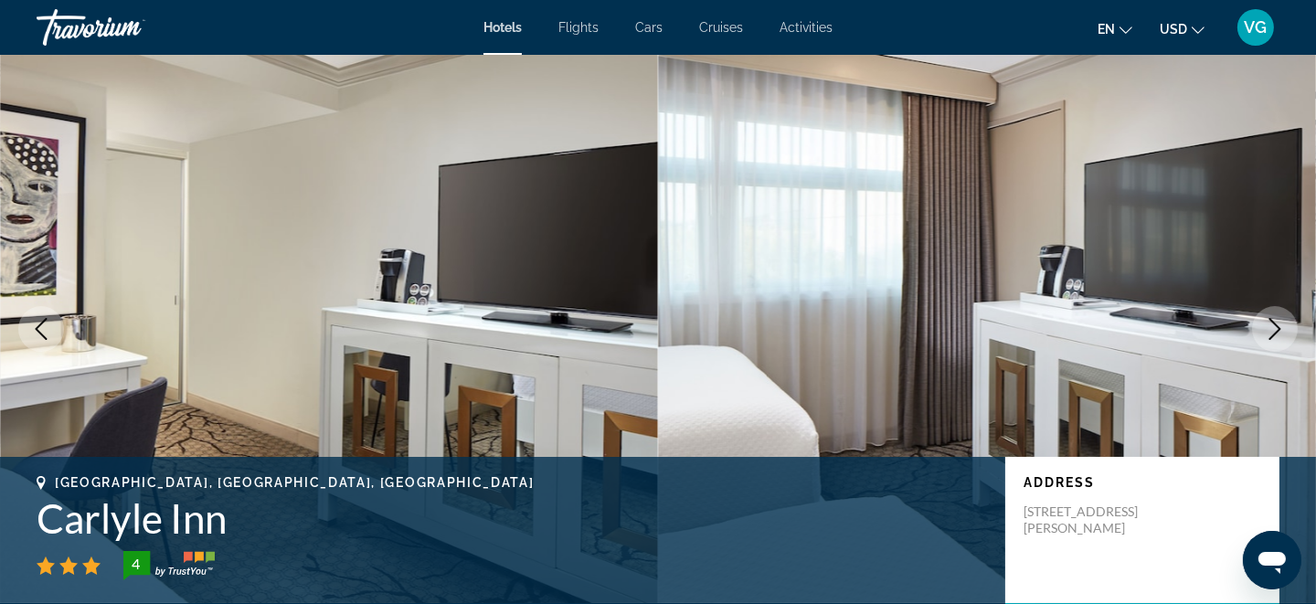
click at [1276, 336] on icon "Next image" at bounding box center [1275, 329] width 22 height 22
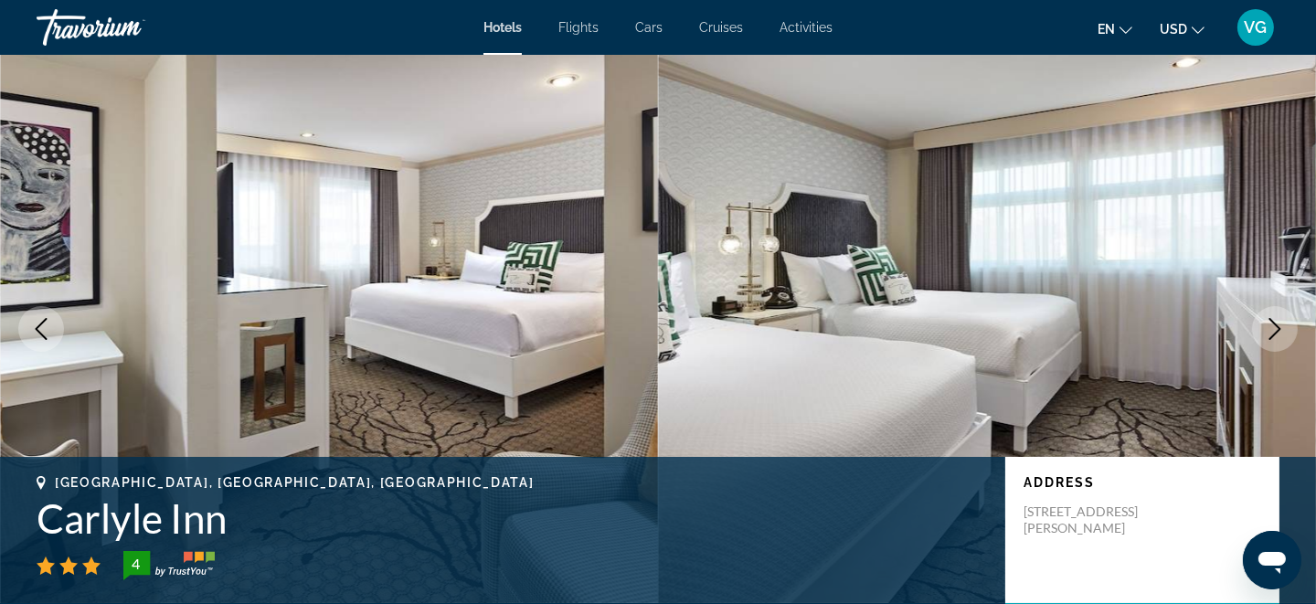
click at [1276, 336] on icon "Next image" at bounding box center [1275, 329] width 22 height 22
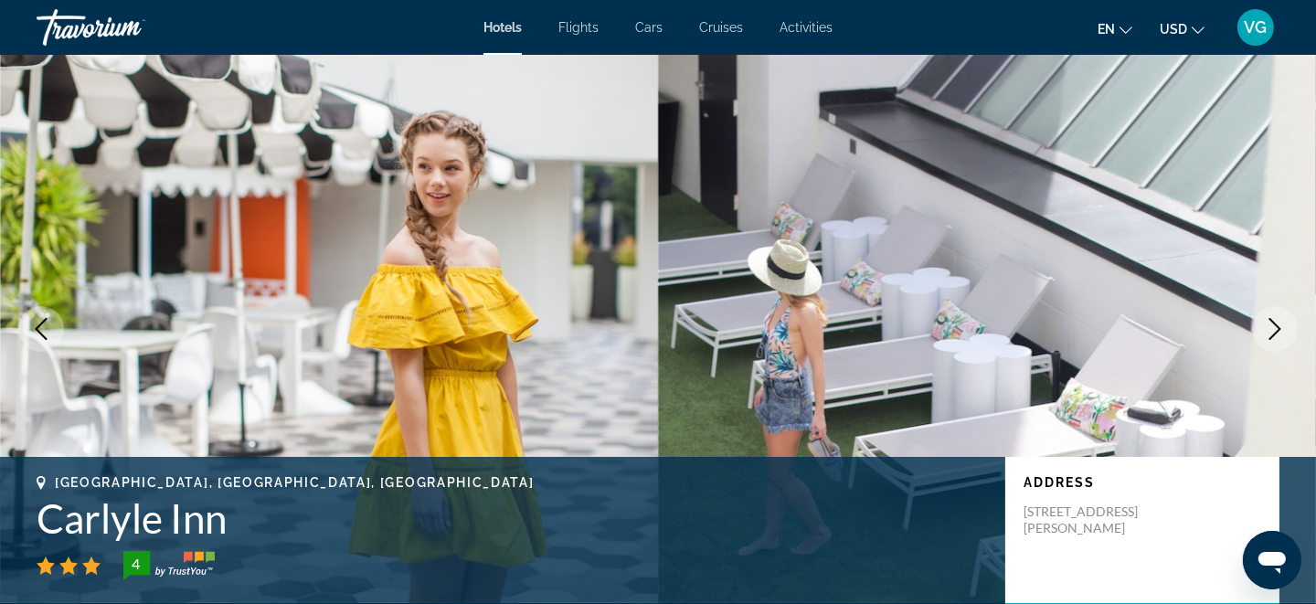
click at [1276, 336] on icon "Next image" at bounding box center [1275, 329] width 22 height 22
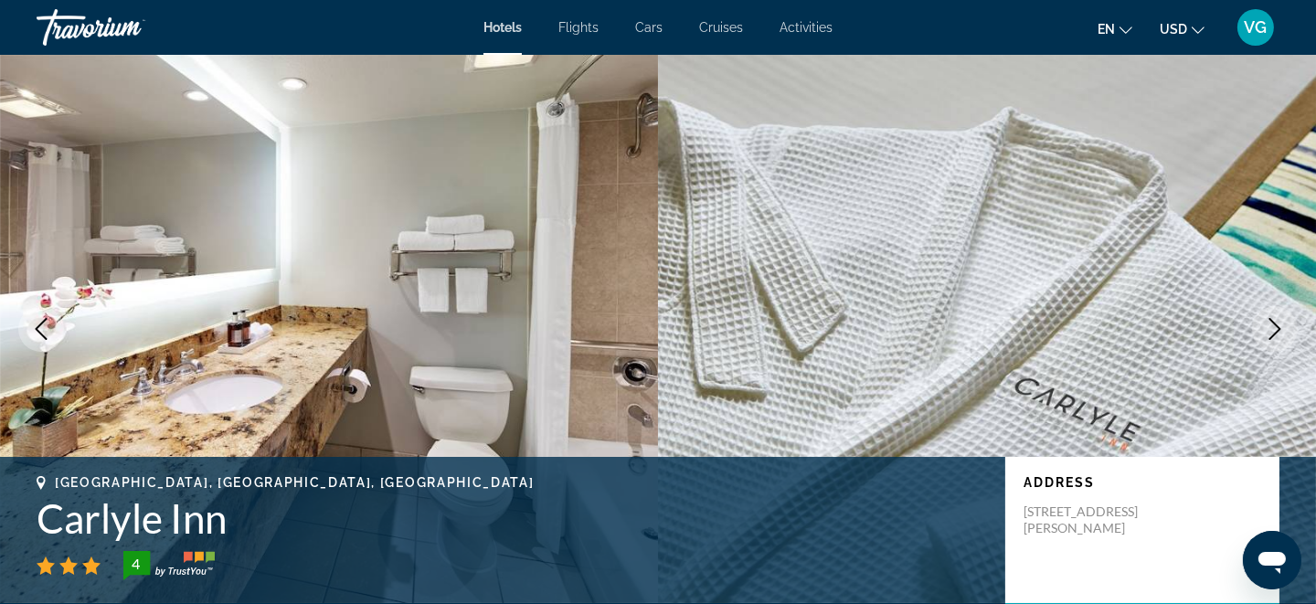
click at [1276, 336] on icon "Next image" at bounding box center [1275, 329] width 22 height 22
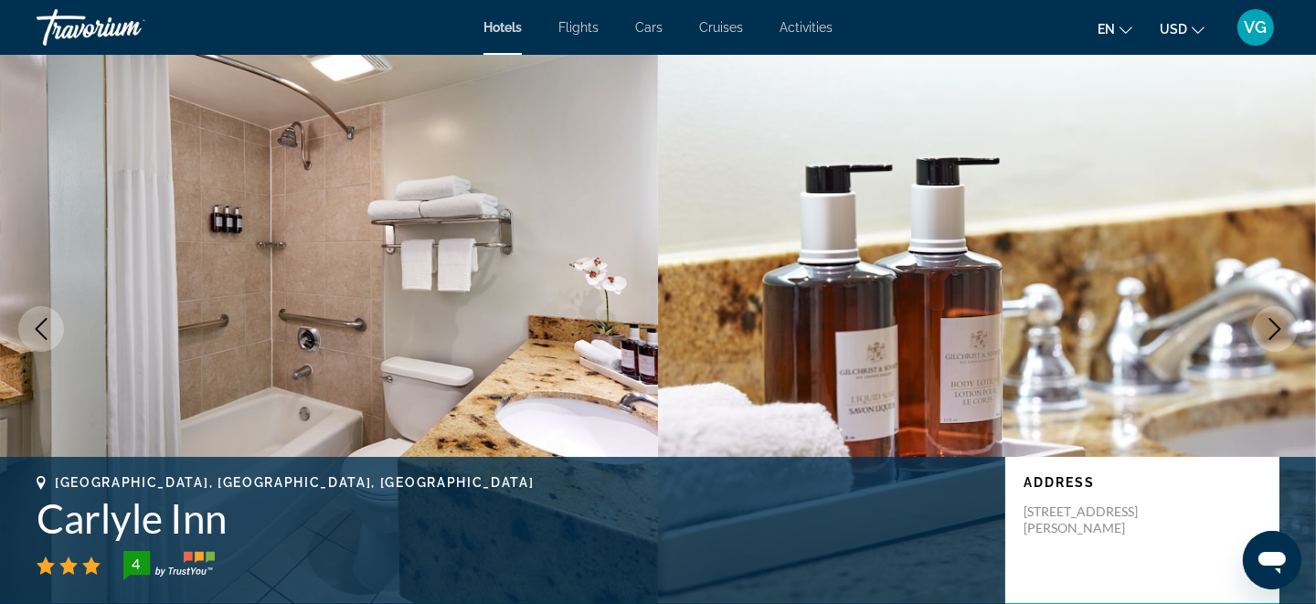
click at [1276, 336] on icon "Next image" at bounding box center [1275, 329] width 22 height 22
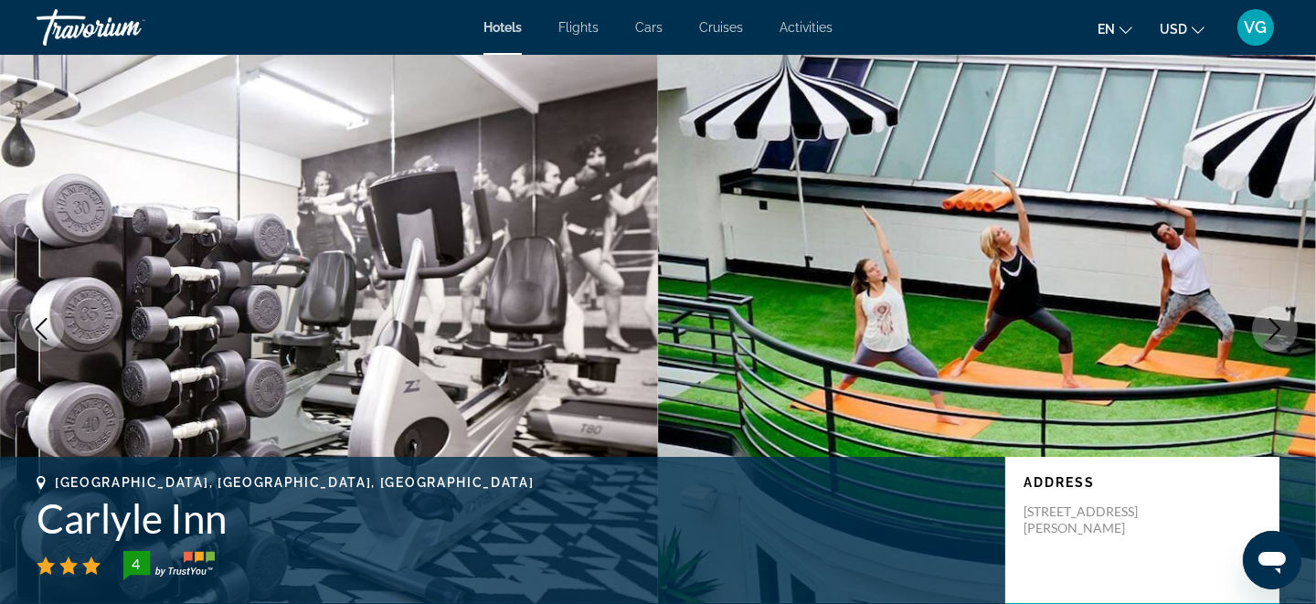
click at [1276, 335] on icon "Next image" at bounding box center [1275, 329] width 22 height 22
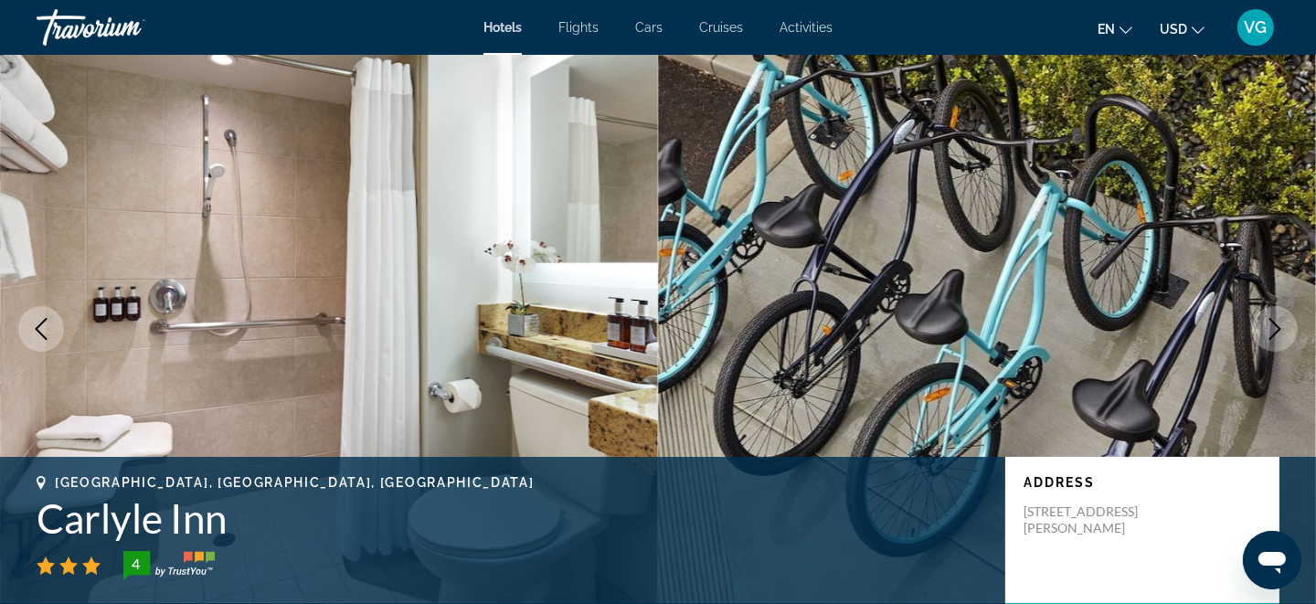
click at [1276, 335] on icon "Next image" at bounding box center [1275, 329] width 22 height 22
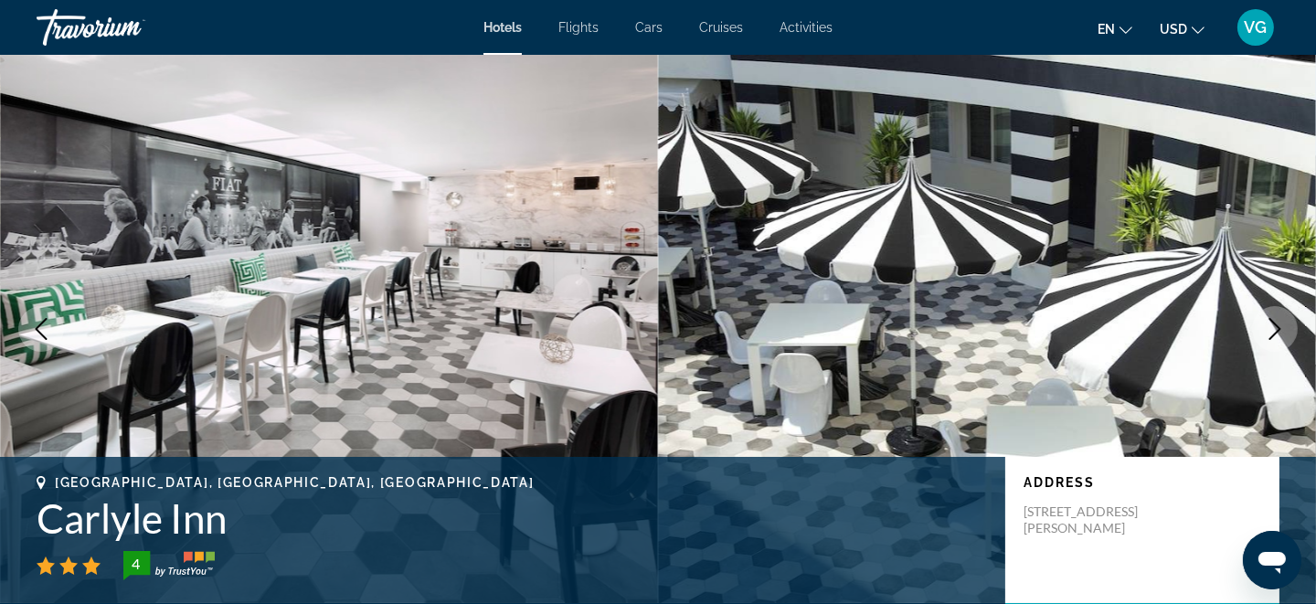
click at [1276, 335] on icon "Next image" at bounding box center [1275, 329] width 22 height 22
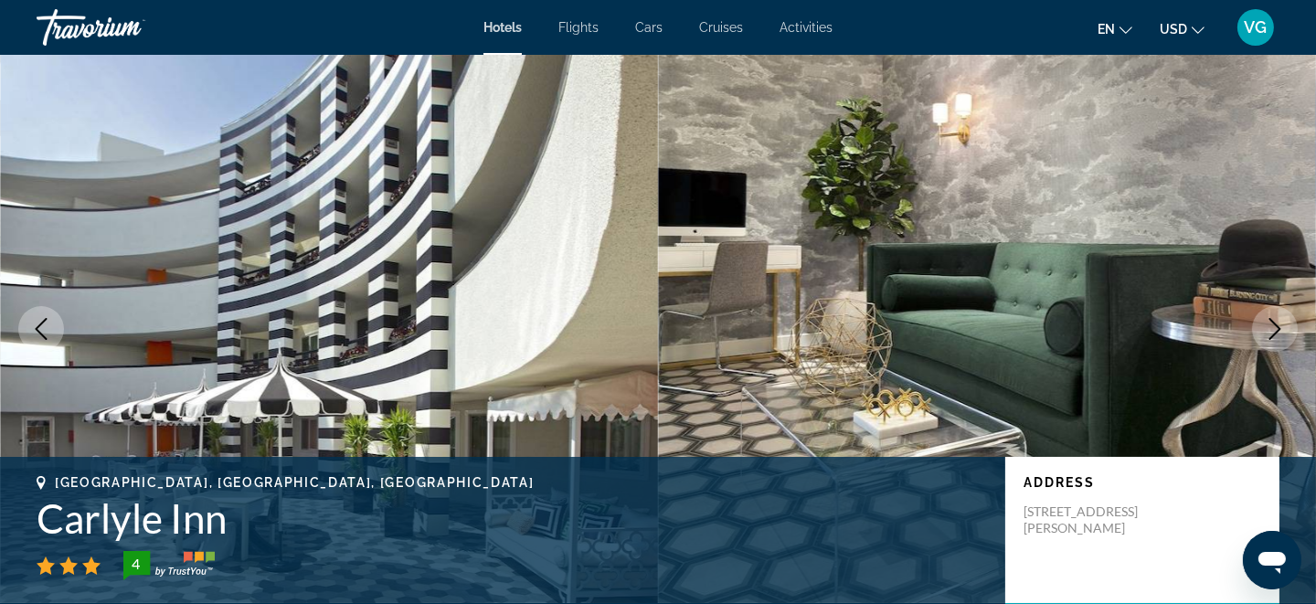
click at [1276, 335] on icon "Next image" at bounding box center [1275, 329] width 22 height 22
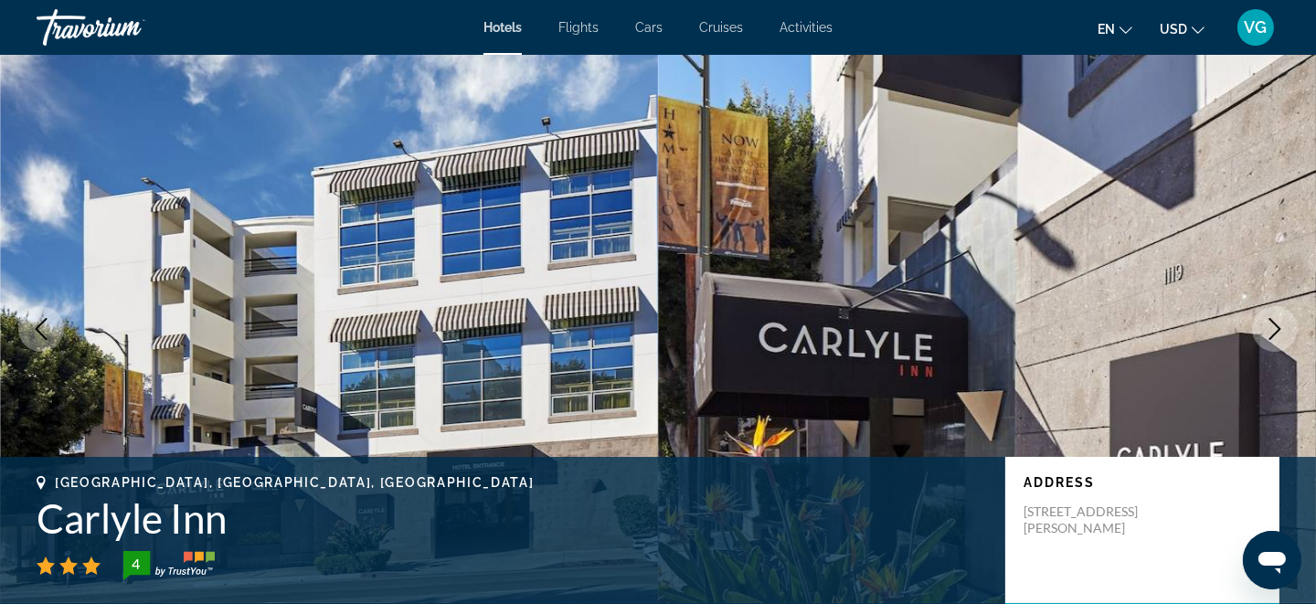
click at [1276, 335] on icon "Next image" at bounding box center [1275, 329] width 22 height 22
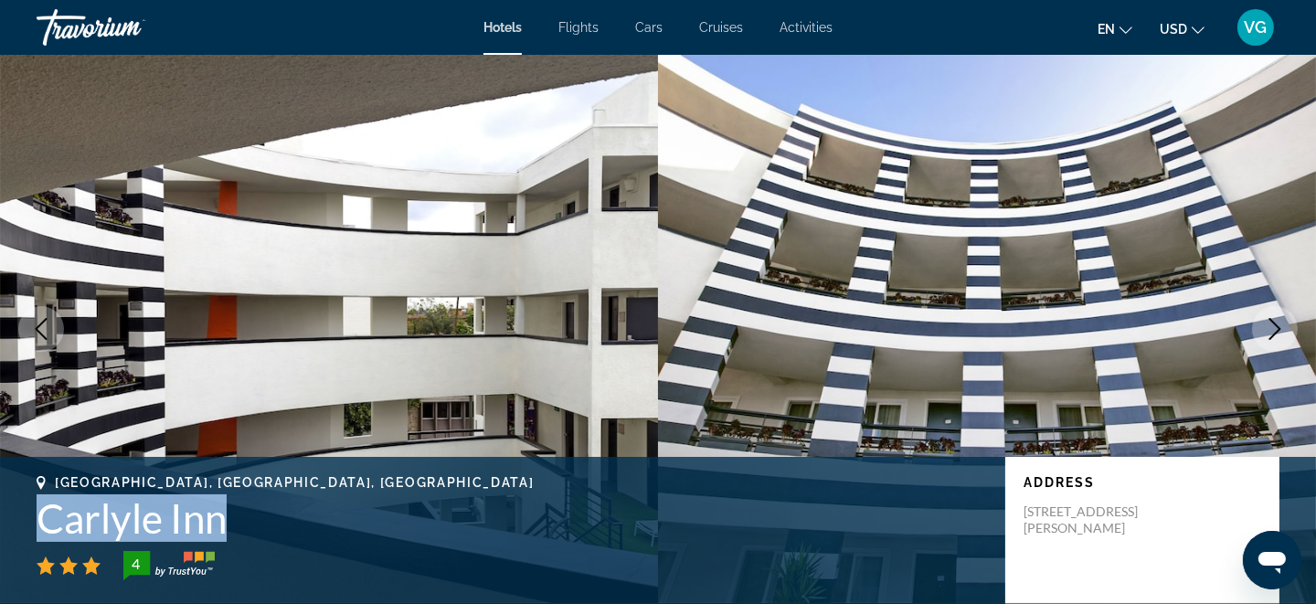
drag, startPoint x: 37, startPoint y: 517, endPoint x: 219, endPoint y: 532, distance: 183.3
click at [219, 532] on h1 "Carlyle Inn" at bounding box center [512, 518] width 950 height 48
copy h1 "Carlyle Inn"
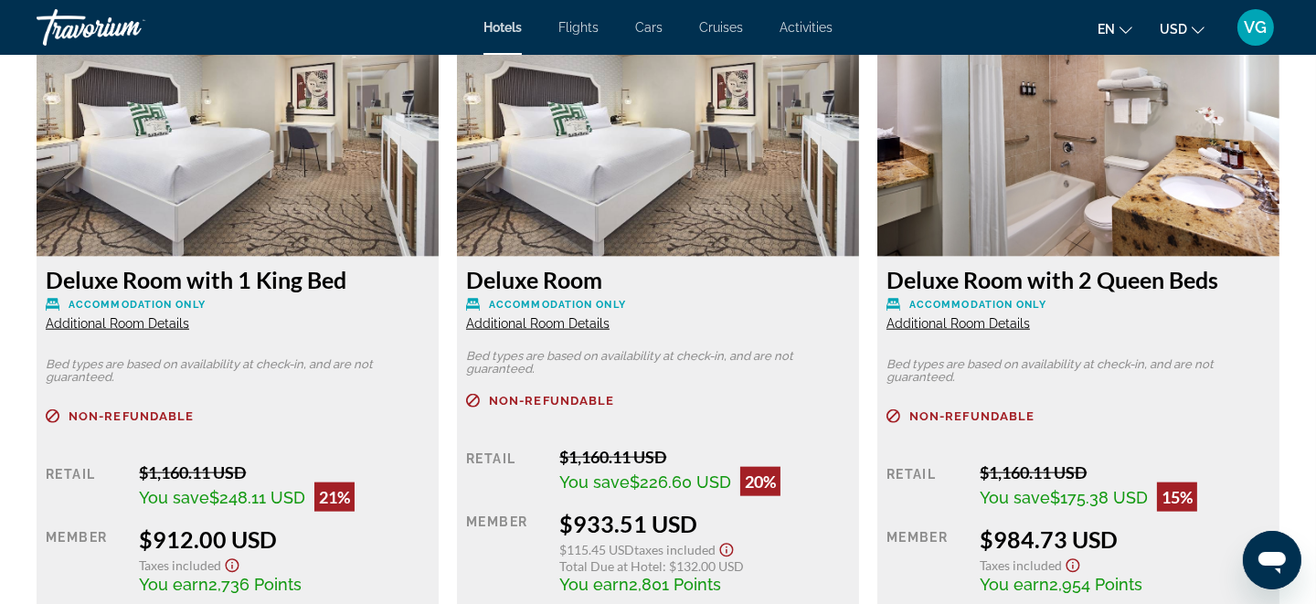
scroll to position [2650, 0]
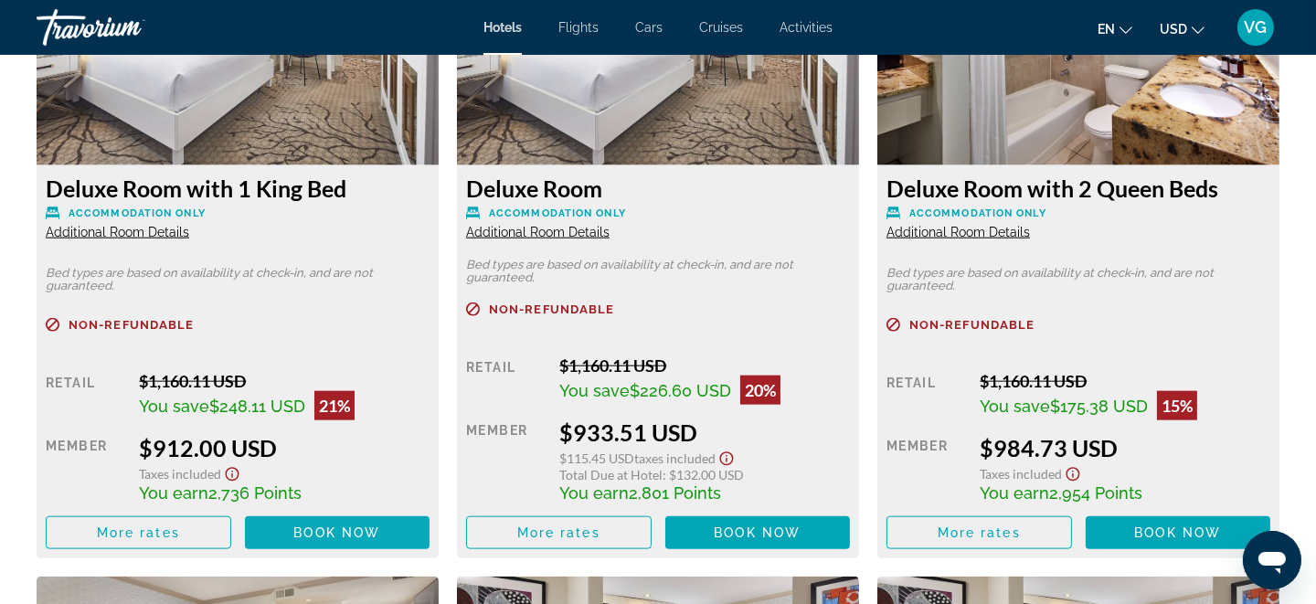
click at [348, 530] on span "Book now" at bounding box center [336, 532] width 87 height 15
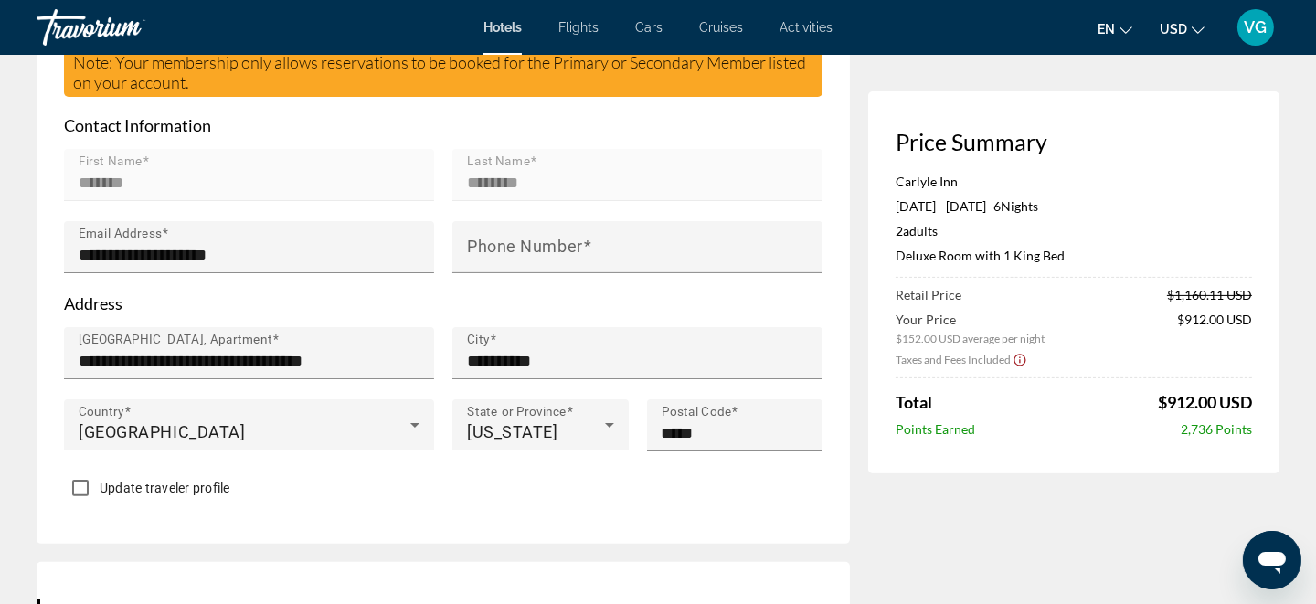
scroll to position [640, 0]
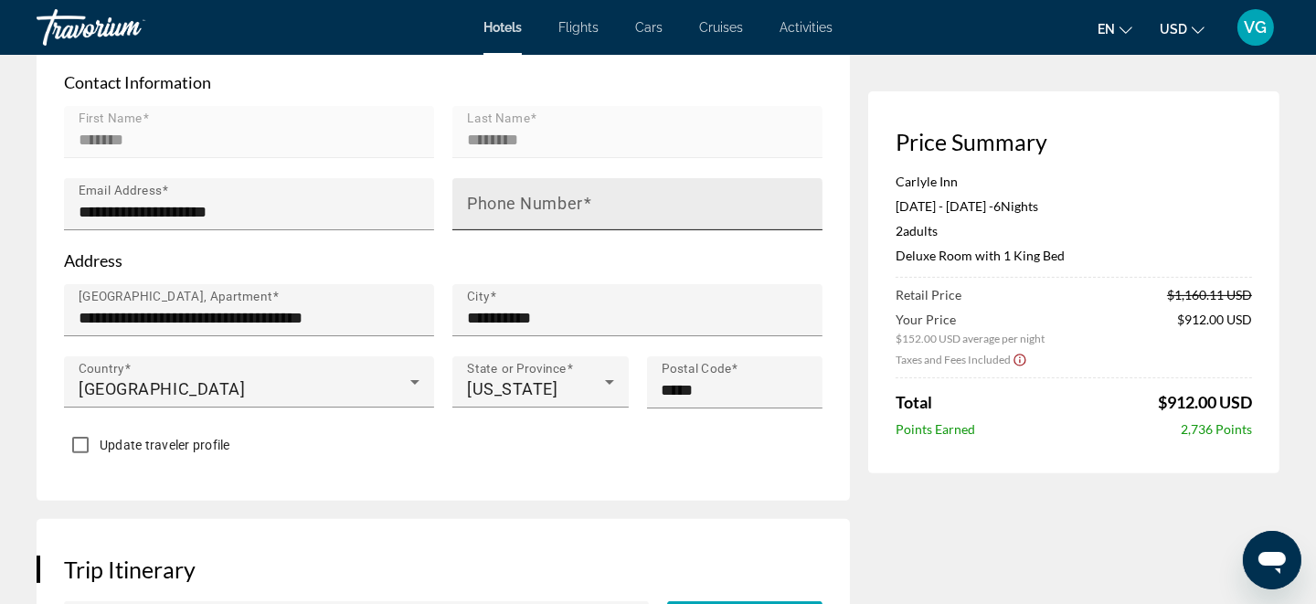
click at [506, 192] on div "Phone Number" at bounding box center [643, 204] width 352 height 52
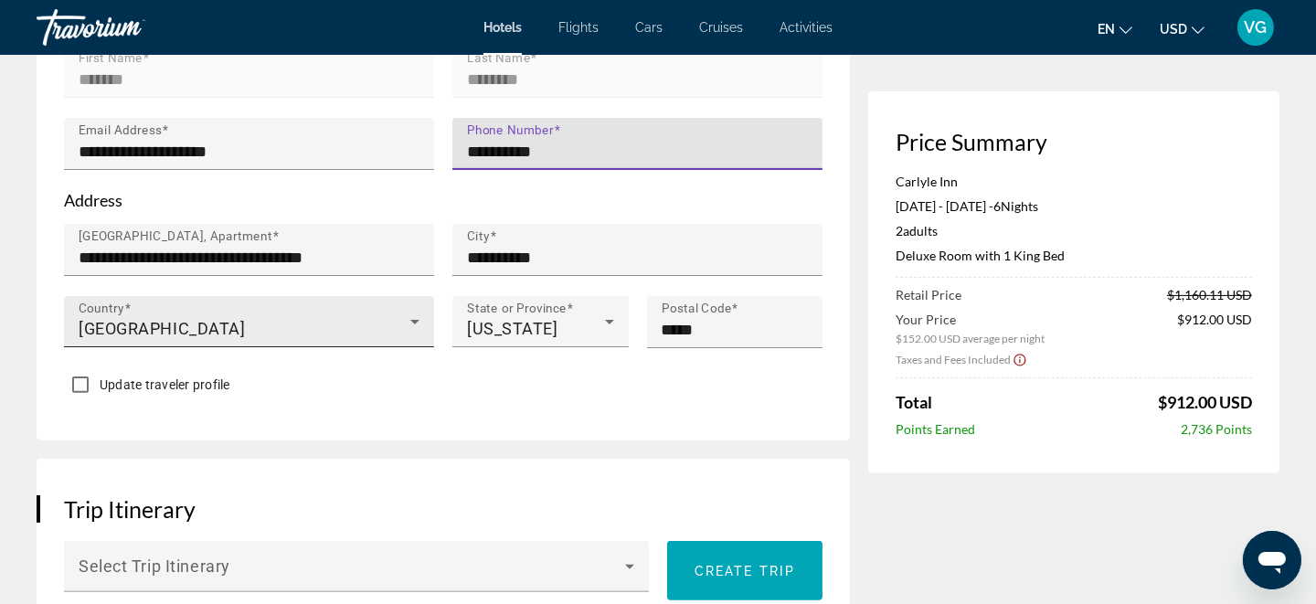
scroll to position [821, 0]
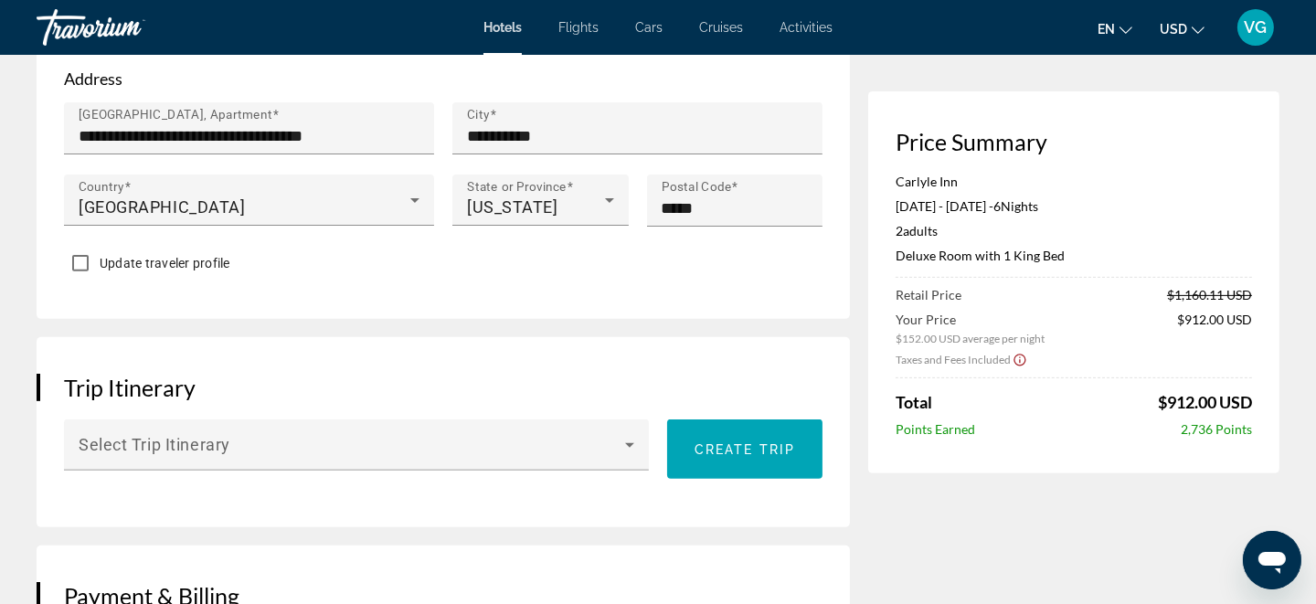
type input "**********"
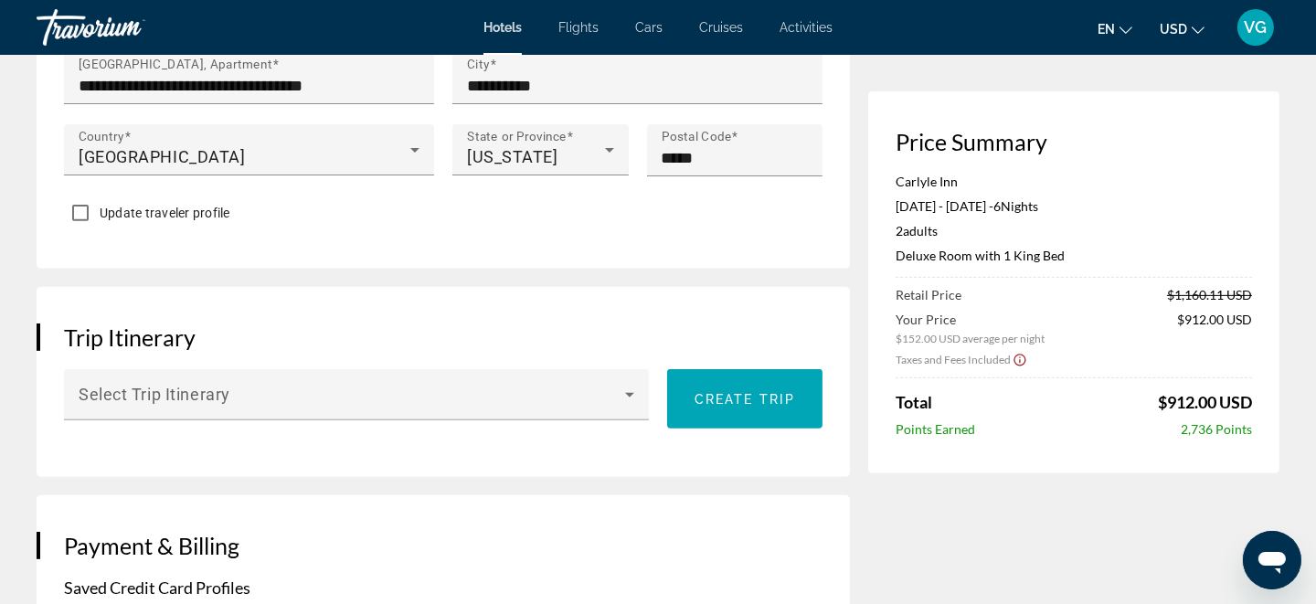
scroll to position [913, 0]
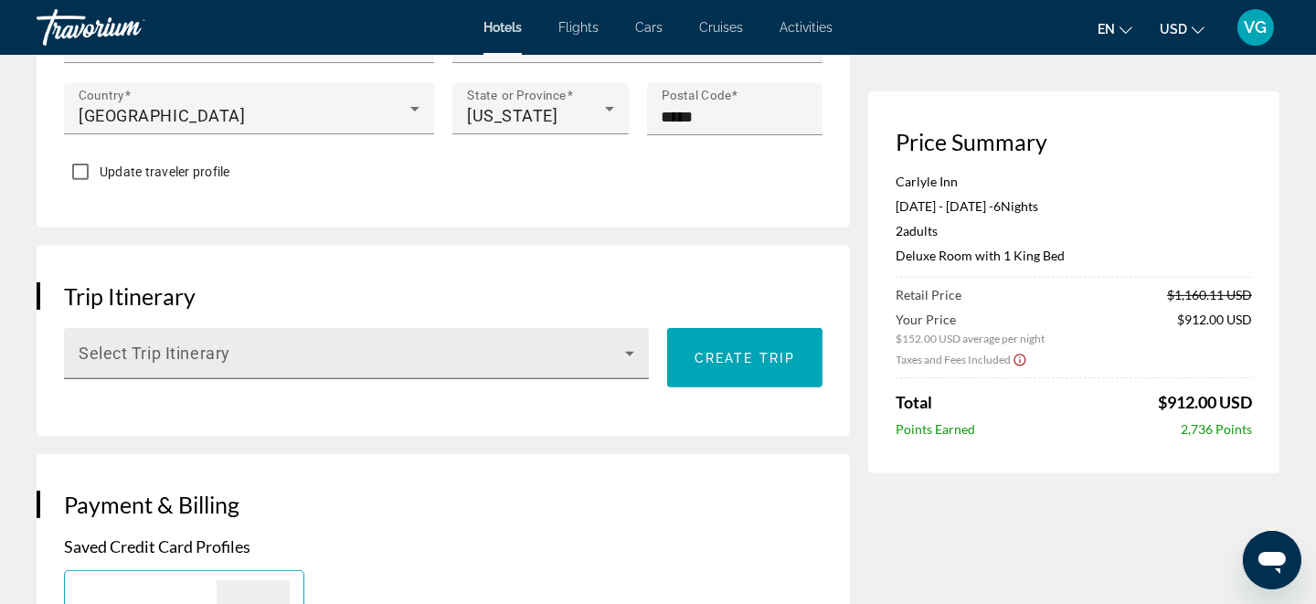
click at [476, 350] on div "Select Trip Itinerary" at bounding box center [356, 353] width 555 height 51
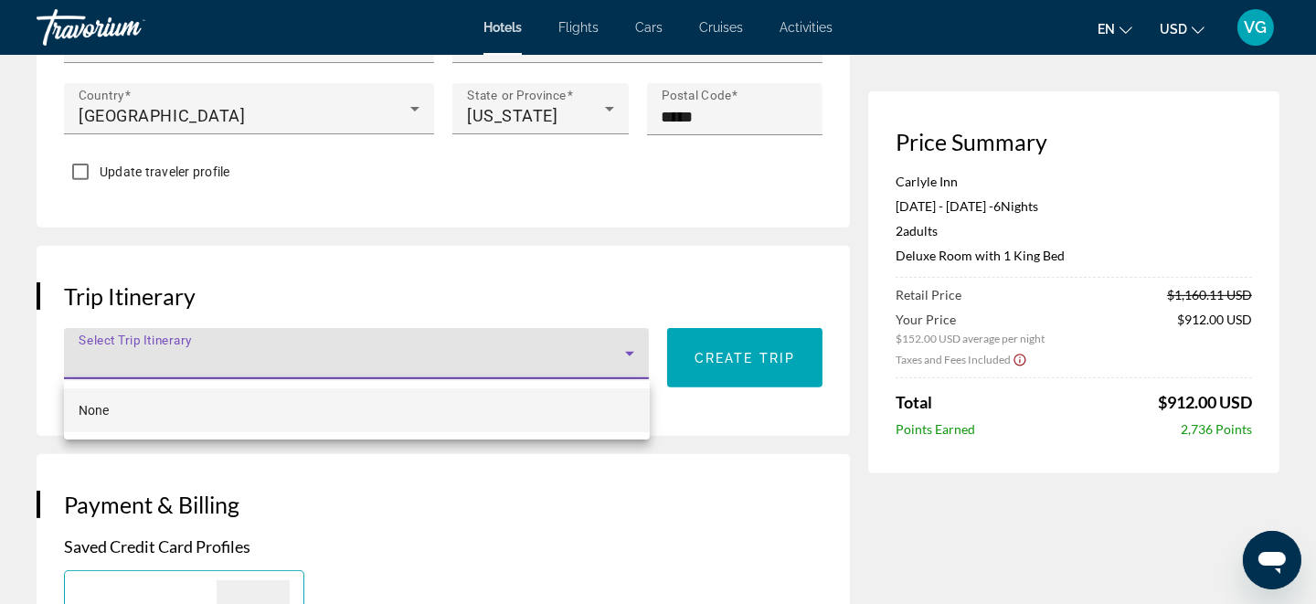
click at [476, 350] on div at bounding box center [658, 302] width 1316 height 604
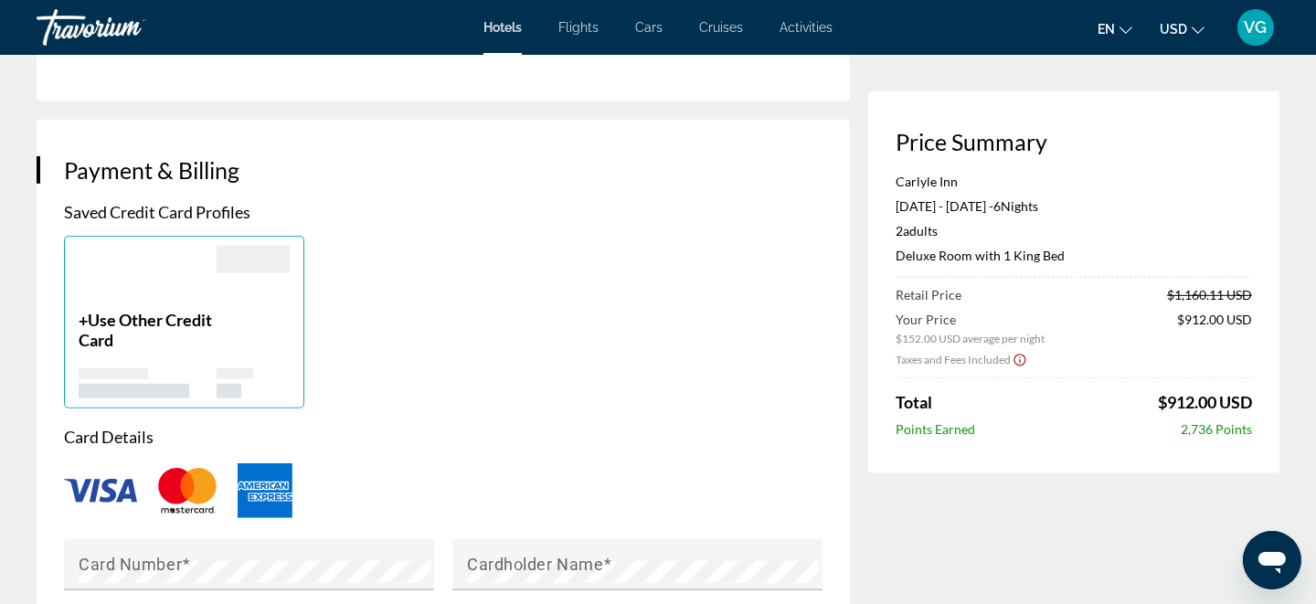
scroll to position [1190, 0]
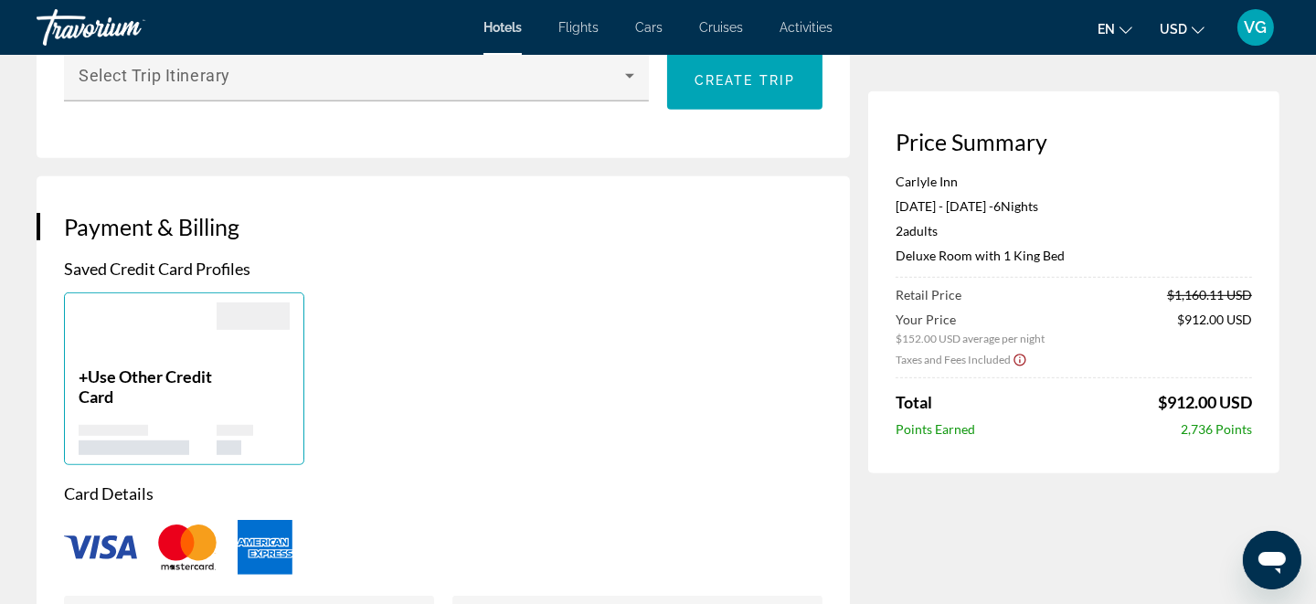
click at [218, 369] on div "Main content" at bounding box center [253, 410] width 73 height 89
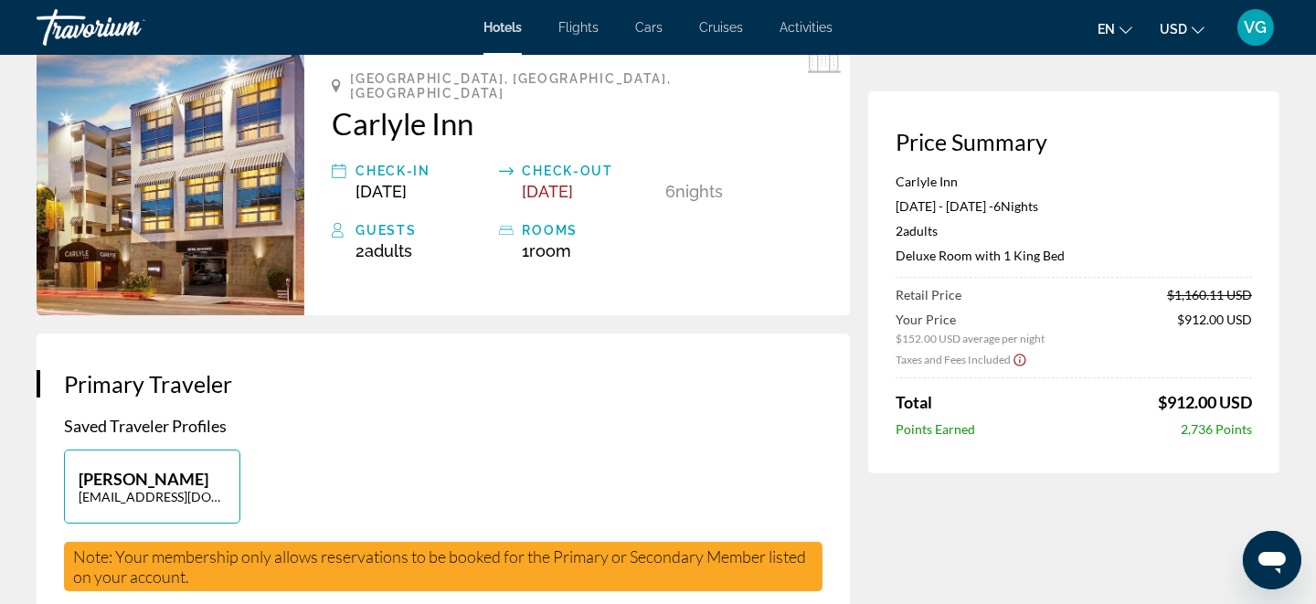
scroll to position [0, 0]
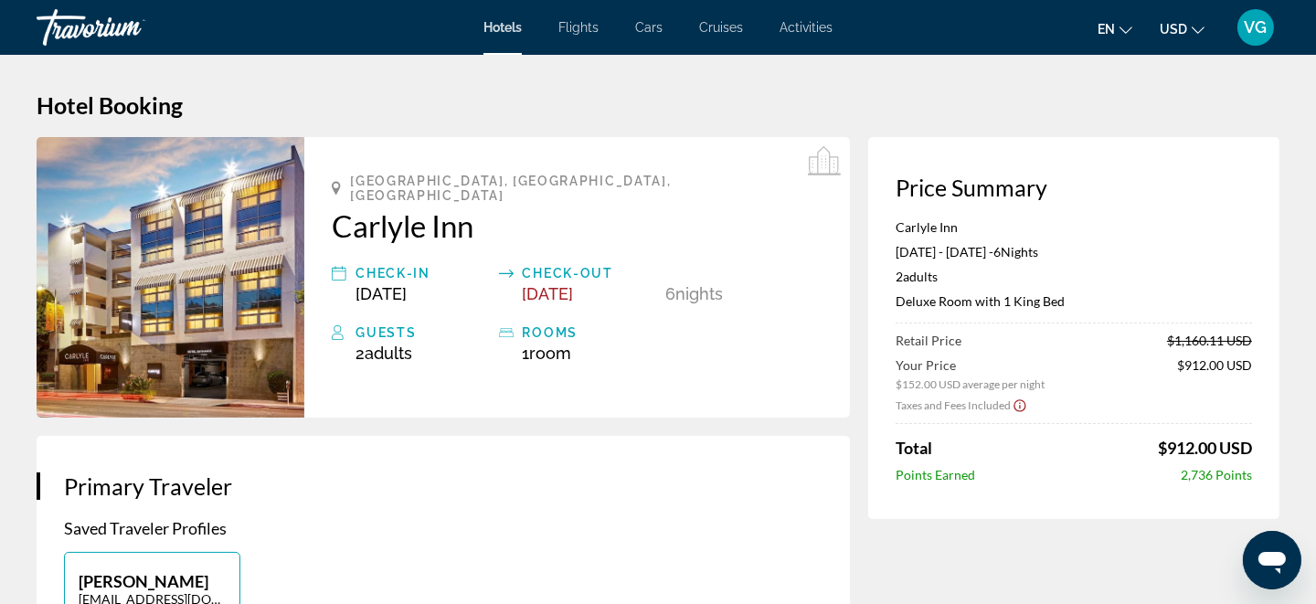
click at [496, 27] on span "Hotels" at bounding box center [502, 27] width 38 height 15
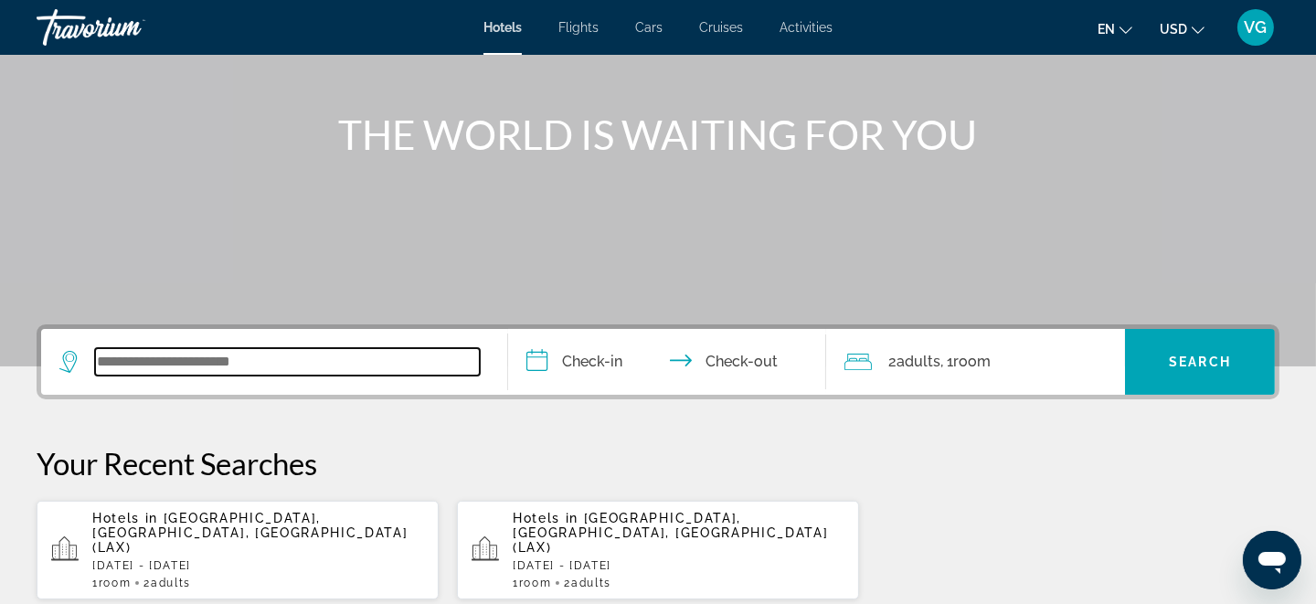
click at [236, 362] on input "Search widget" at bounding box center [287, 361] width 385 height 27
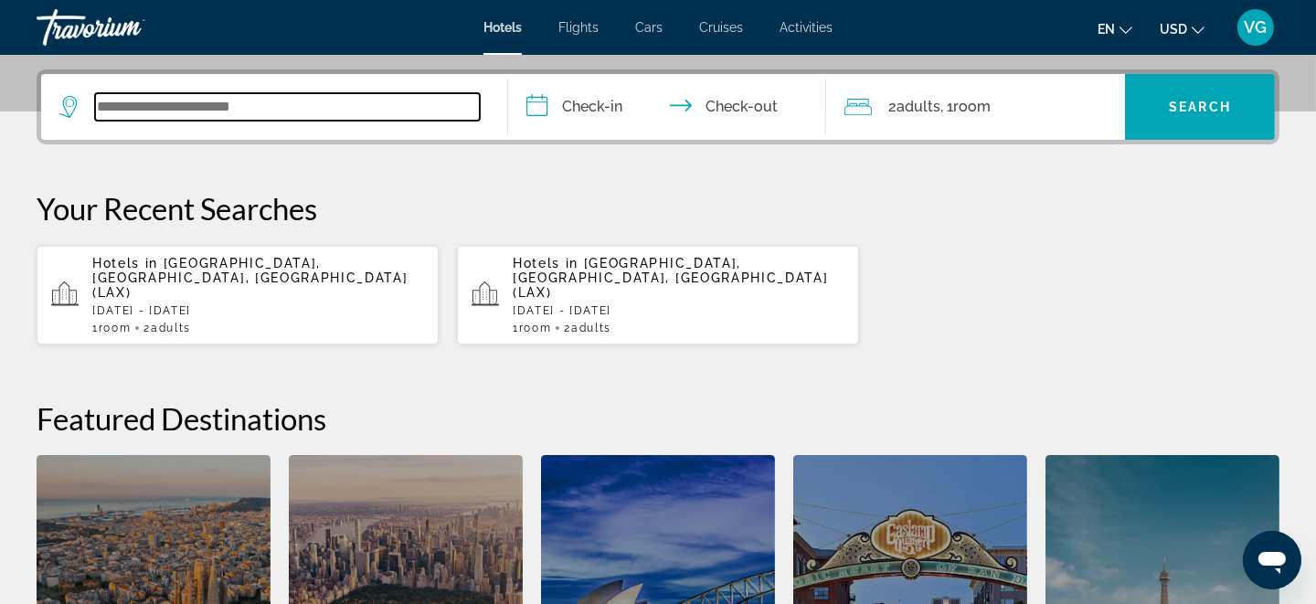
scroll to position [446, 0]
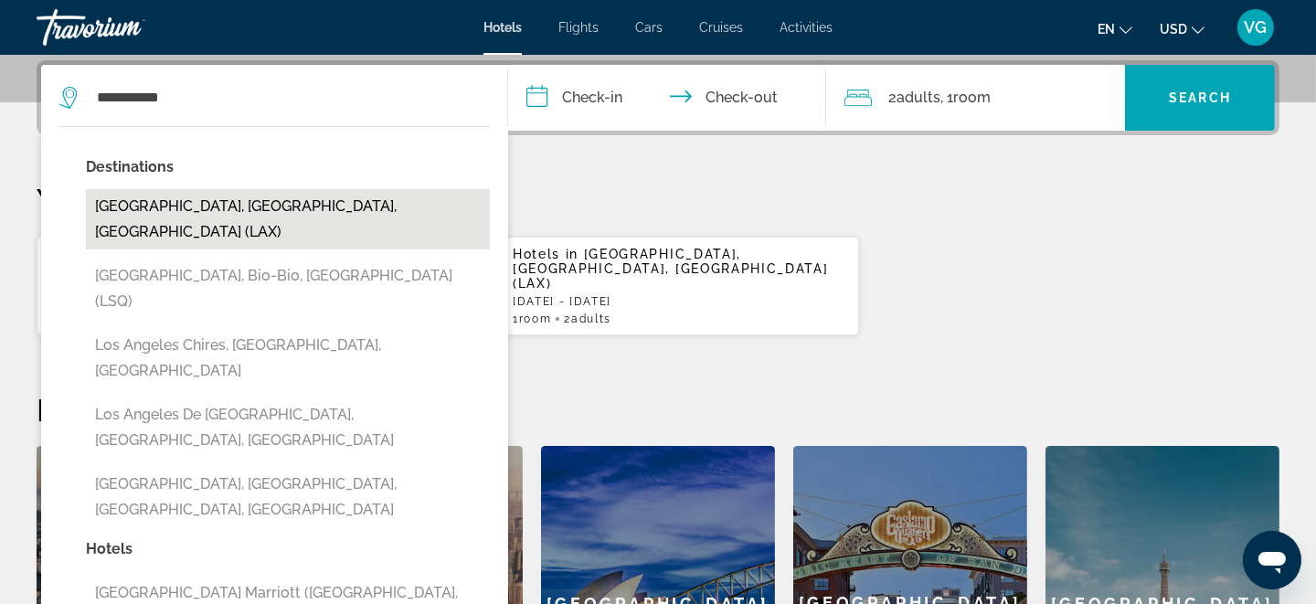
click at [260, 196] on button "[GEOGRAPHIC_DATA], [GEOGRAPHIC_DATA], [GEOGRAPHIC_DATA] (LAX)" at bounding box center [288, 219] width 404 height 60
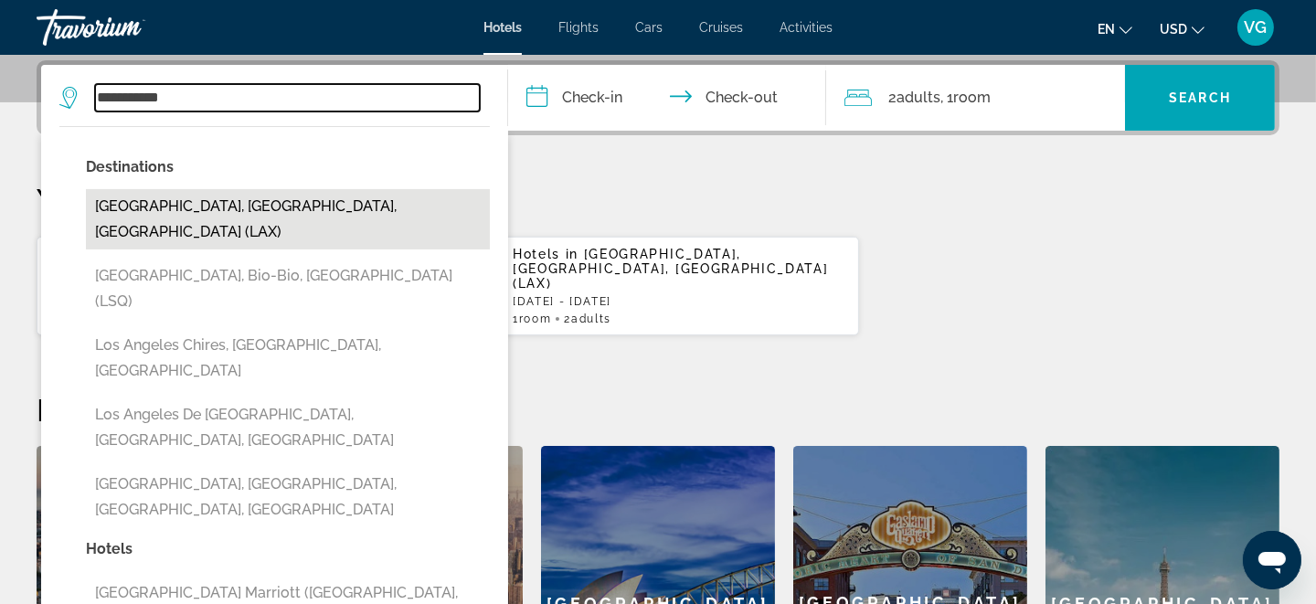
type input "**********"
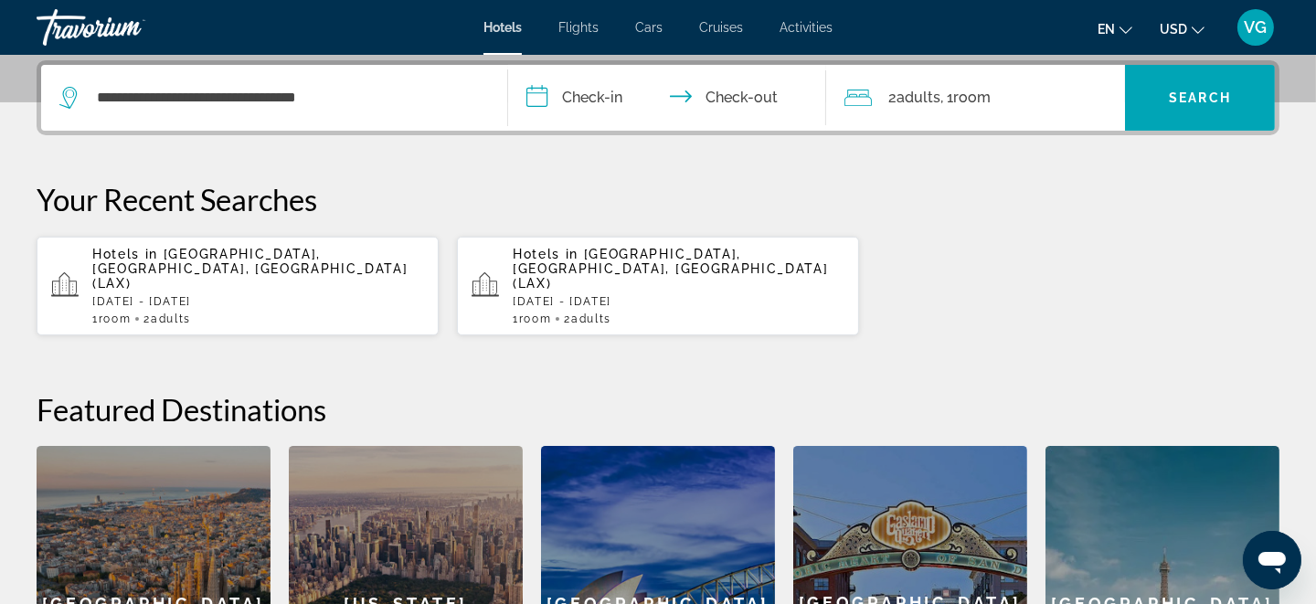
click at [562, 109] on input "**********" at bounding box center [670, 100] width 325 height 71
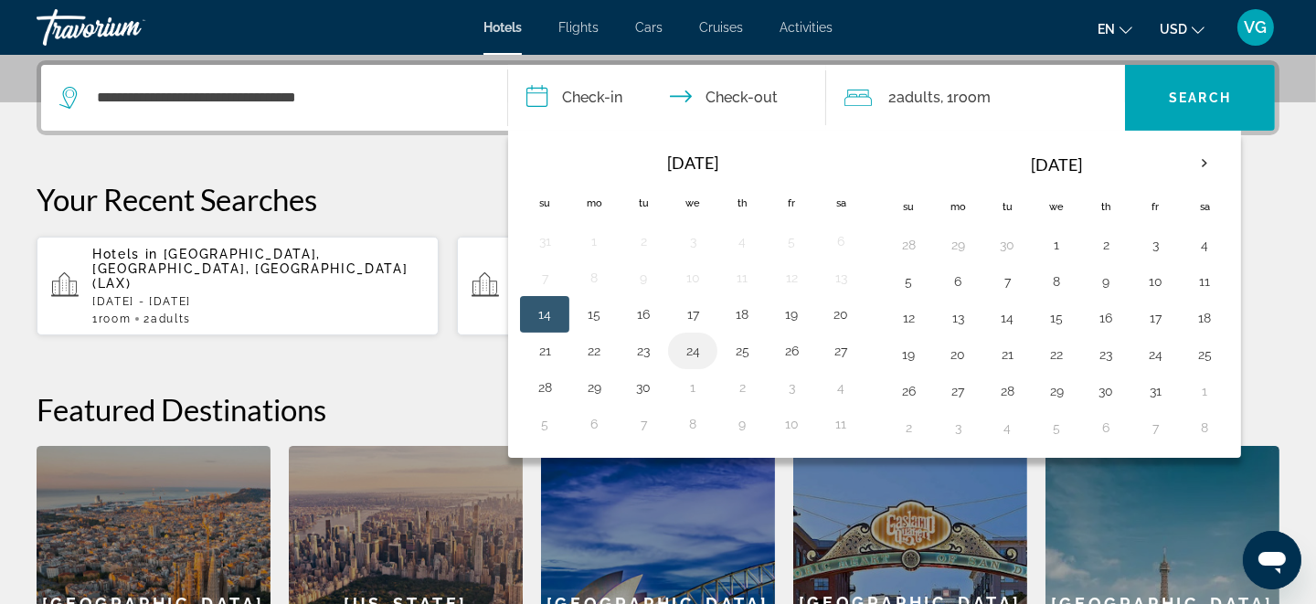
click at [688, 346] on button "24" at bounding box center [692, 351] width 29 height 26
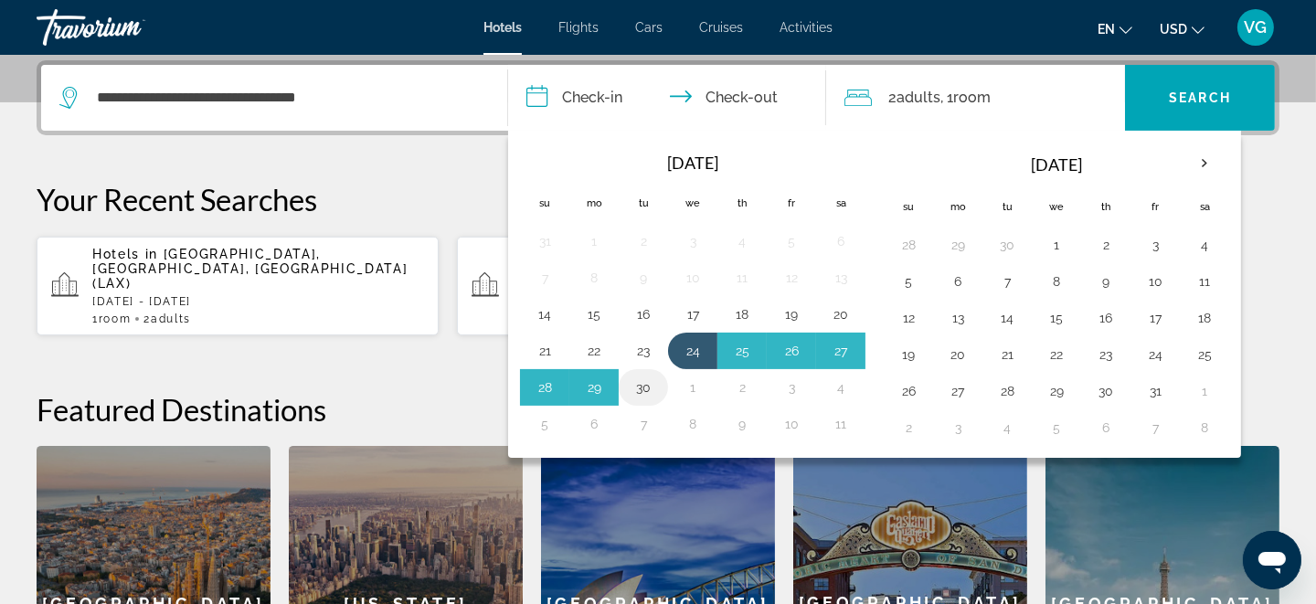
click at [651, 382] on button "30" at bounding box center [643, 388] width 29 height 26
type input "**********"
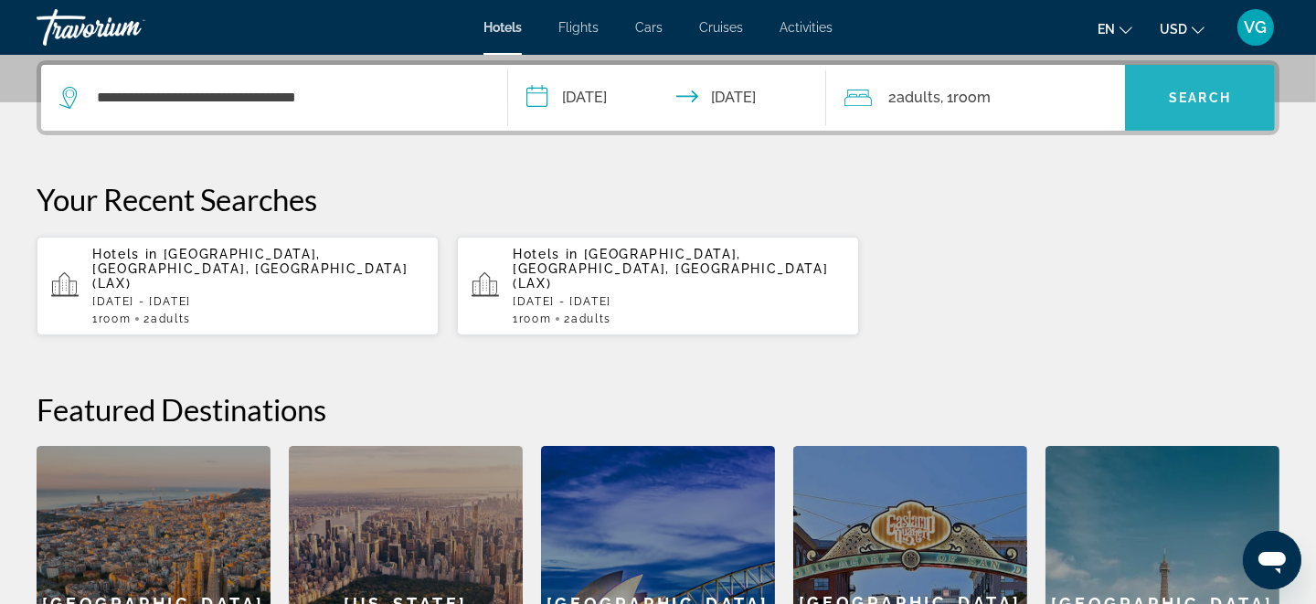
click at [1173, 88] on span "Search widget" at bounding box center [1200, 98] width 150 height 44
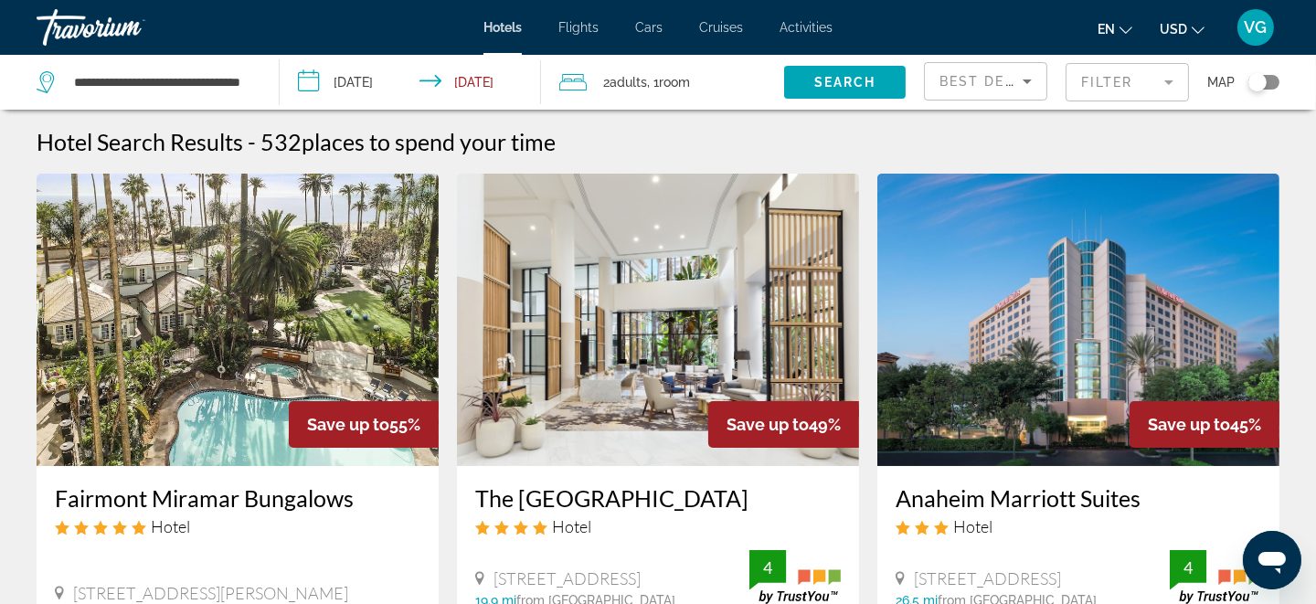
click at [1139, 84] on mat-form-field "Filter" at bounding box center [1126, 82] width 123 height 38
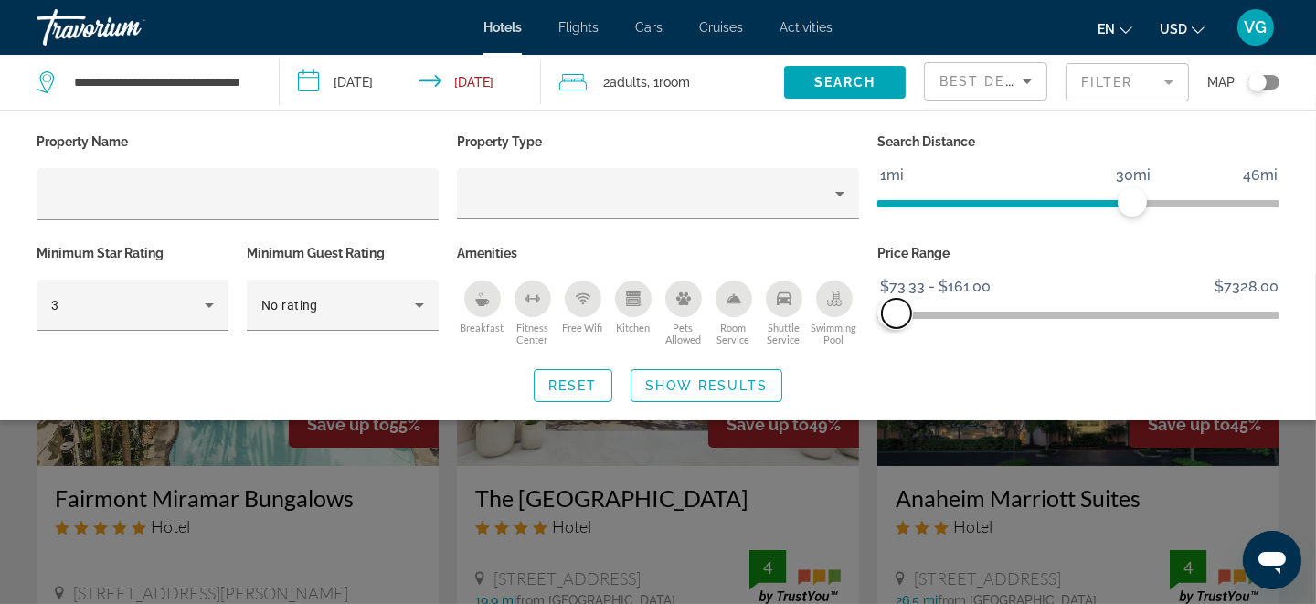
drag, startPoint x: 1270, startPoint y: 310, endPoint x: 896, endPoint y: 326, distance: 374.0
click at [896, 326] on span "ngx-slider-max" at bounding box center [896, 313] width 29 height 29
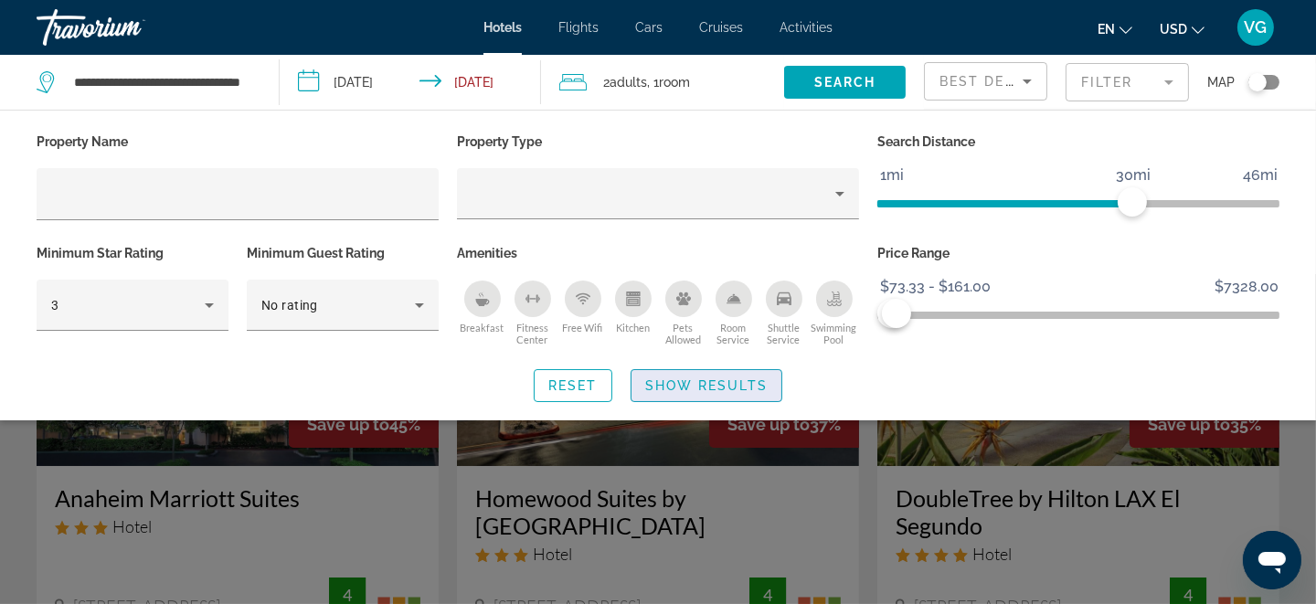
click at [746, 389] on span "Show Results" at bounding box center [706, 385] width 122 height 15
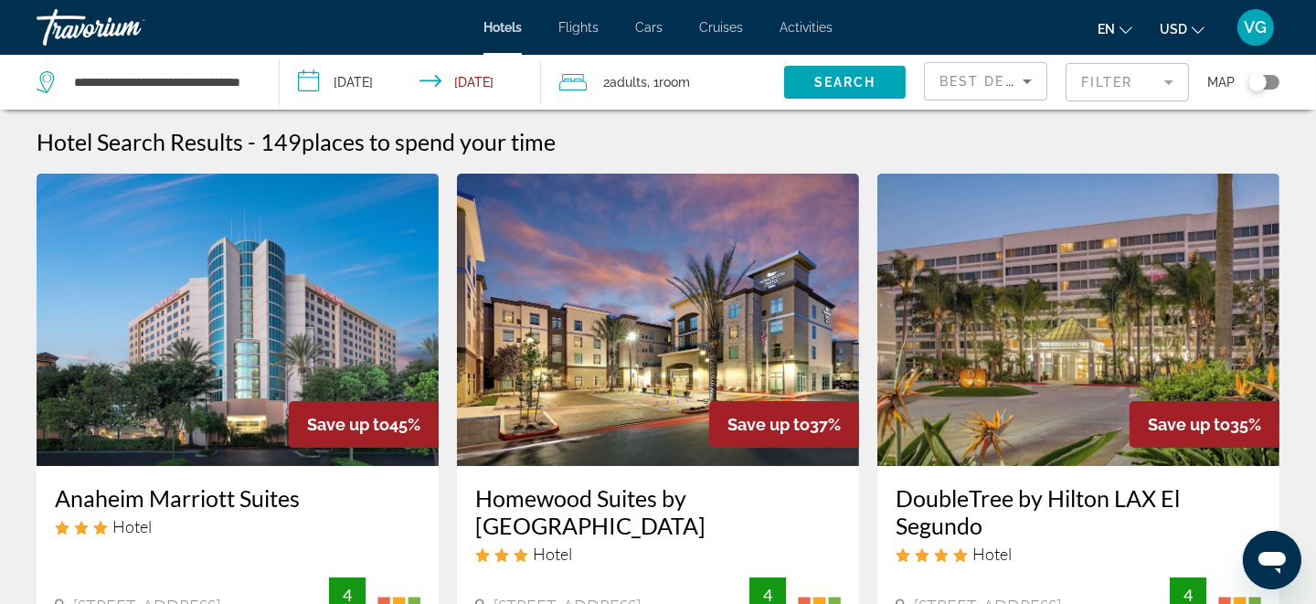
click at [1253, 86] on div "Toggle map" at bounding box center [1257, 82] width 18 height 18
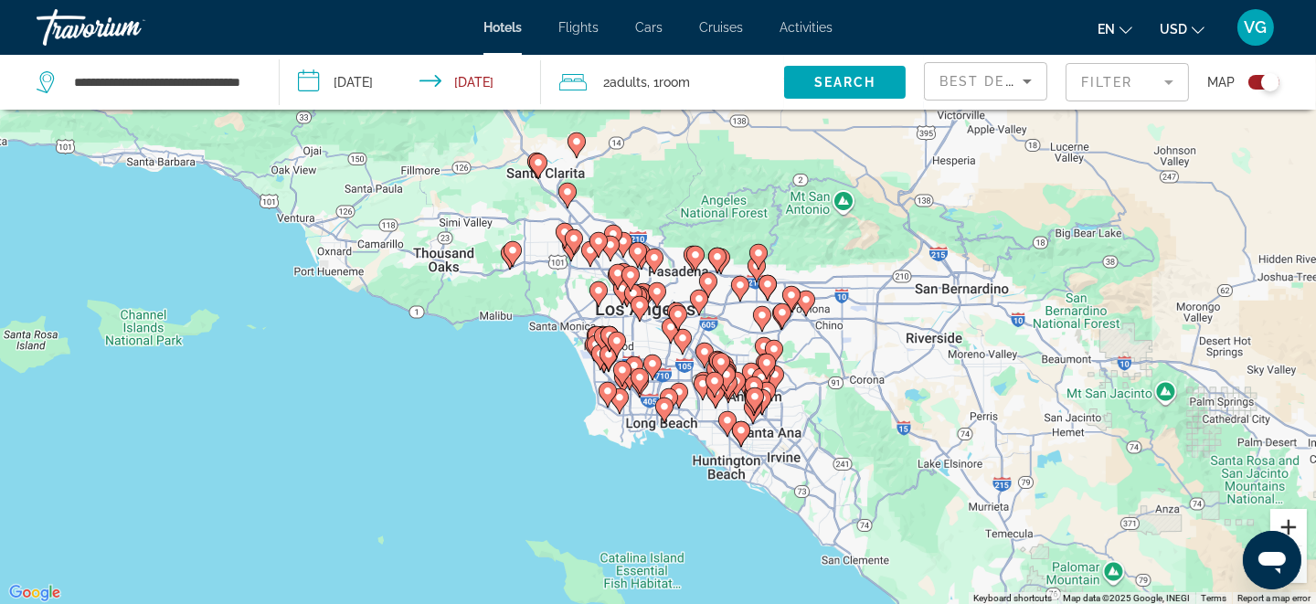
click at [1278, 520] on button "Zoom in" at bounding box center [1288, 527] width 37 height 37
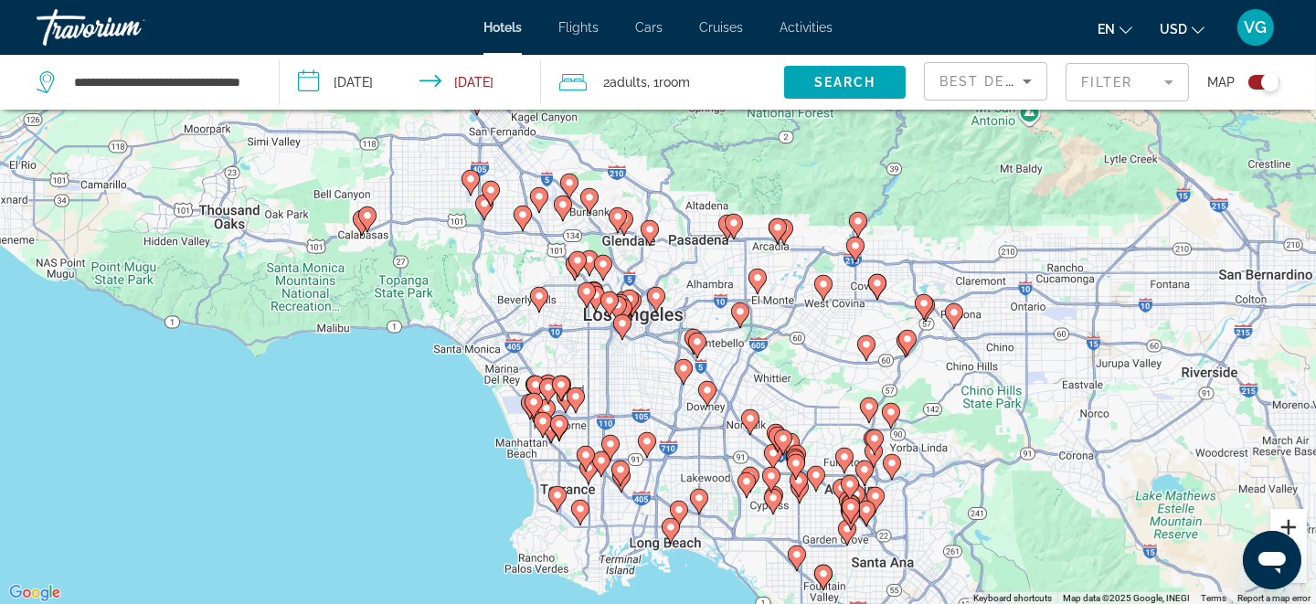
click at [1289, 520] on button "Zoom in" at bounding box center [1288, 527] width 37 height 37
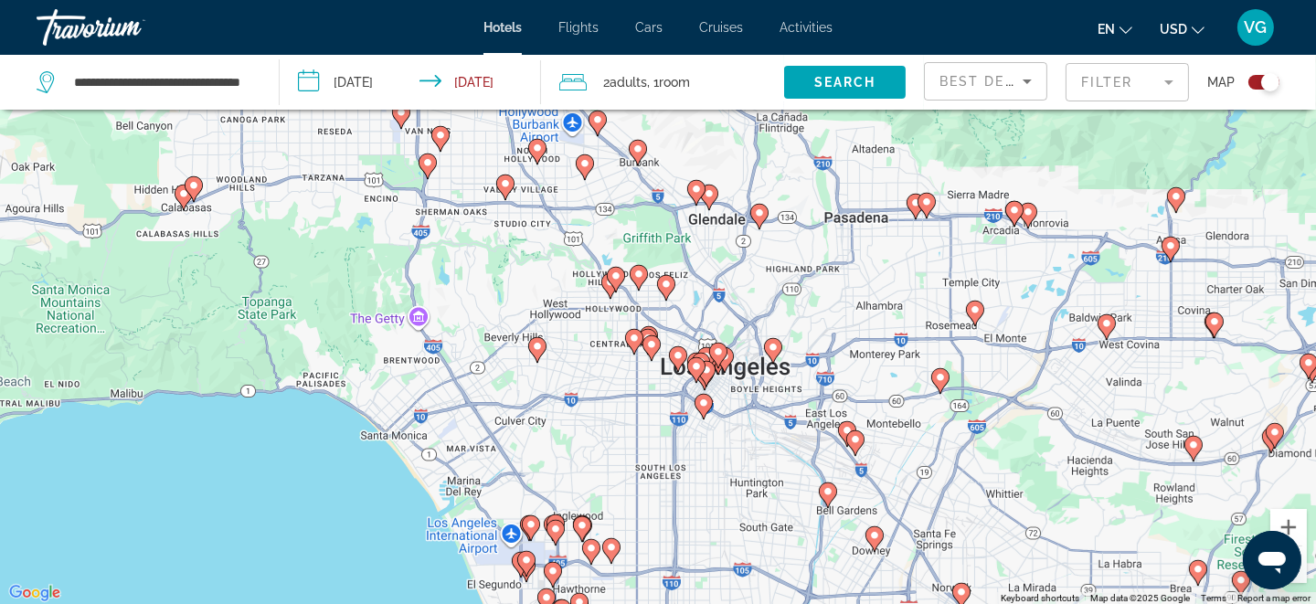
drag, startPoint x: 652, startPoint y: 492, endPoint x: 707, endPoint y: 445, distance: 71.9
click at [707, 445] on div "To activate drag with keyboard, press Alt + Enter. Once in keyboard drag state,…" at bounding box center [658, 303] width 1316 height 604
click at [1285, 524] on button "Zoom in" at bounding box center [1288, 527] width 37 height 37
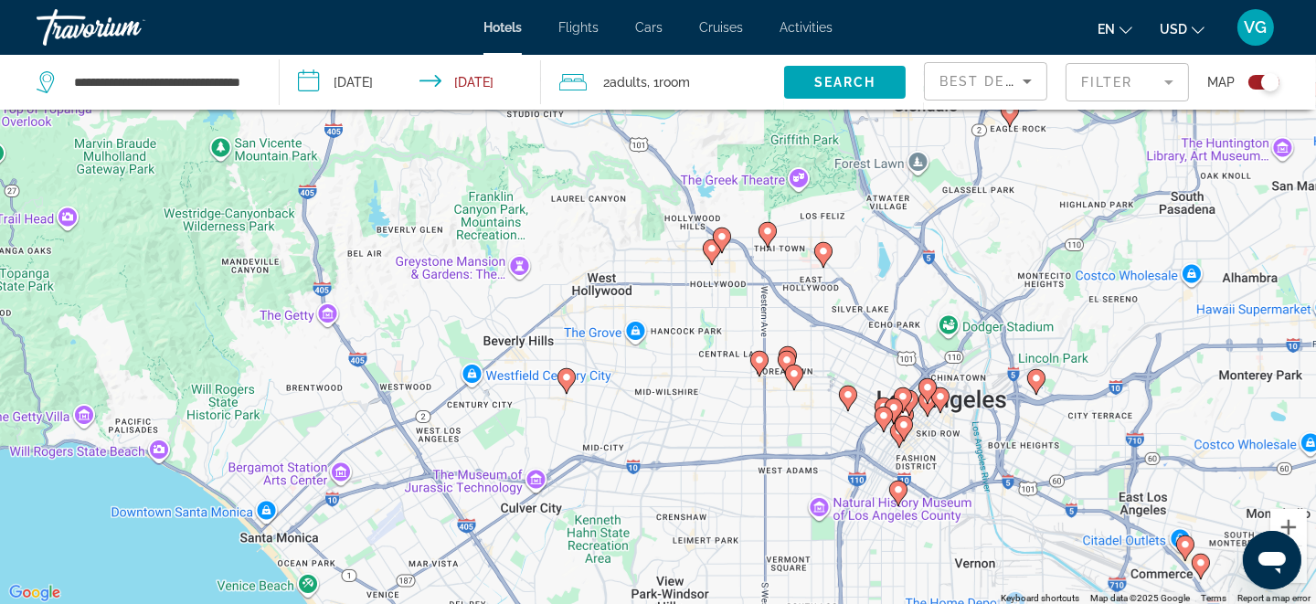
drag, startPoint x: 638, startPoint y: 521, endPoint x: 868, endPoint y: 487, distance: 232.7
click at [867, 489] on div "To activate drag with keyboard, press Alt + Enter. Once in keyboard drag state,…" at bounding box center [658, 303] width 1316 height 604
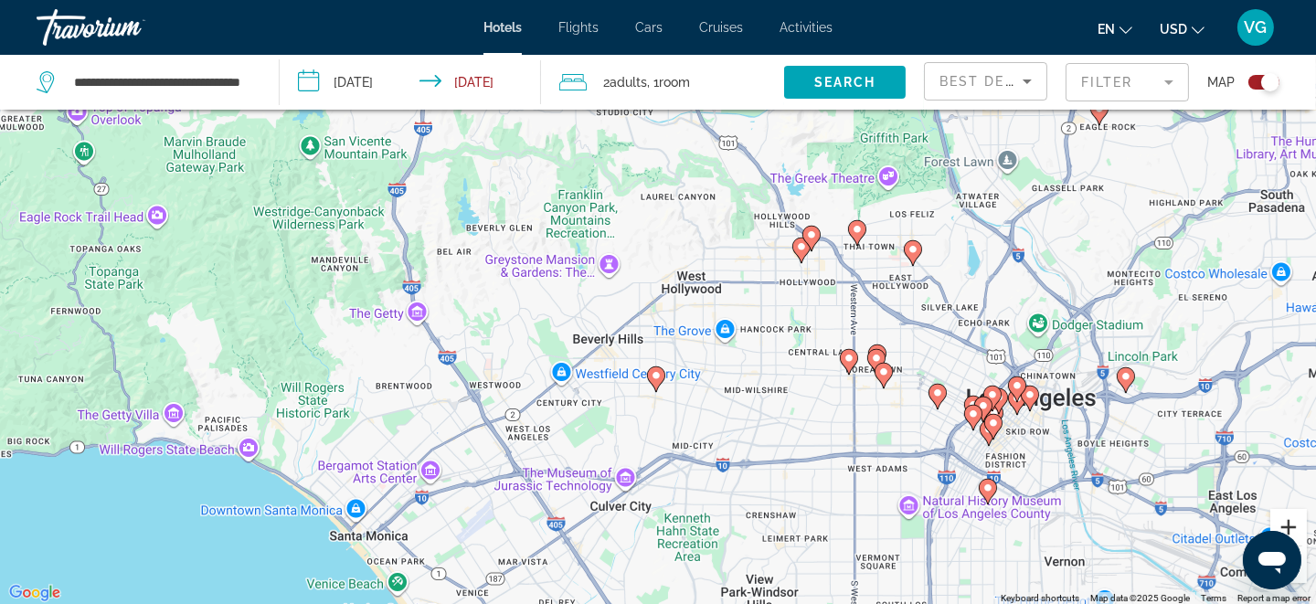
click at [1282, 521] on button "Zoom in" at bounding box center [1288, 527] width 37 height 37
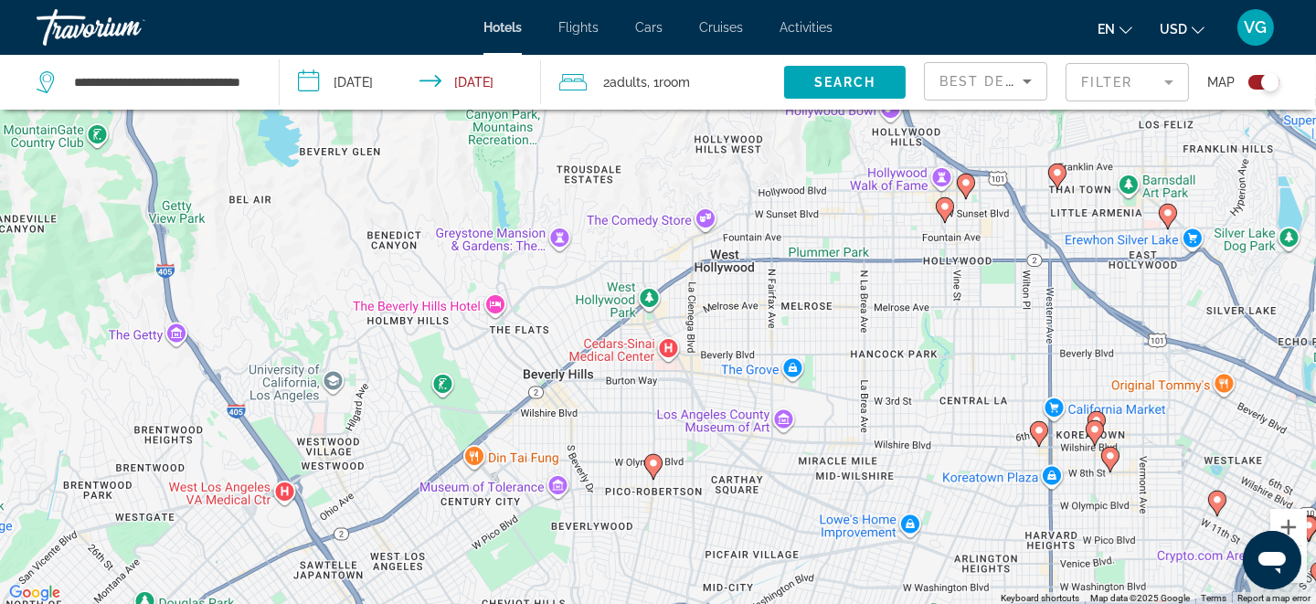
click at [654, 459] on image "Main content" at bounding box center [653, 463] width 11 height 11
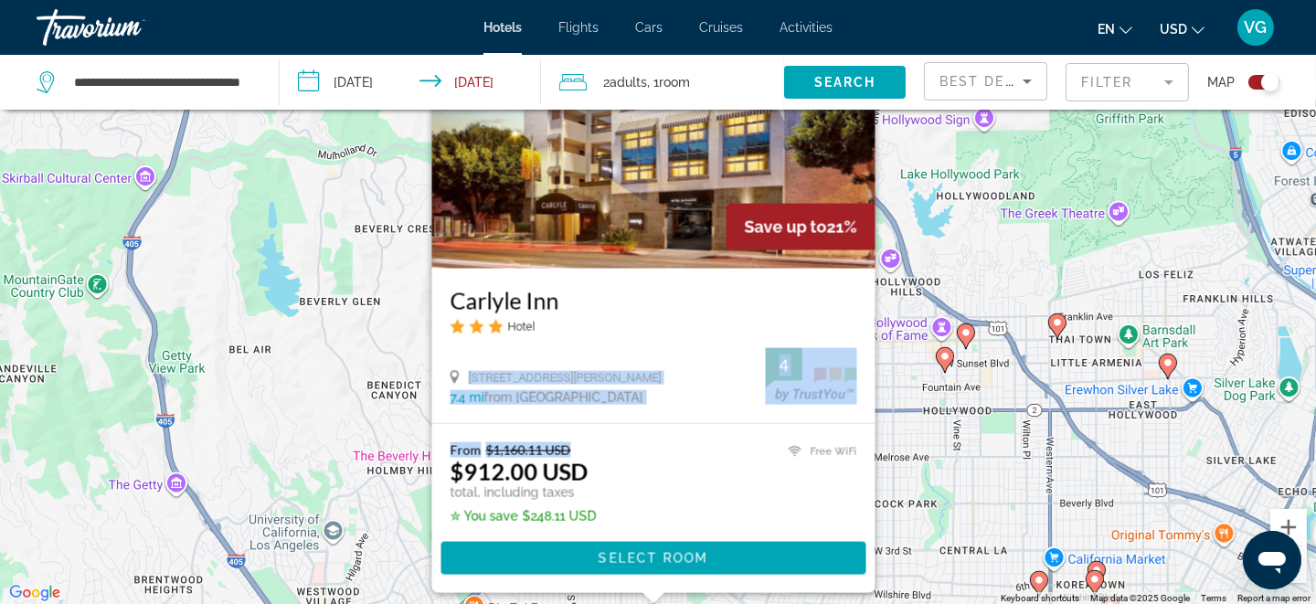
drag, startPoint x: 654, startPoint y: 388, endPoint x: 647, endPoint y: 449, distance: 60.7
click at [647, 448] on div "Save up to 21% Carlyle Inn Hotel [STREET_ADDRESS][PERSON_NAME] 7.4 mi from [GEO…" at bounding box center [653, 283] width 443 height 617
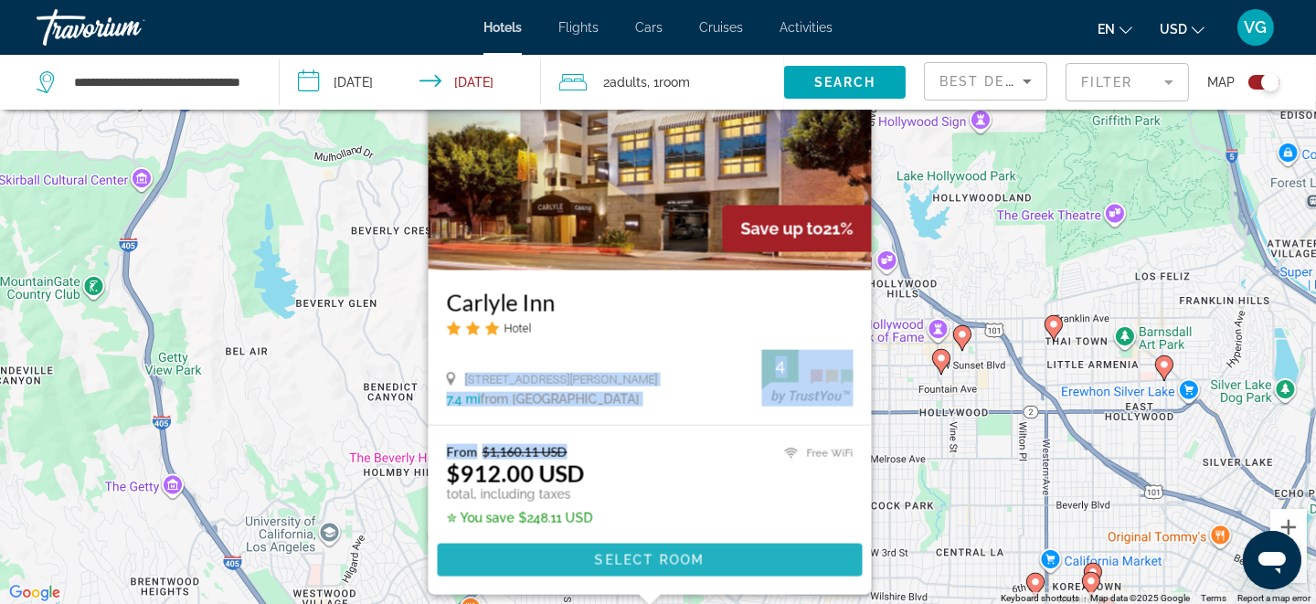
click at [682, 555] on span "Select Room" at bounding box center [650, 560] width 110 height 15
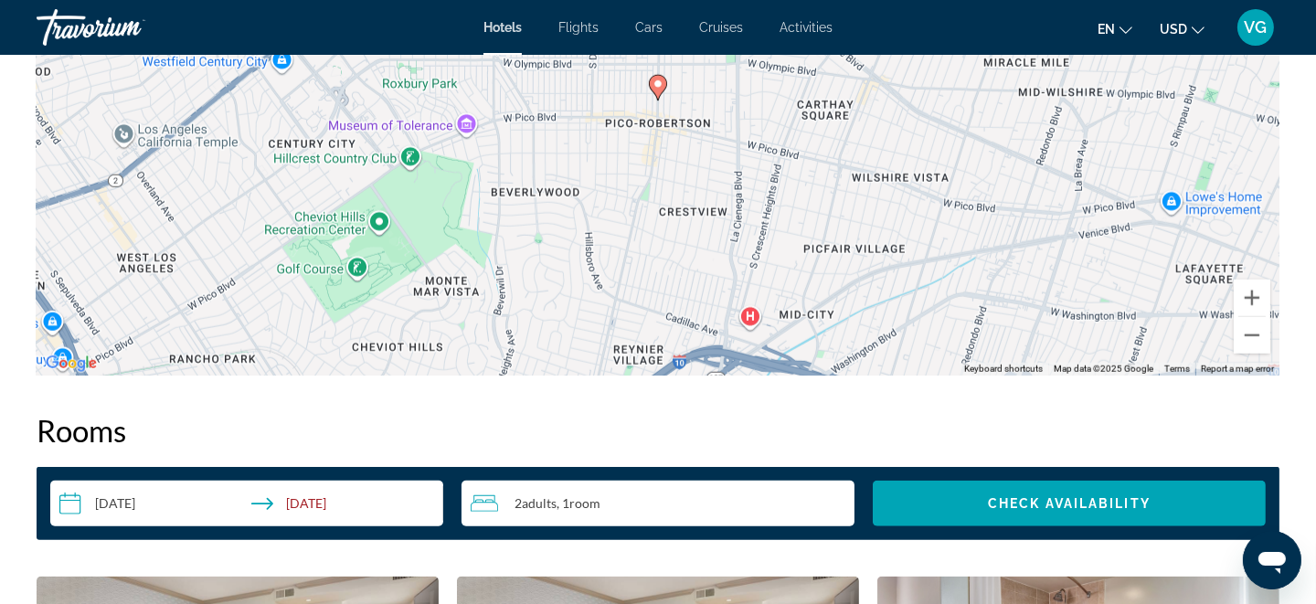
scroll to position [2650, 0]
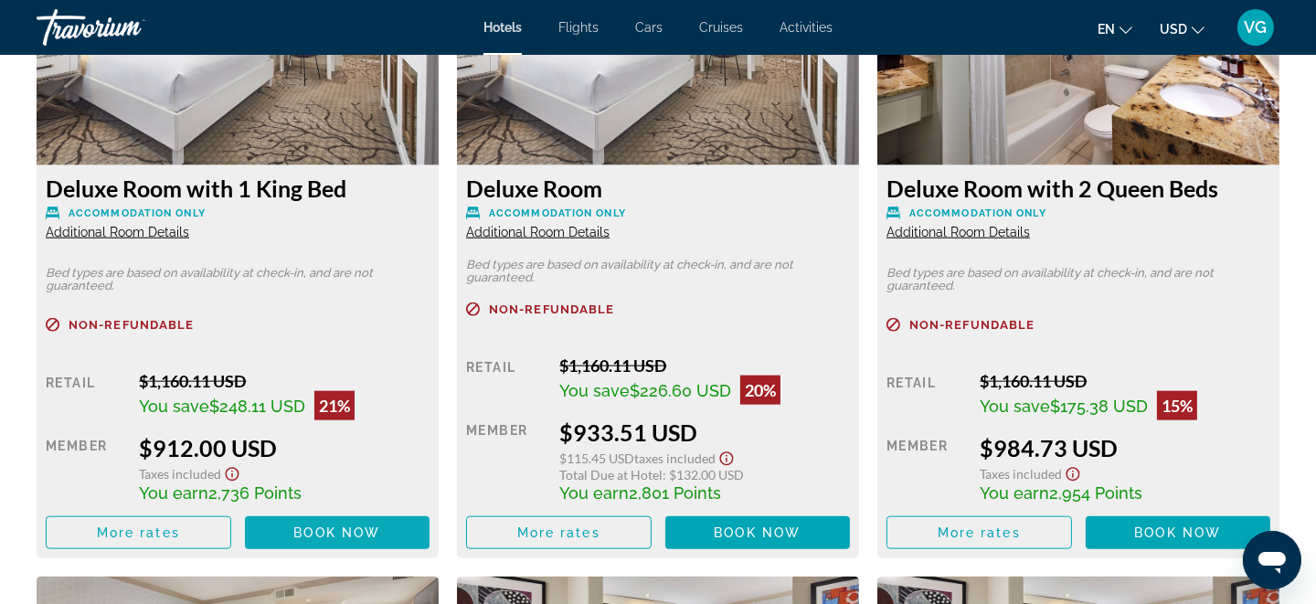
click at [285, 529] on span "Main content" at bounding box center [337, 533] width 185 height 44
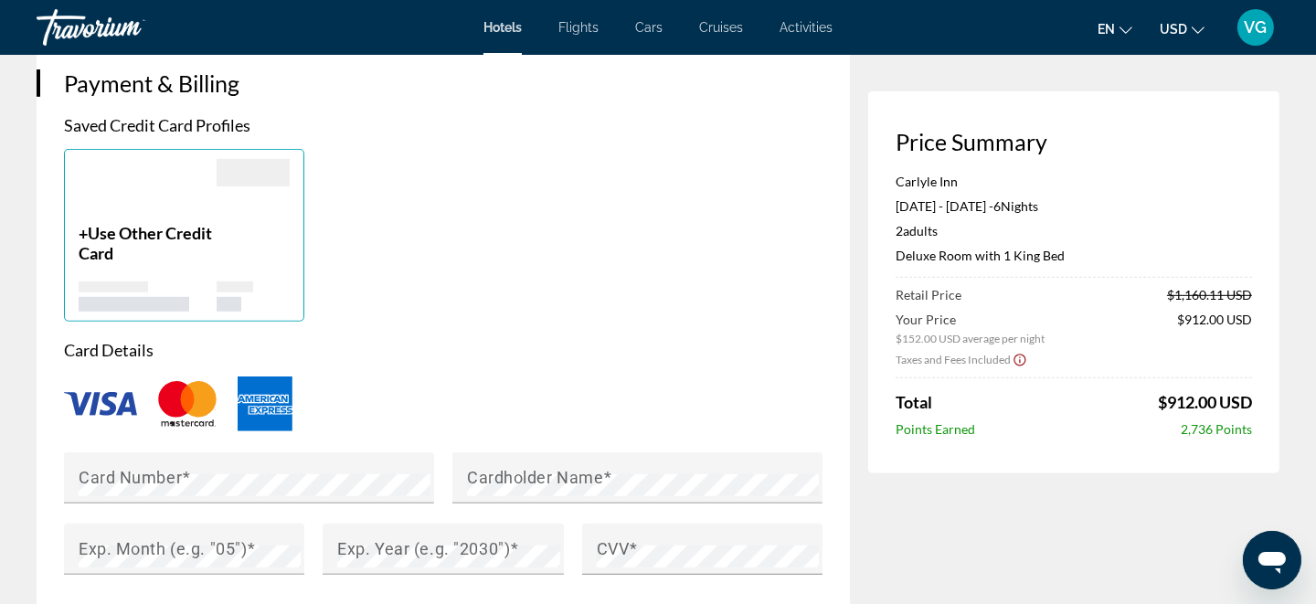
scroll to position [1188, 0]
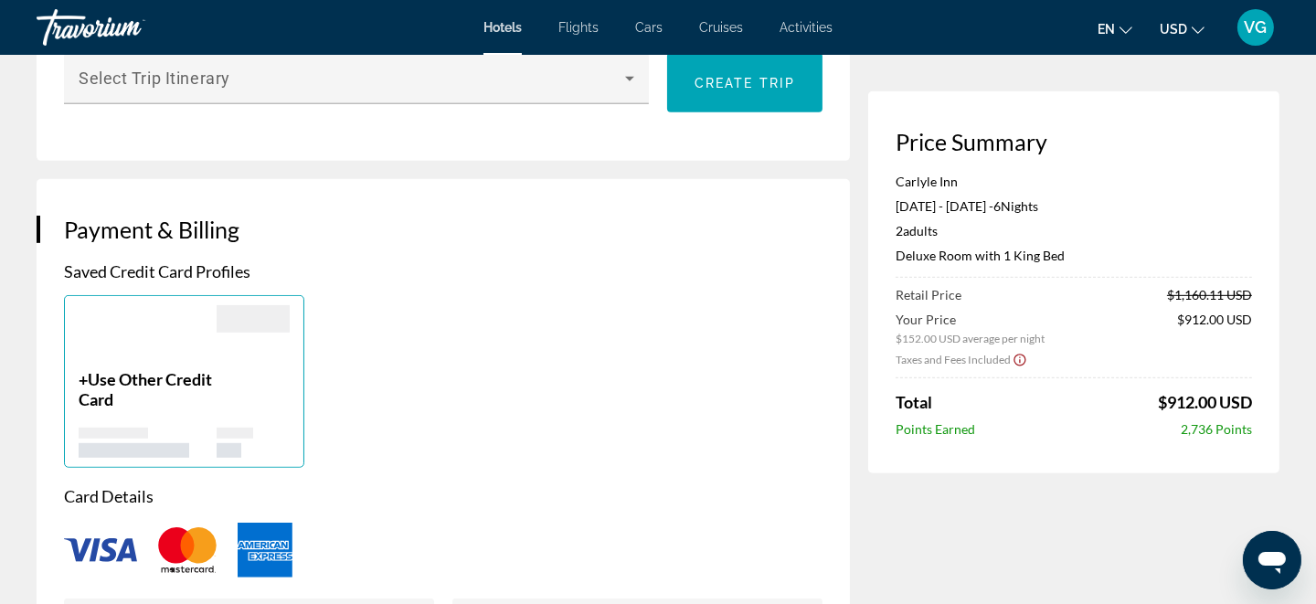
click at [185, 386] on span "Use Other Credit Card" at bounding box center [145, 389] width 133 height 40
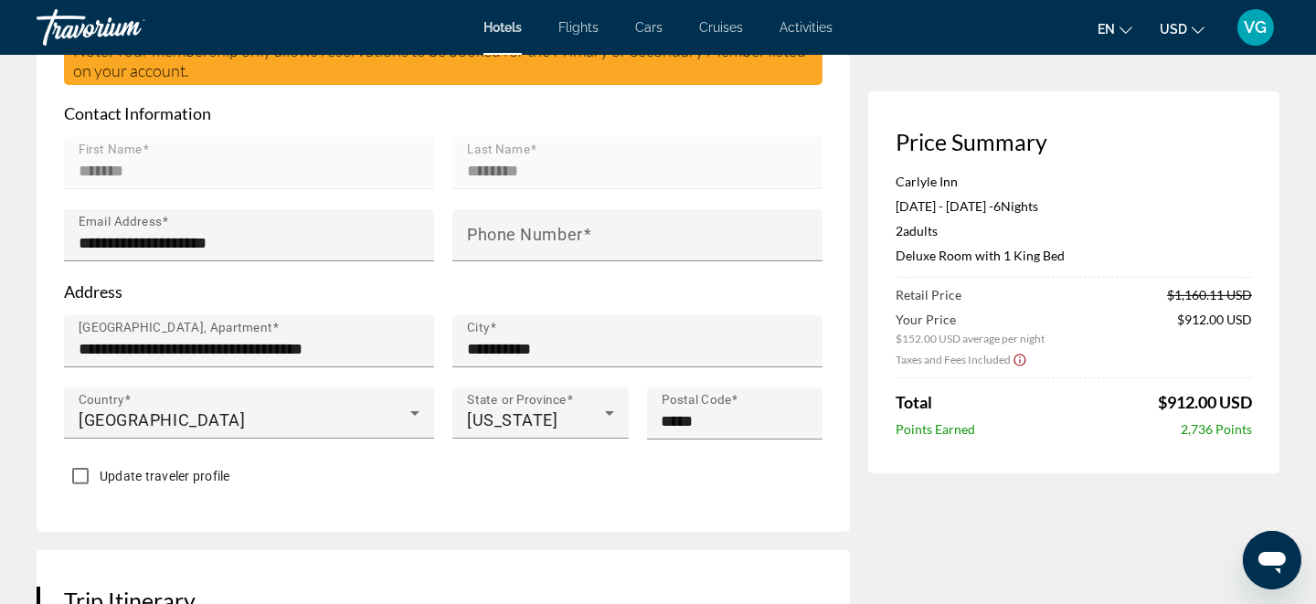
scroll to position [640, 0]
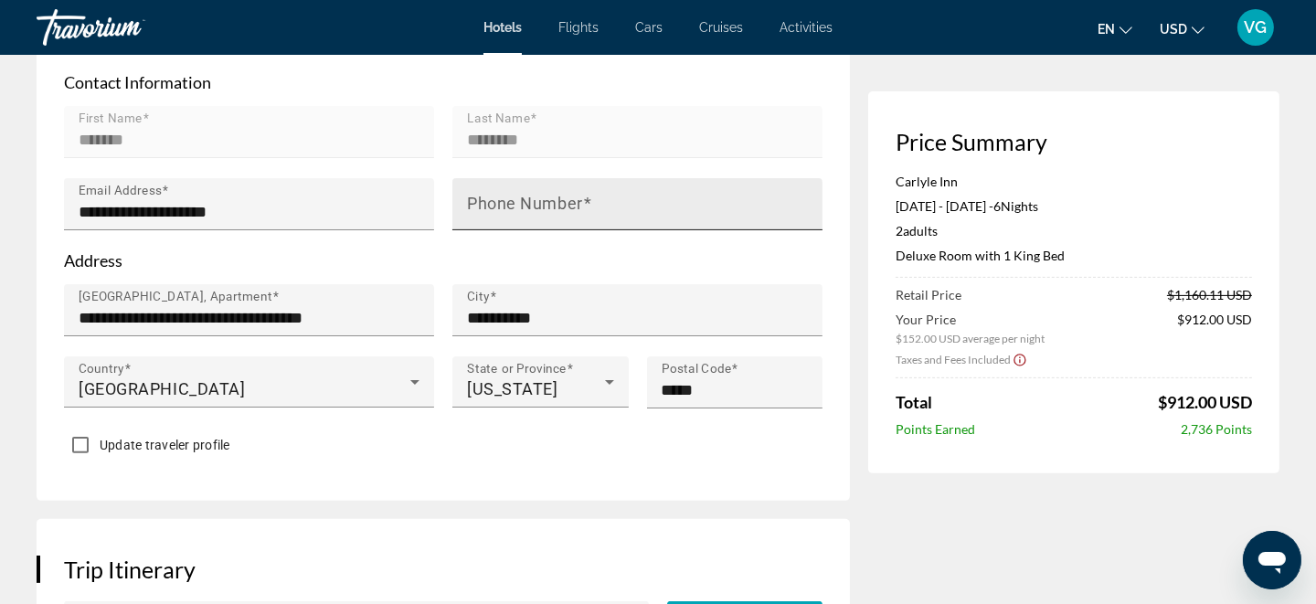
click at [472, 195] on div "Phone Number" at bounding box center [643, 204] width 352 height 52
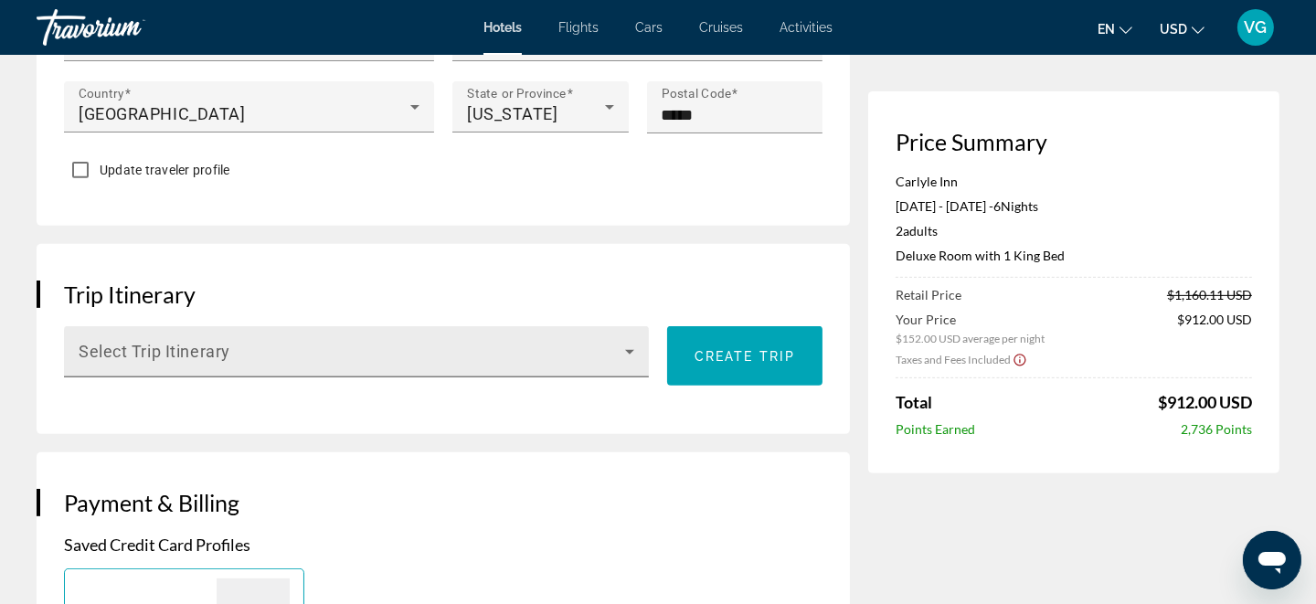
scroll to position [1005, 0]
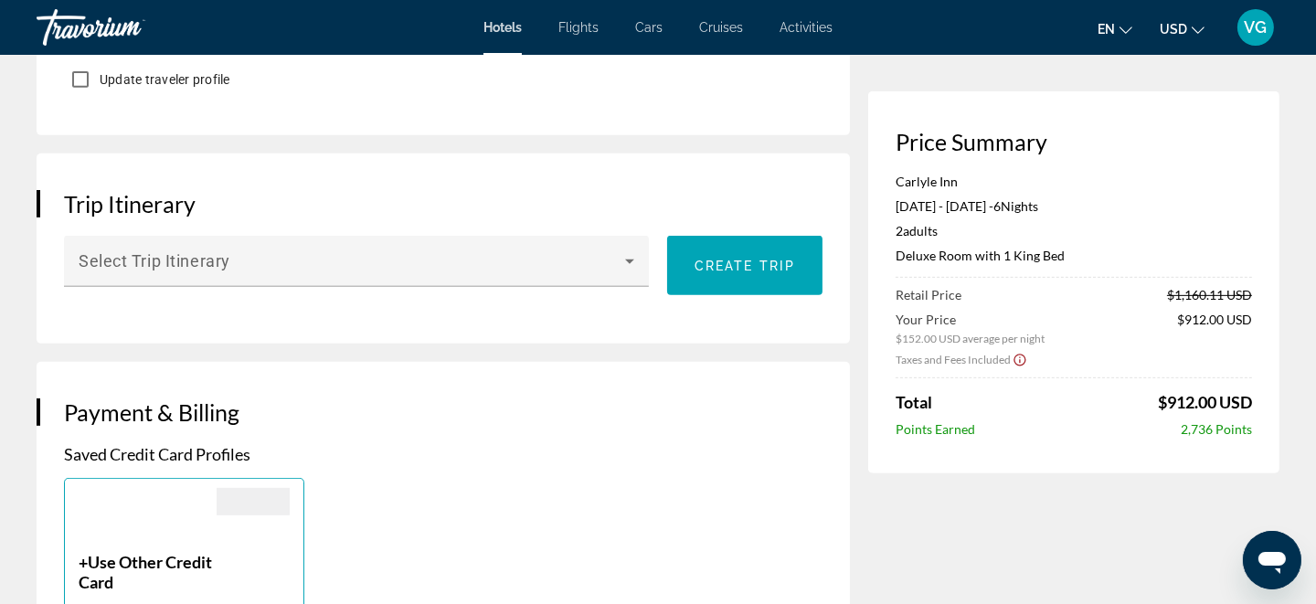
type input "**********"
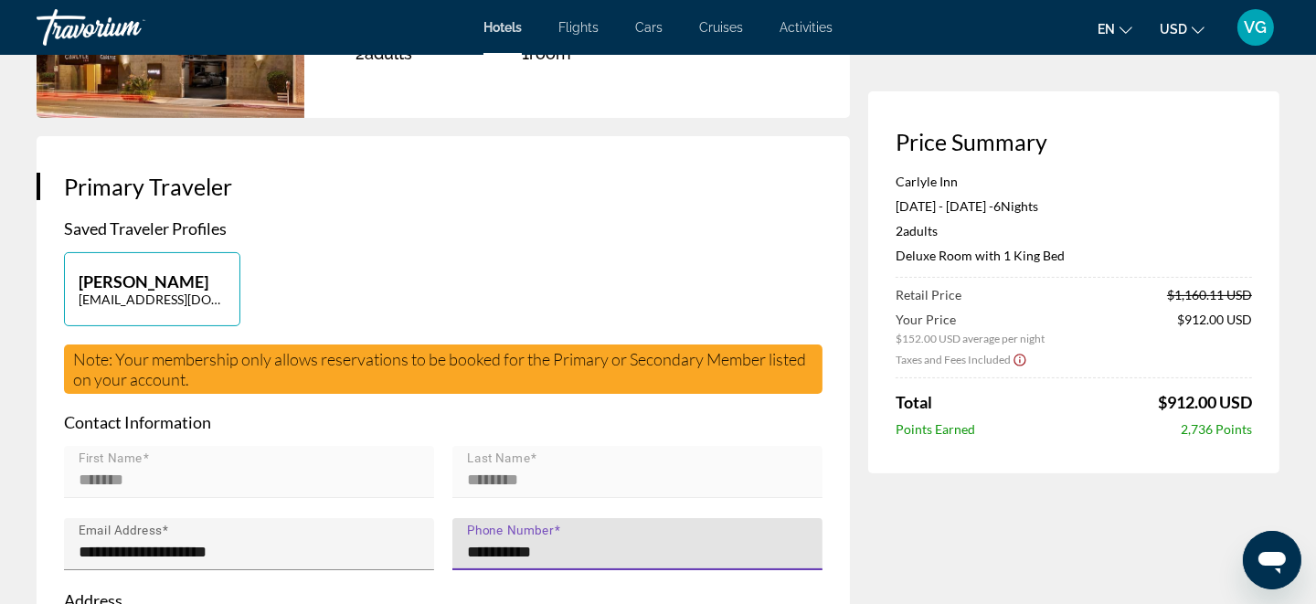
scroll to position [0, 0]
